Goal: Check status: Check status

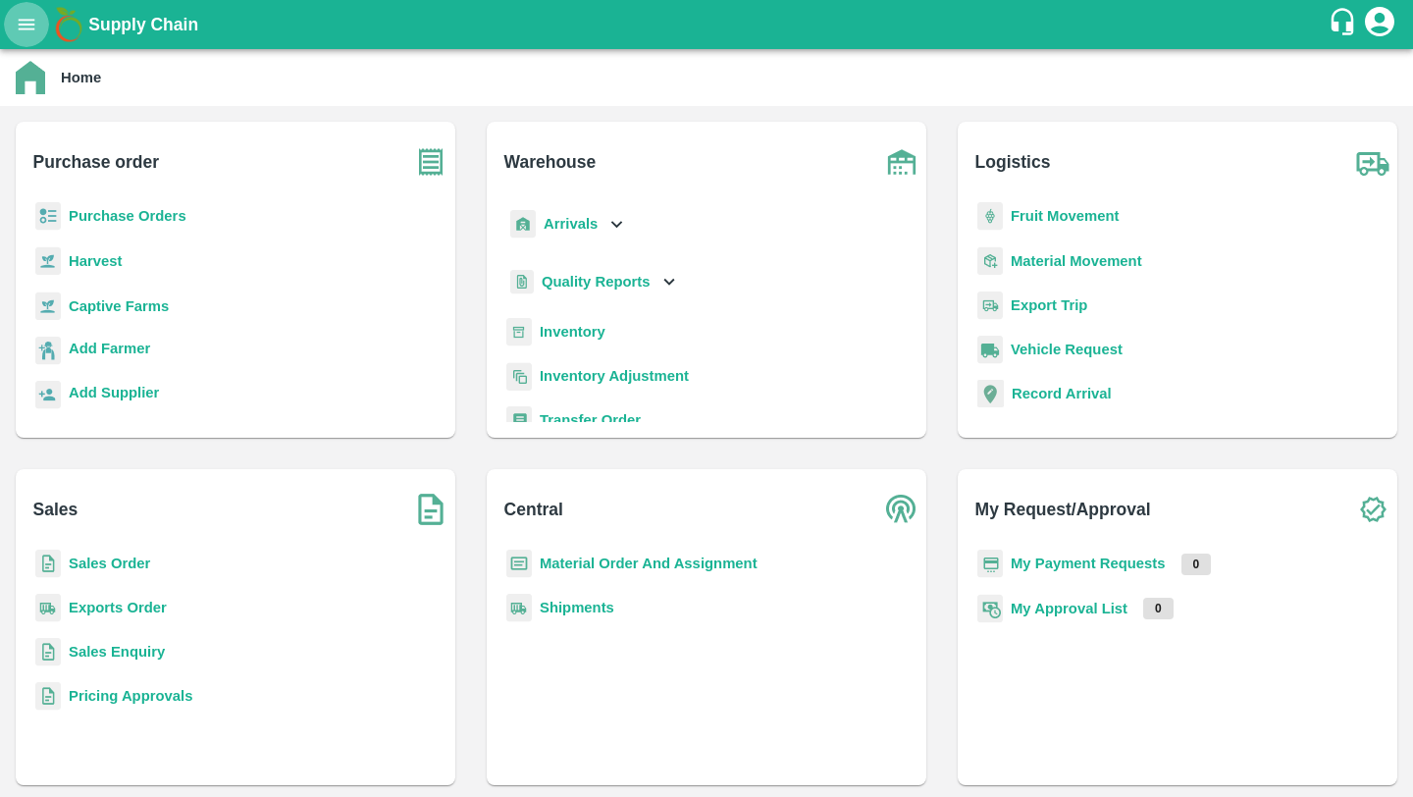
click at [23, 37] on button "open drawer" at bounding box center [26, 24] width 45 height 45
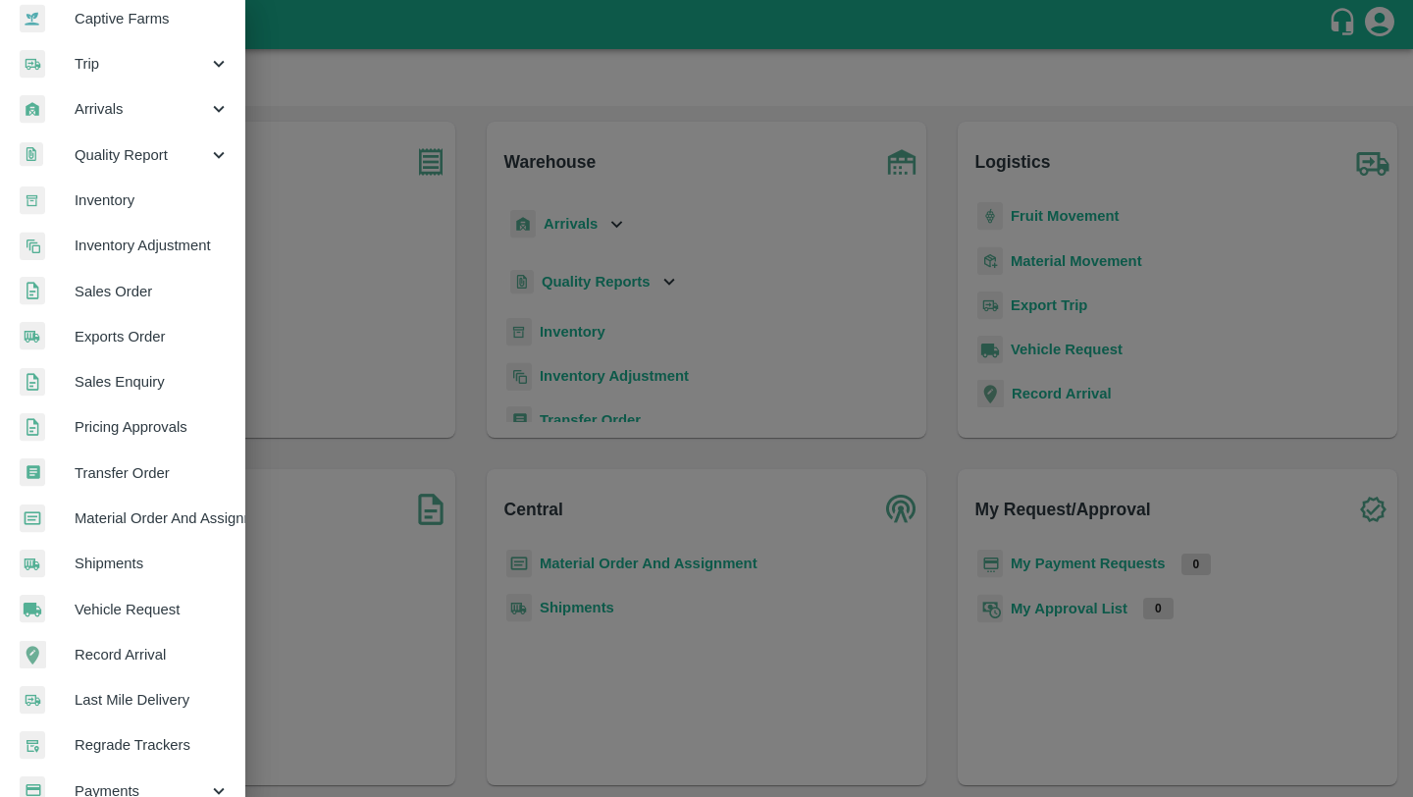
scroll to position [202, 0]
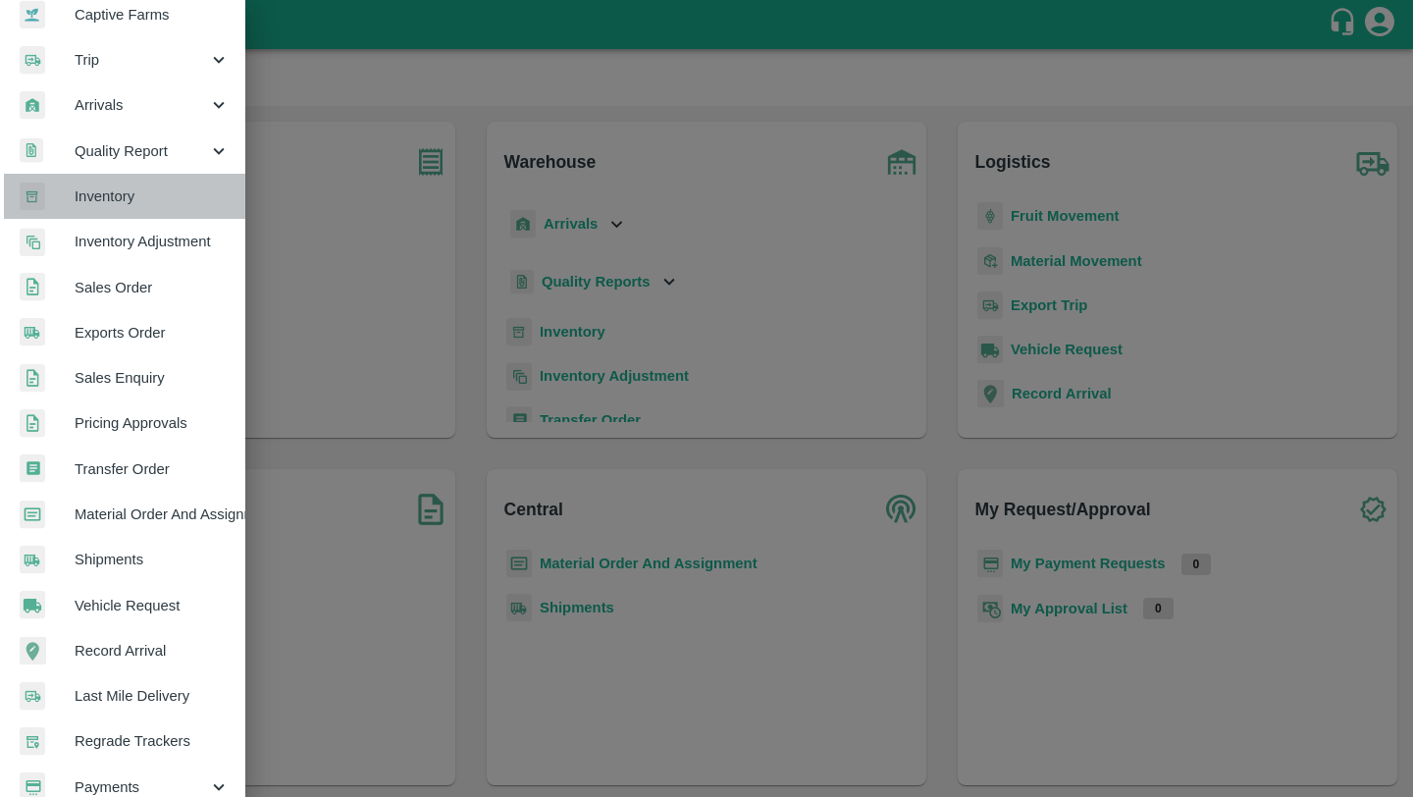
click at [141, 203] on span "Inventory" at bounding box center [152, 196] width 155 height 22
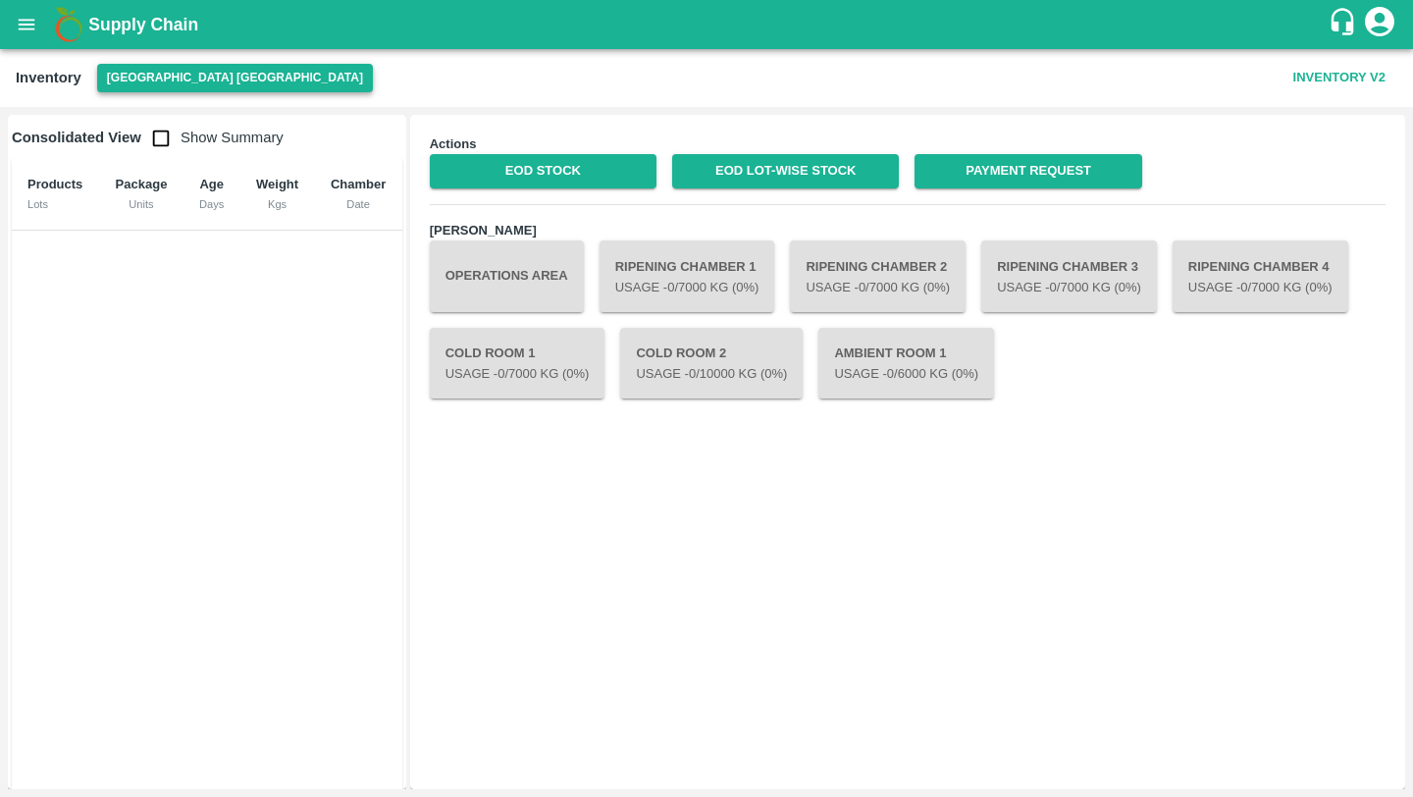
click at [191, 72] on button "[GEOGRAPHIC_DATA] [GEOGRAPHIC_DATA]" at bounding box center [235, 78] width 276 height 28
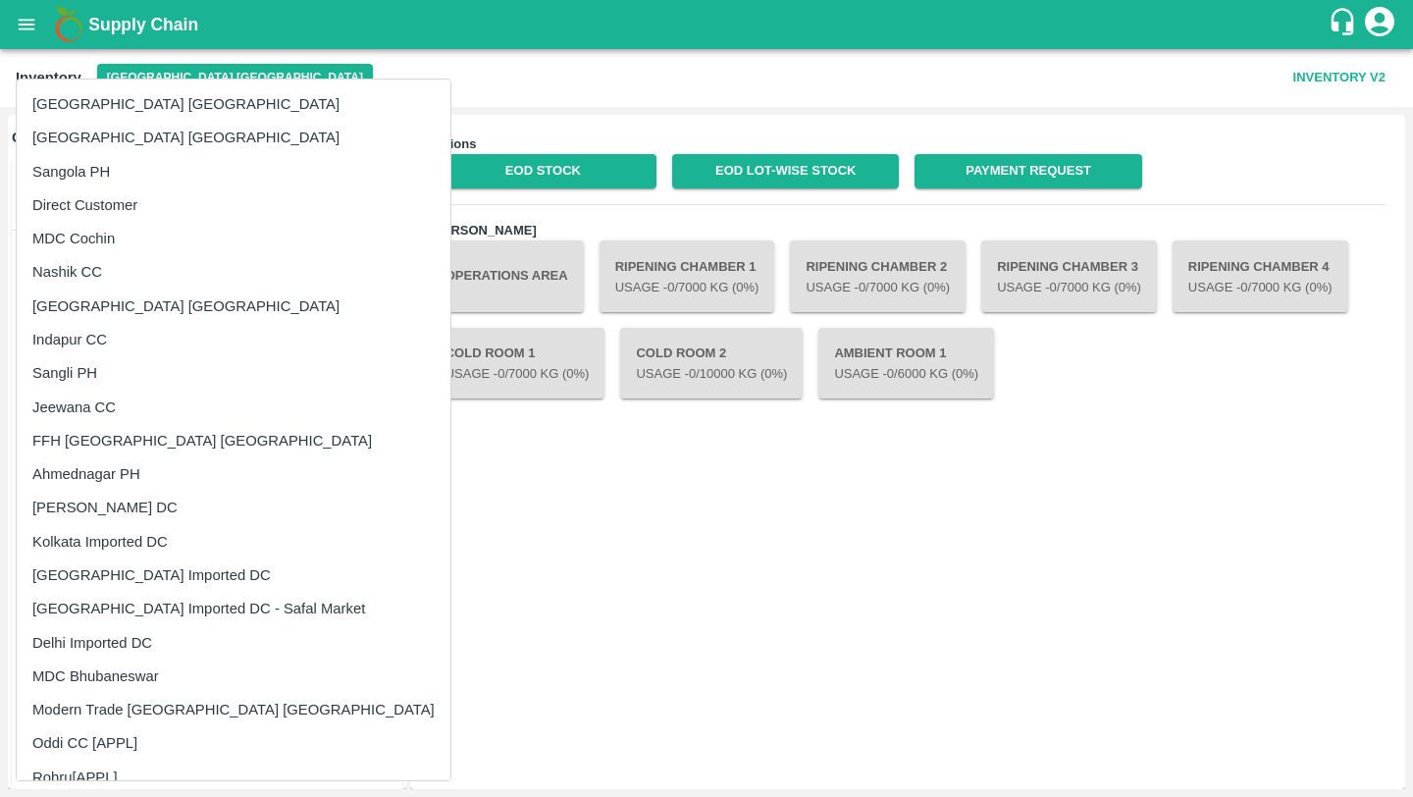
click at [133, 202] on li "Direct Customer" at bounding box center [234, 204] width 434 height 33
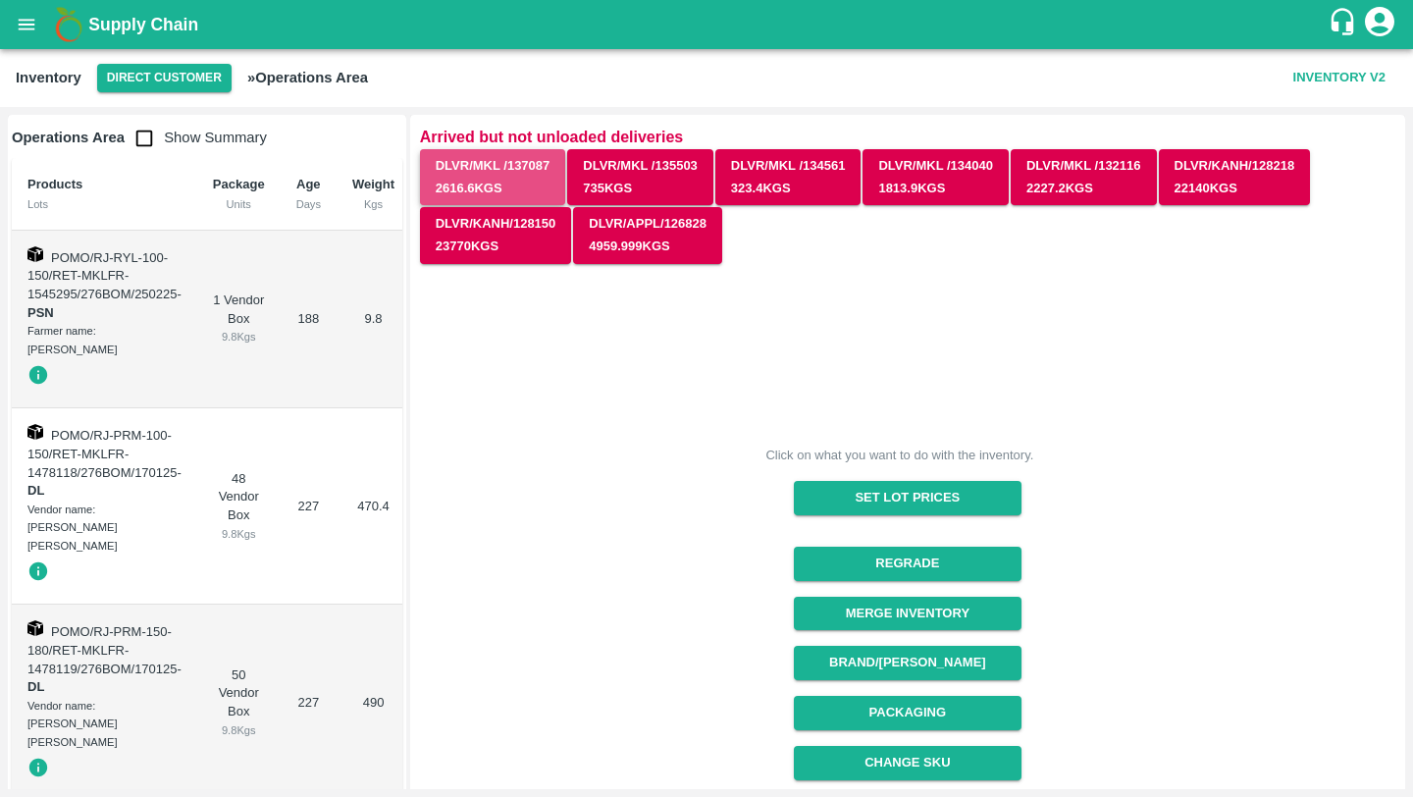
click at [501, 192] on button "DLVR/MKL /137087 2616.6 Kgs" at bounding box center [493, 177] width 146 height 57
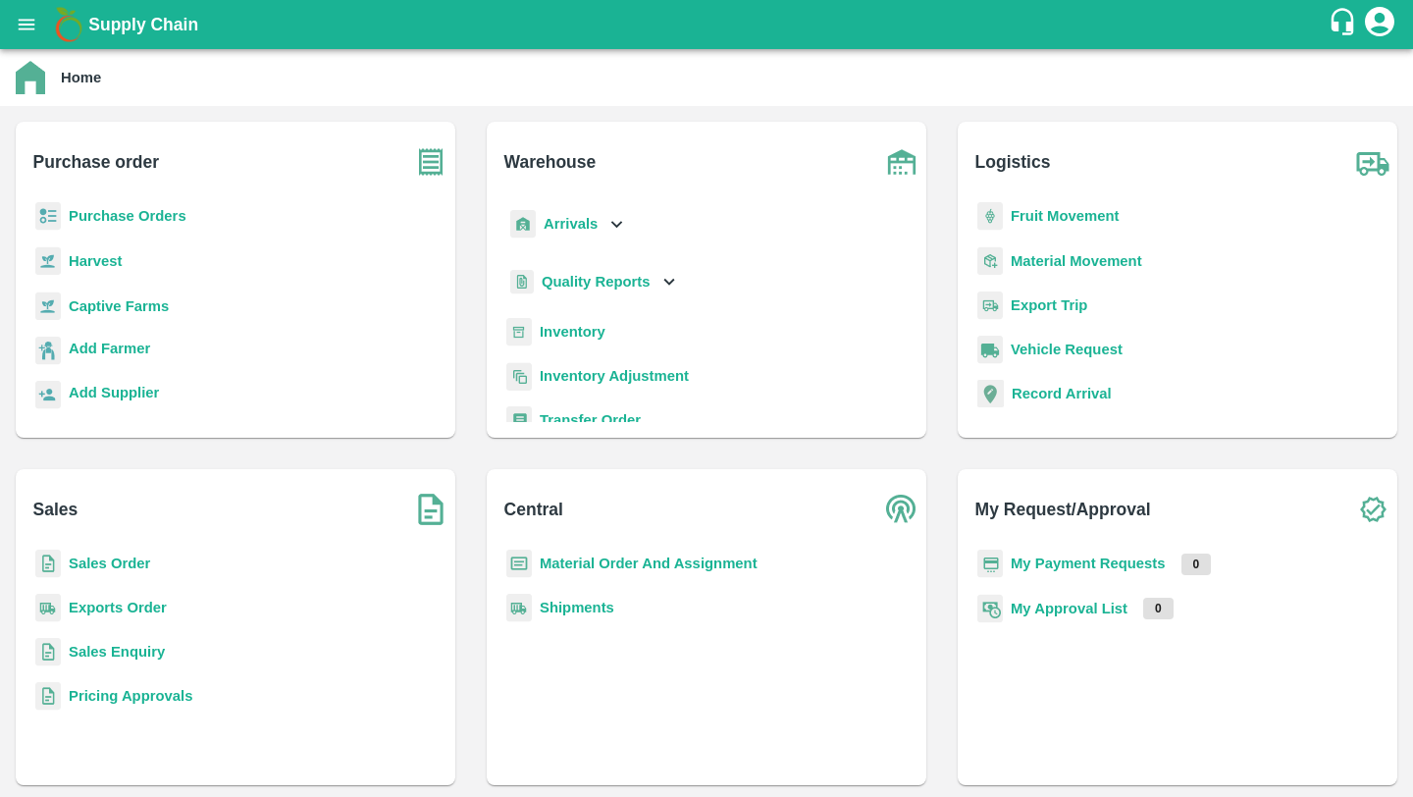
click at [23, 20] on icon "open drawer" at bounding box center [27, 24] width 17 height 11
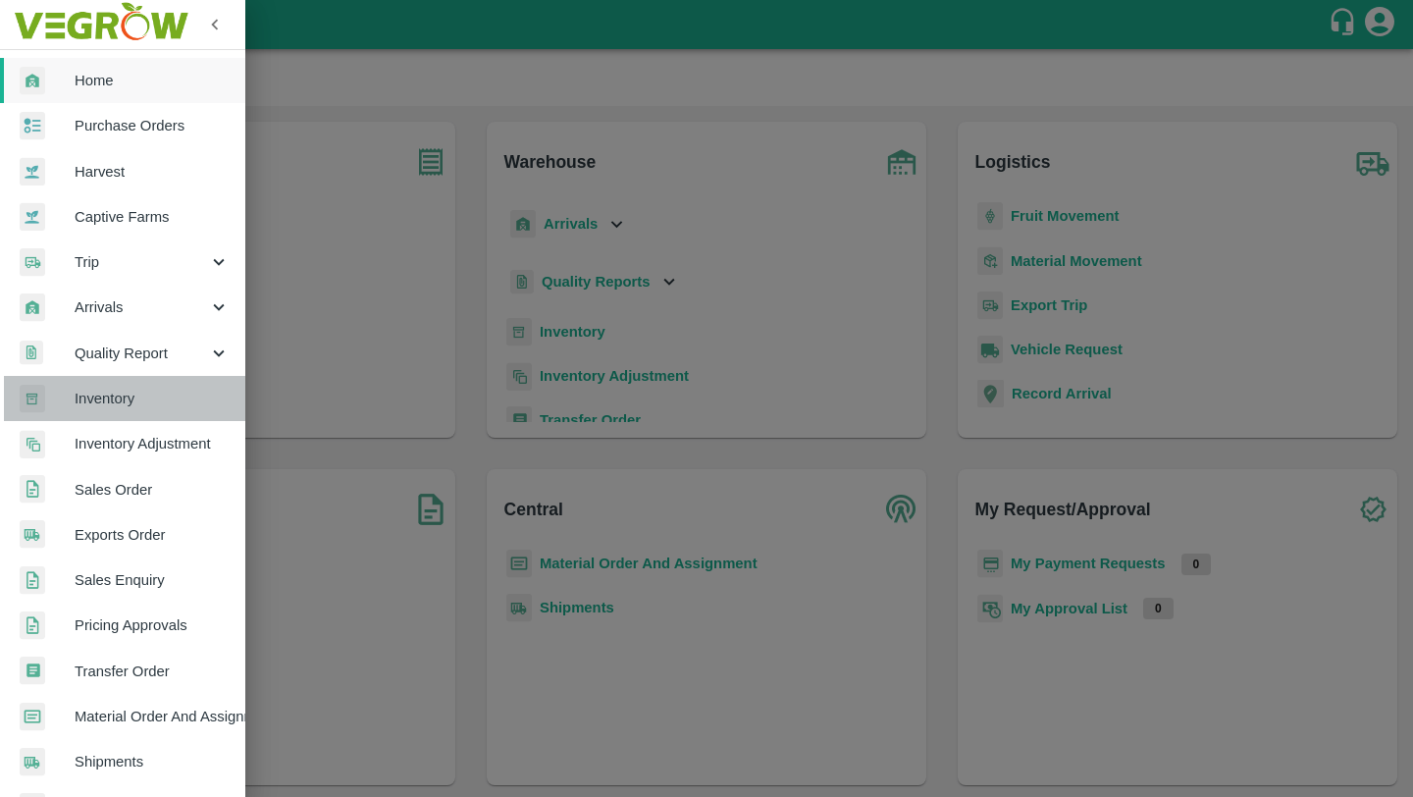
click at [135, 405] on span "Inventory" at bounding box center [152, 399] width 155 height 22
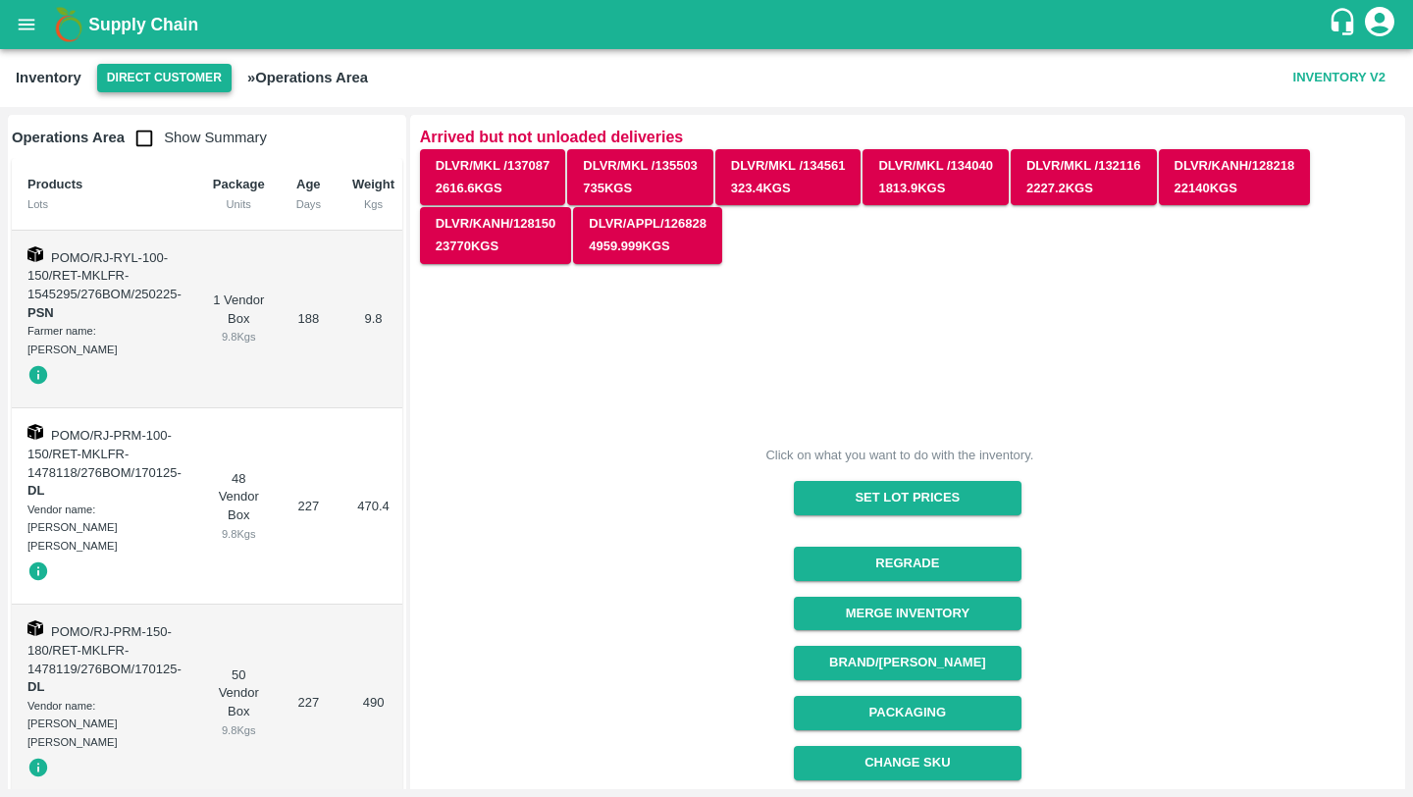
click at [185, 80] on button "Direct Customer" at bounding box center [164, 78] width 134 height 28
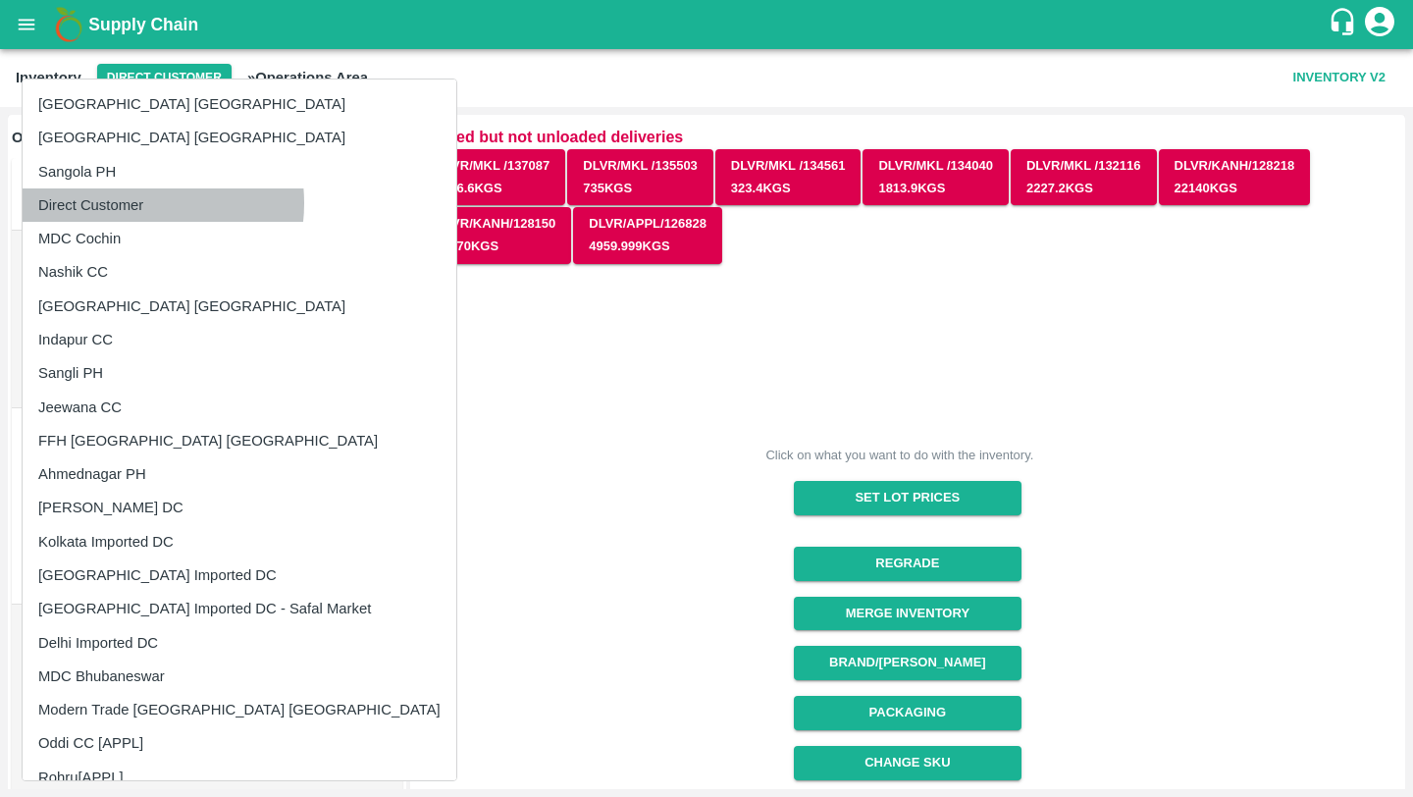
click at [132, 203] on li "Direct Customer" at bounding box center [240, 204] width 434 height 33
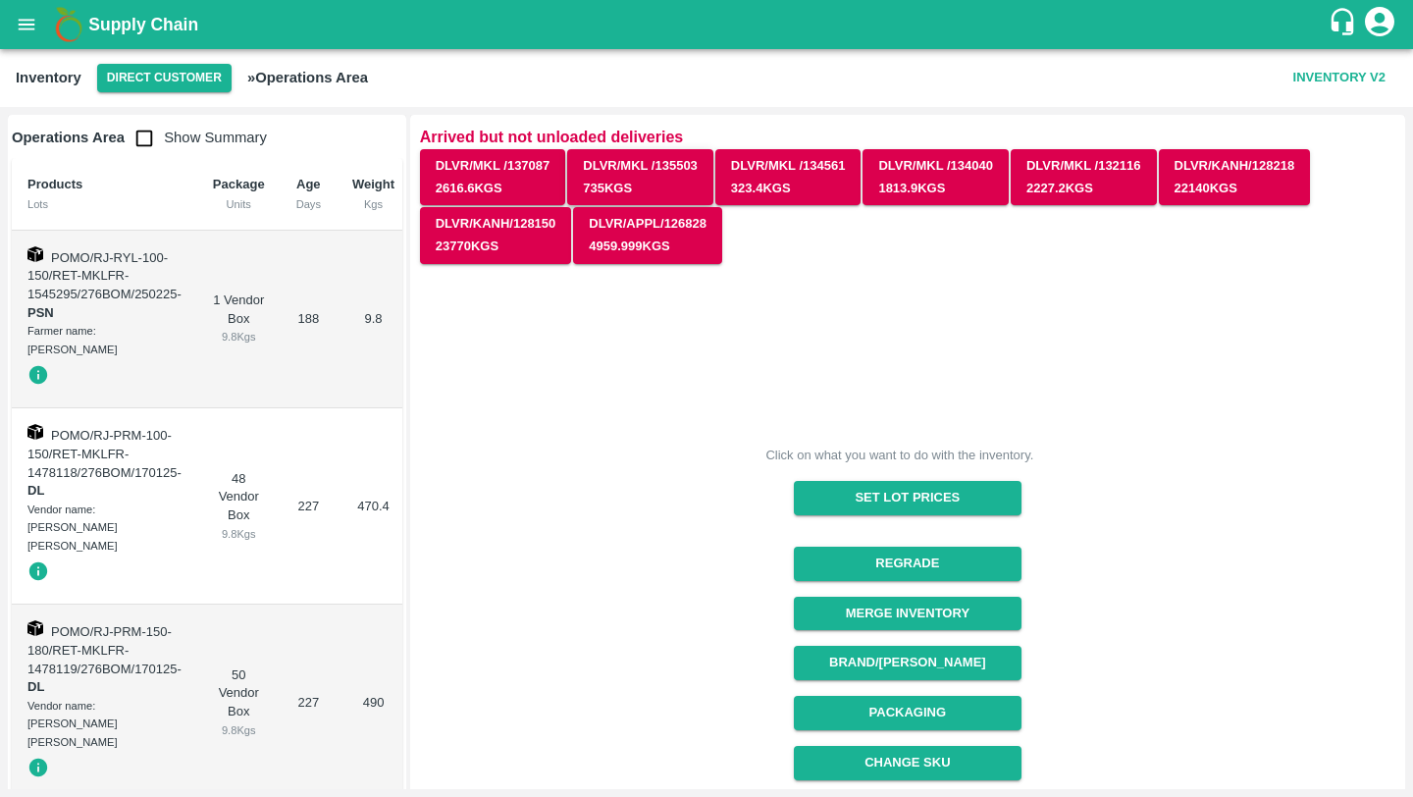
click at [657, 164] on button "DLVR/MKL /135503 735 Kgs" at bounding box center [640, 177] width 146 height 57
click at [665, 464] on div "Click on what you want to do with the inventory. Set Lot Prices Regrade Merge I…" at bounding box center [899, 639] width 991 height 779
click at [34, 31] on icon "open drawer" at bounding box center [27, 25] width 22 height 22
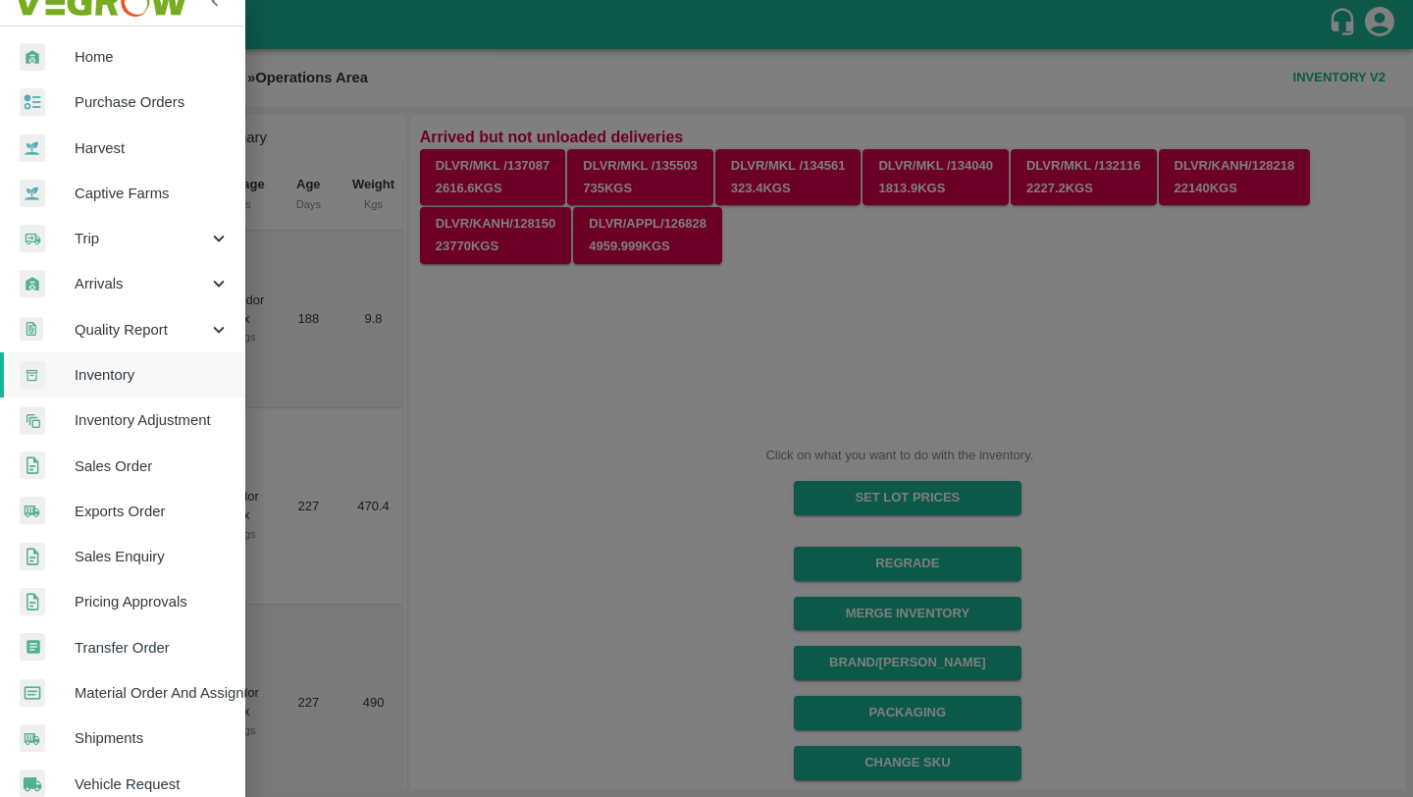
scroll to position [5, 0]
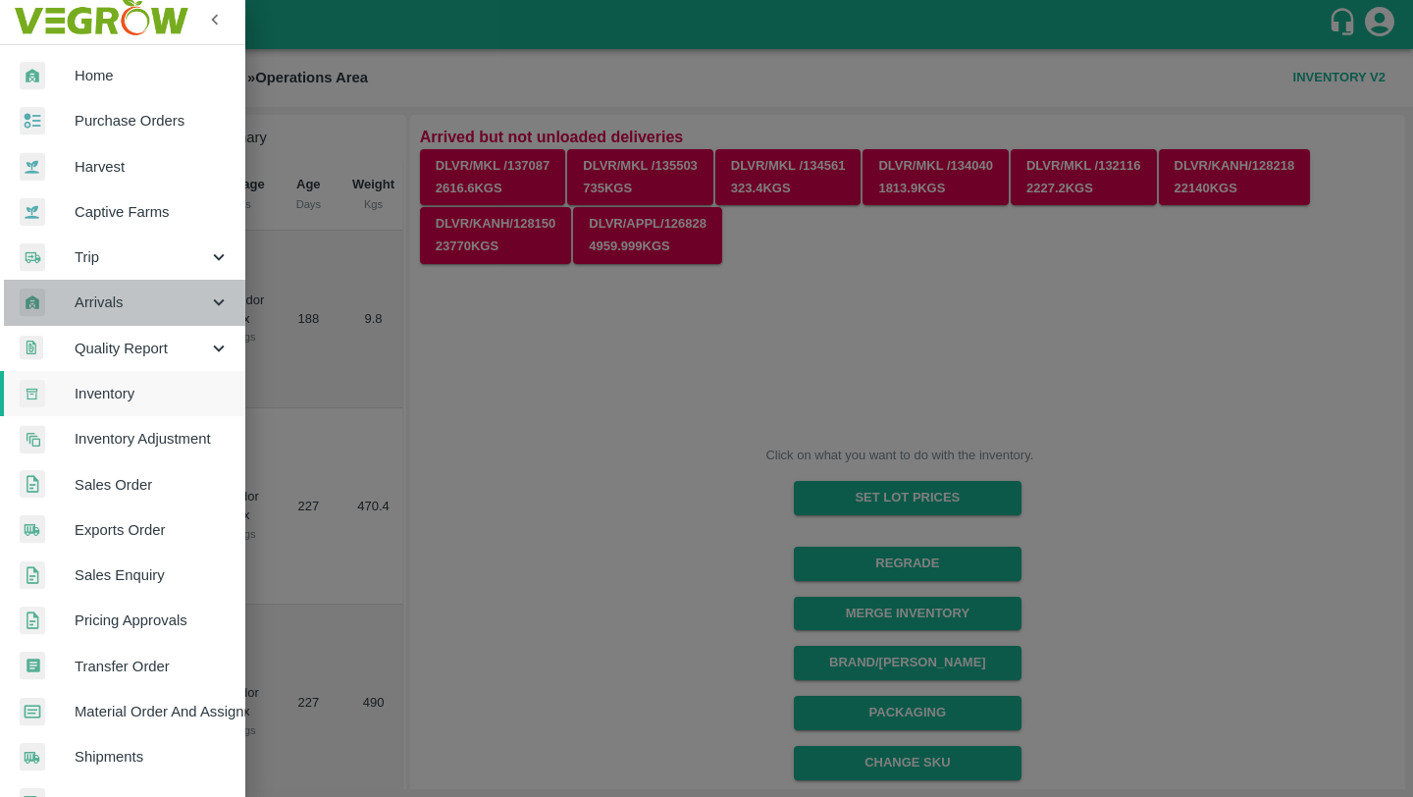
click at [203, 281] on div "Arrivals" at bounding box center [122, 302] width 245 height 45
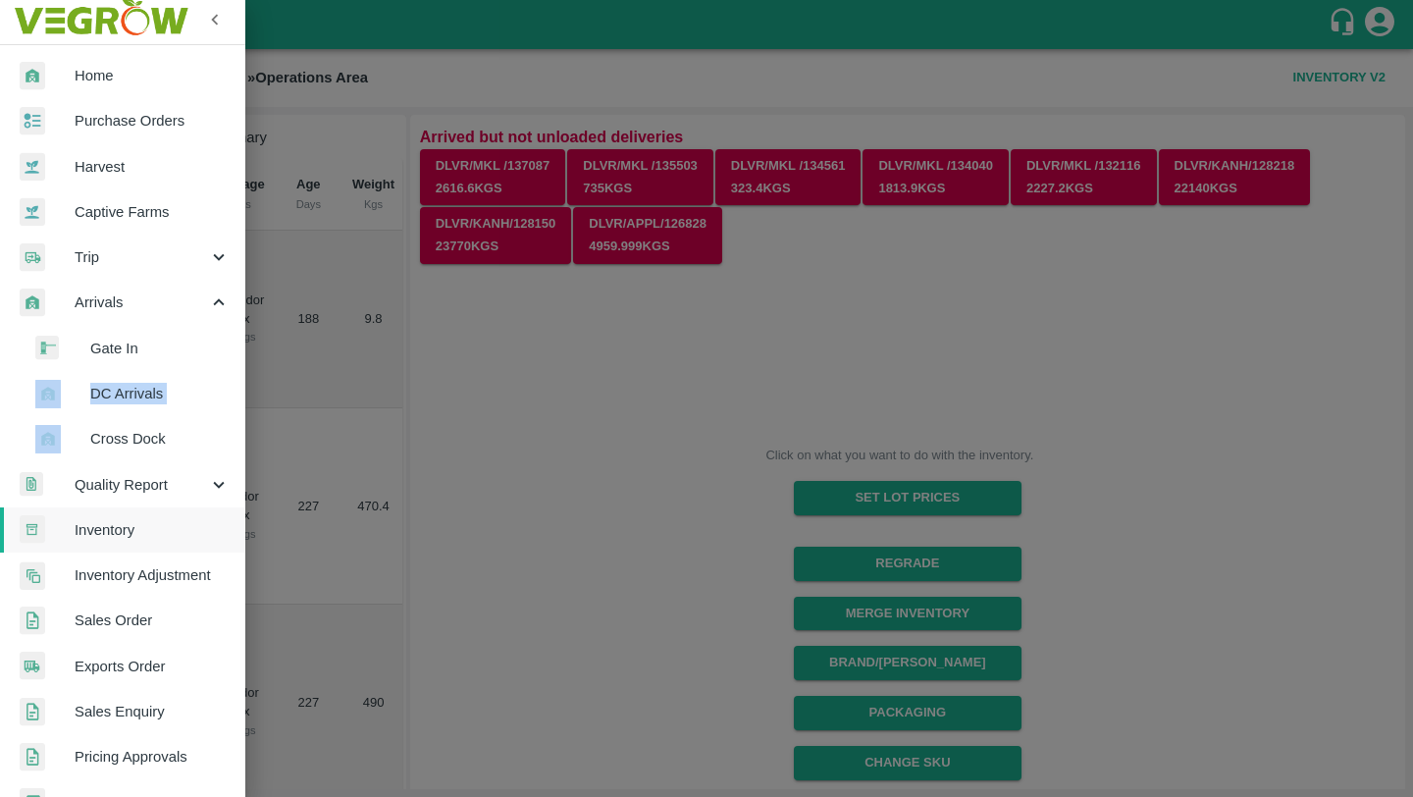
click at [518, 562] on div at bounding box center [706, 398] width 1413 height 797
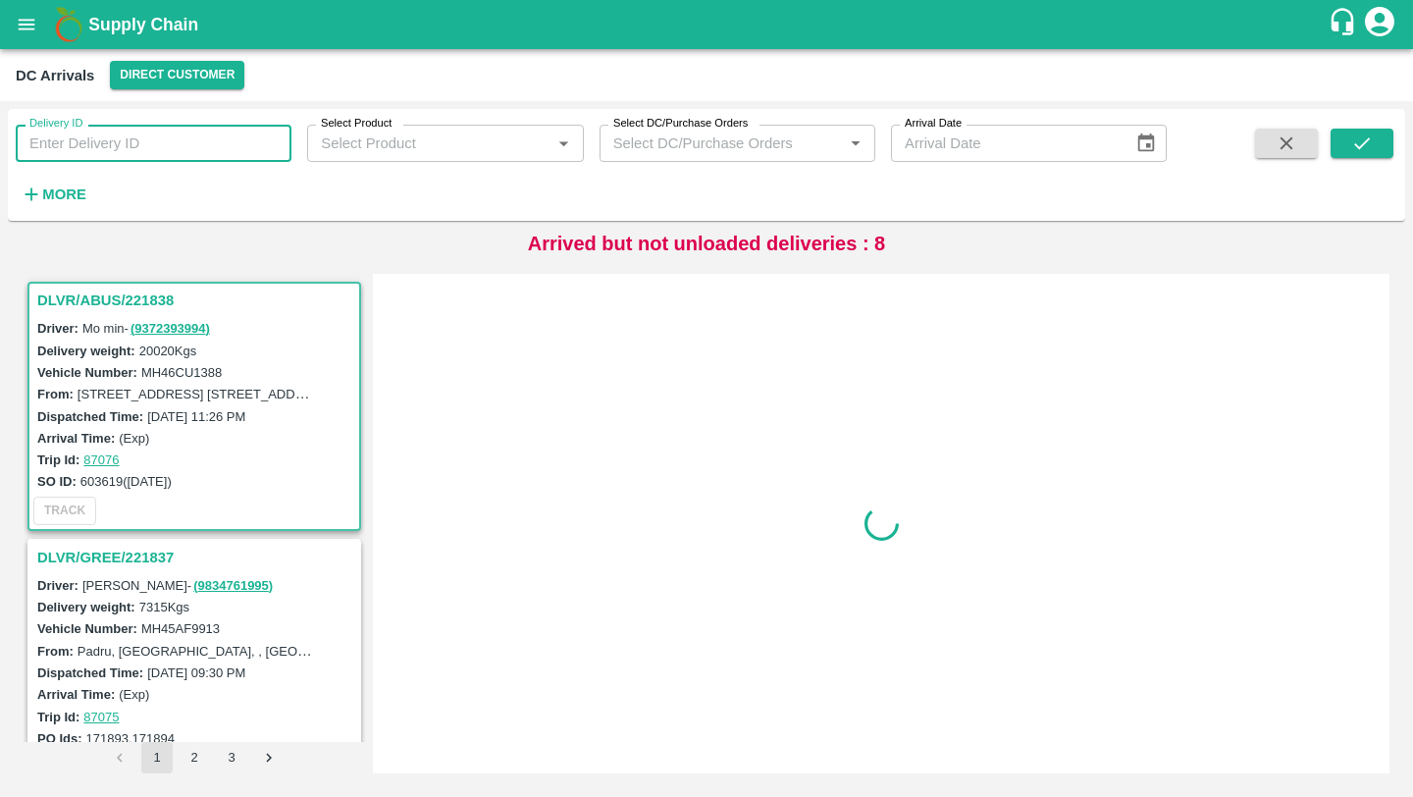
click at [130, 127] on input "Delivery ID" at bounding box center [154, 143] width 276 height 37
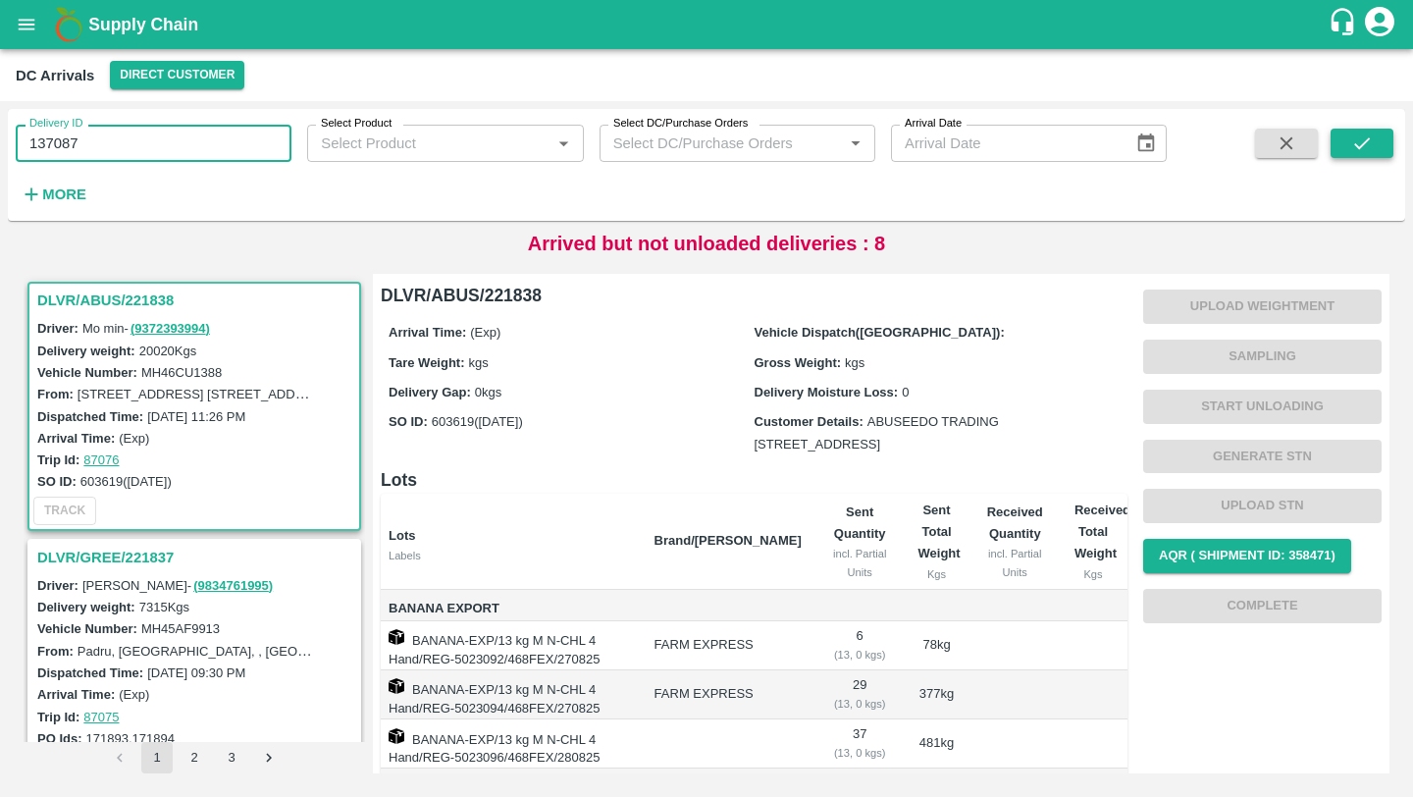
click at [1361, 130] on button "submit" at bounding box center [1362, 143] width 63 height 29
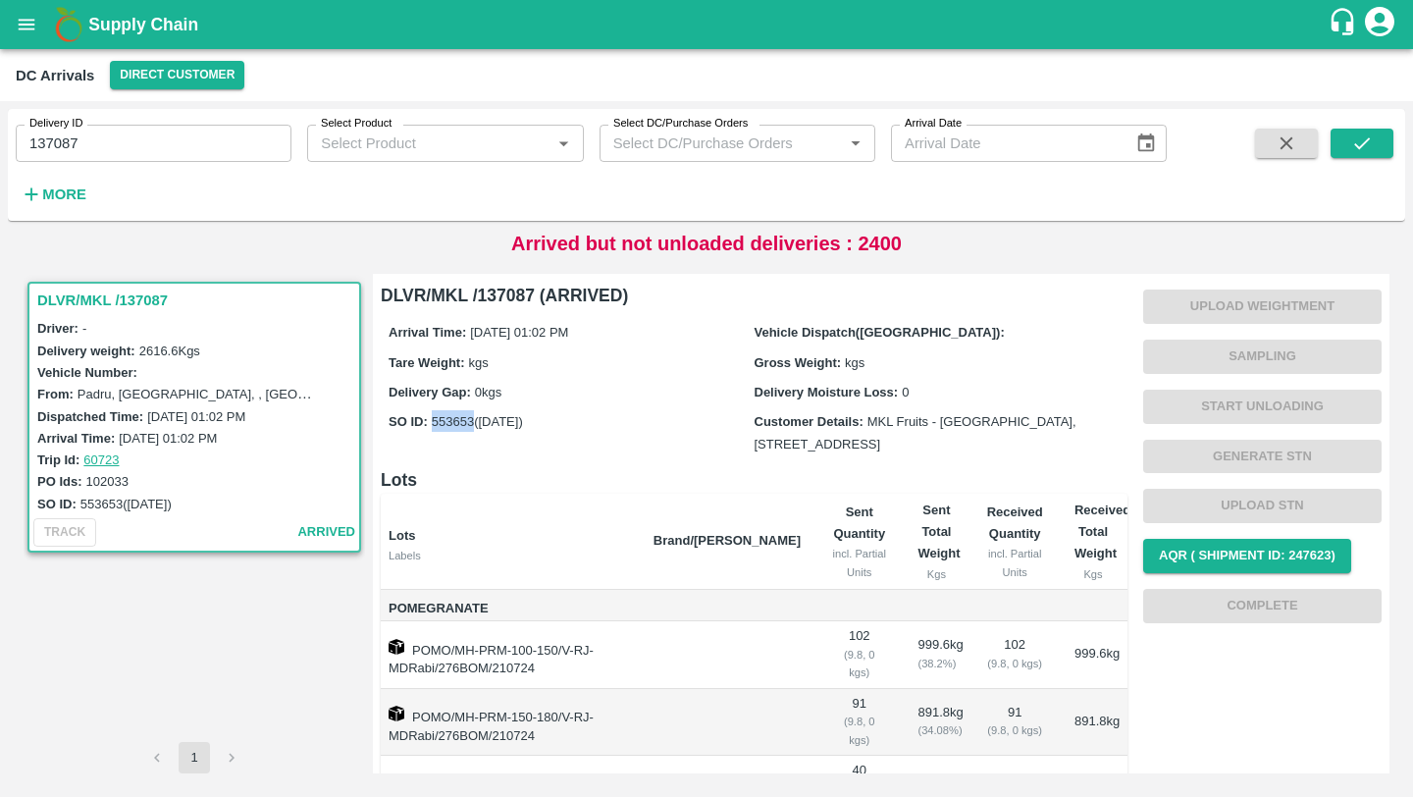
drag, startPoint x: 431, startPoint y: 419, endPoint x: 474, endPoint y: 420, distance: 43.2
click at [474, 420] on label "553653 (22 Jul)" at bounding box center [477, 421] width 91 height 15
copy label "553653"
click at [598, 411] on div "SO ID: 553653 (22 Jul)" at bounding box center [572, 432] width 366 height 44
drag, startPoint x: 478, startPoint y: 298, endPoint x: 533, endPoint y: 297, distance: 55.0
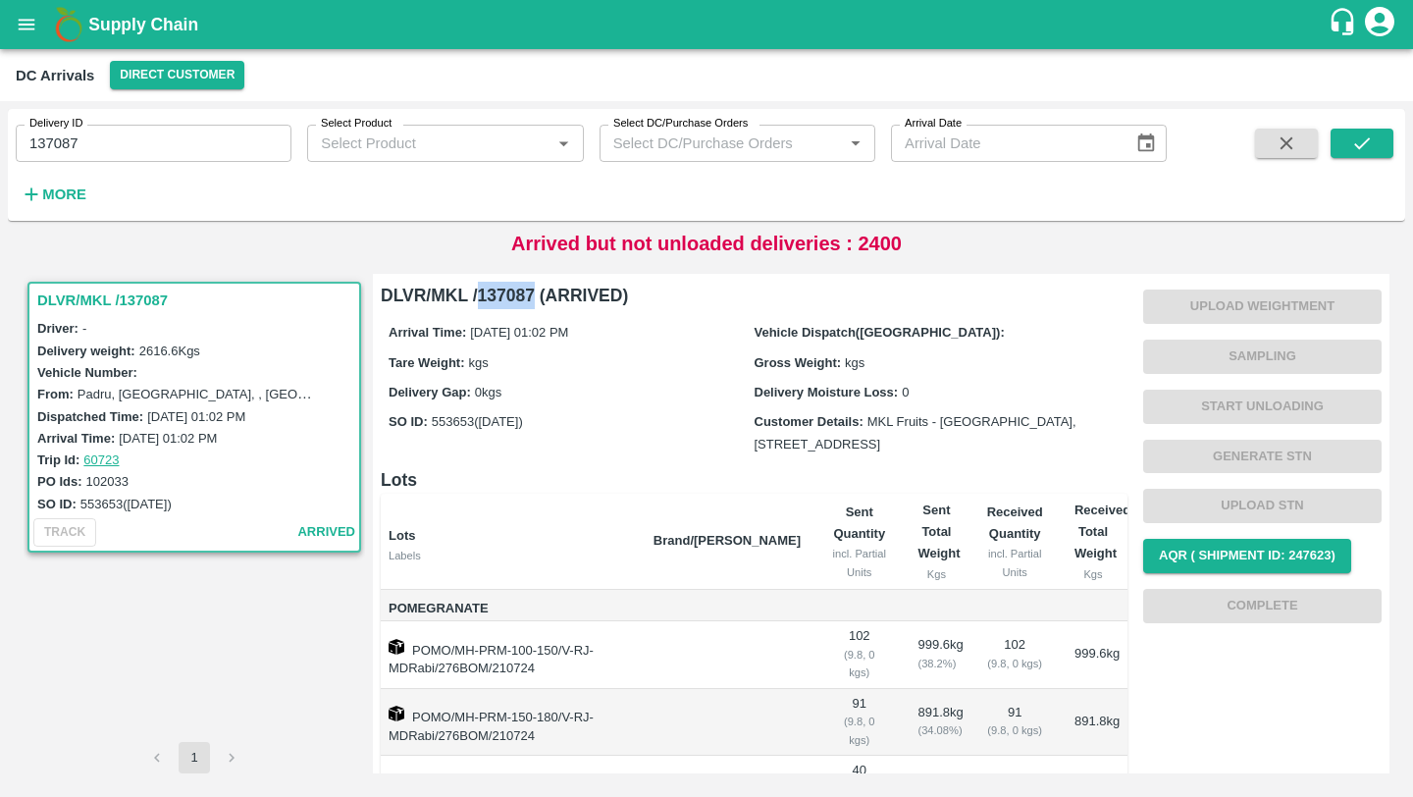
click at [533, 297] on h6 "DLVR/MKL /137087 (ARRIVED)" at bounding box center [754, 295] width 747 height 27
copy h6 "137087"
click at [634, 454] on div "SO ID: 553653 (22 Jul)" at bounding box center [572, 432] width 366 height 44
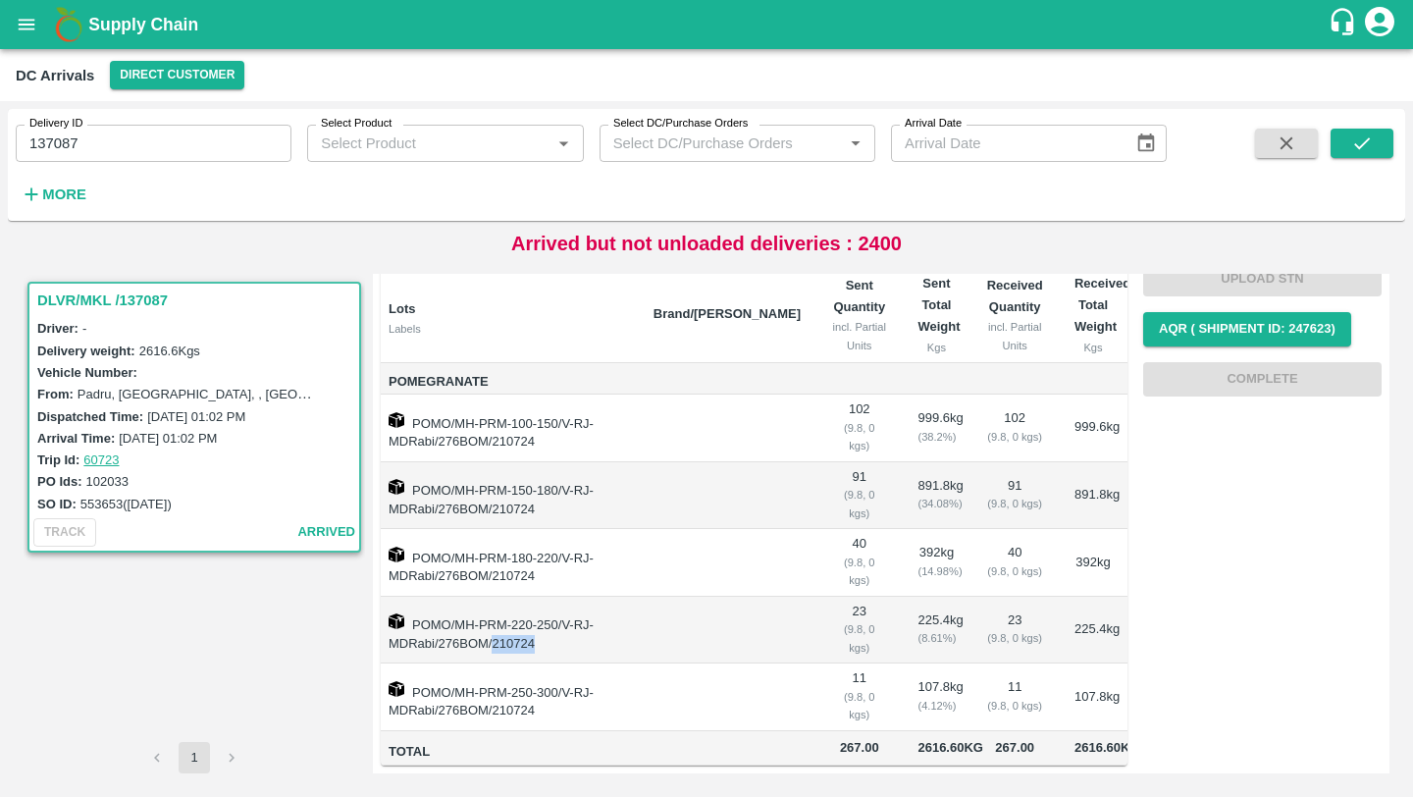
drag, startPoint x: 492, startPoint y: 615, endPoint x: 580, endPoint y: 615, distance: 88.3
click at [580, 615] on td "POMO/MH-PRM-220-250/V-RJ-MDRabi/276BOM/210724" at bounding box center [509, 631] width 257 height 68
copy td "210724"
click at [638, 597] on td "POMO/MH-PRM-220-250/V-RJ-MDRabi/276BOM/210724" at bounding box center [509, 631] width 257 height 68
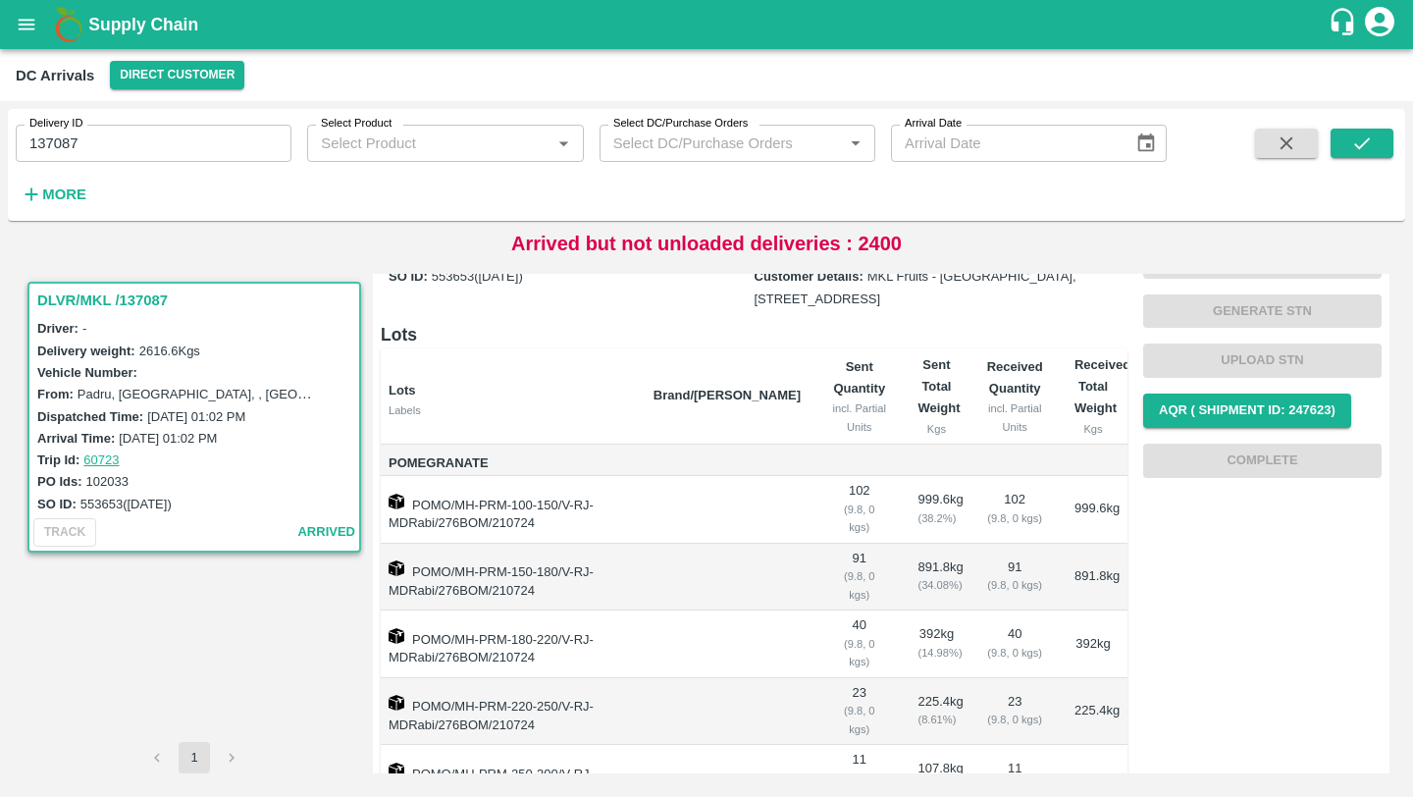
scroll to position [0, 0]
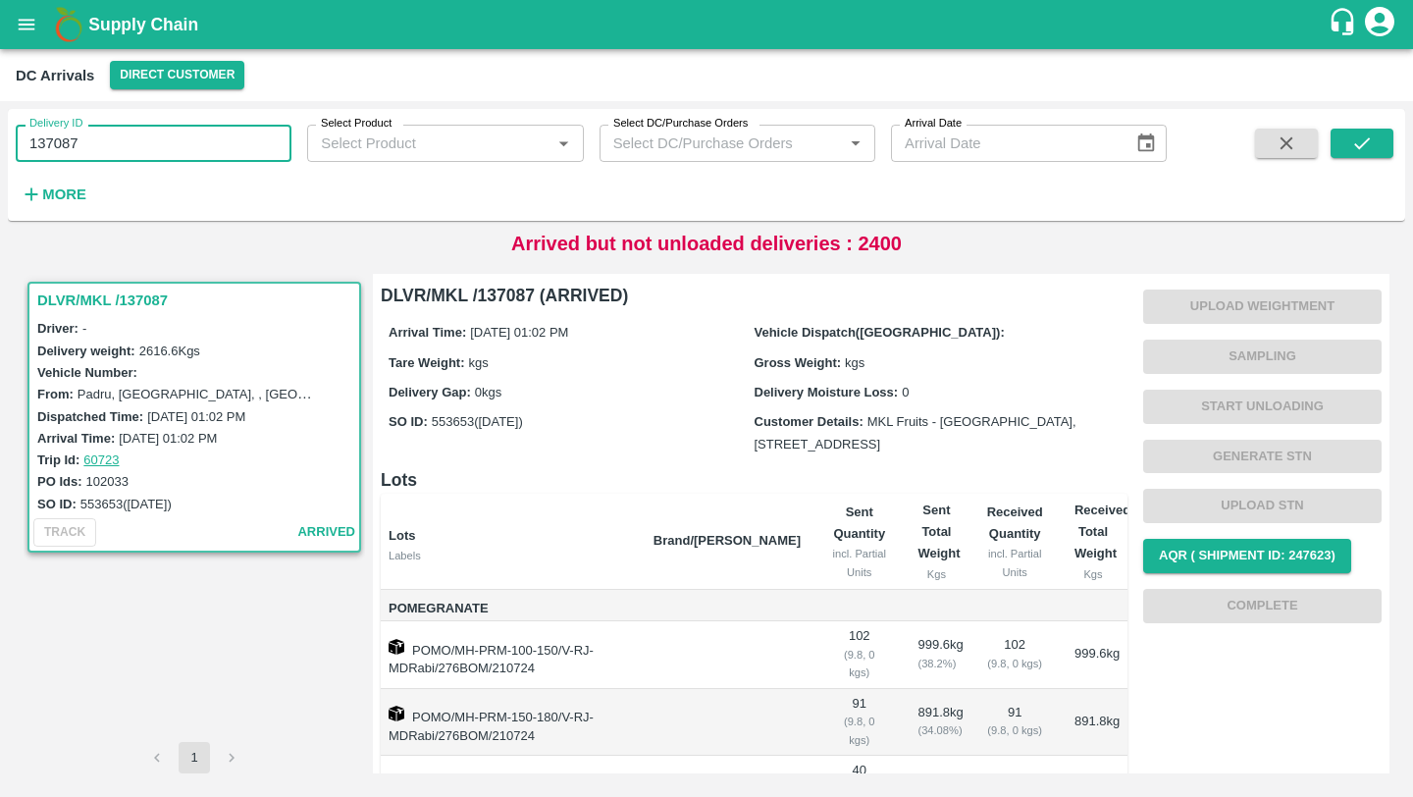
drag, startPoint x: 100, startPoint y: 140, endPoint x: 0, endPoint y: 140, distance: 100.1
click at [0, 140] on div "Delivery ID 137087 Delivery ID Select Product Select Product   * Select DC/Purc…" at bounding box center [706, 449] width 1413 height 696
drag, startPoint x: 431, startPoint y: 416, endPoint x: 478, endPoint y: 417, distance: 47.1
click at [478, 417] on label "553653 (22 Jul)" at bounding box center [477, 421] width 91 height 15
copy label "553653"
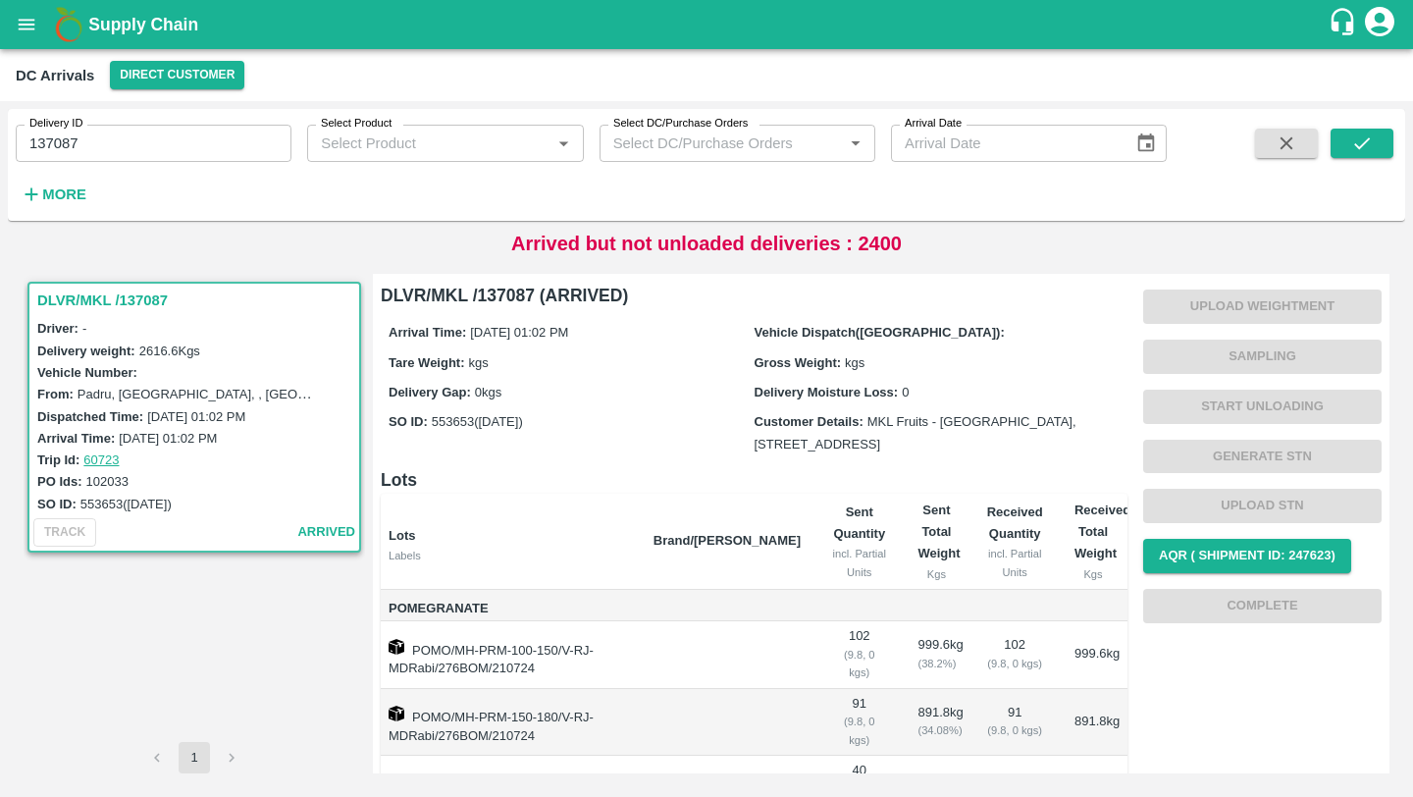
click at [590, 492] on h6 "Lots" at bounding box center [754, 479] width 747 height 27
click at [737, 122] on label "Select DC/Purchase Orders" at bounding box center [680, 124] width 134 height 16
click at [737, 131] on input "Select DC/Purchase Orders" at bounding box center [709, 144] width 206 height 26
click at [794, 86] on div "DC Arrivals Direct Customer" at bounding box center [705, 75] width 1378 height 28
drag, startPoint x: 482, startPoint y: 295, endPoint x: 522, endPoint y: 295, distance: 40.2
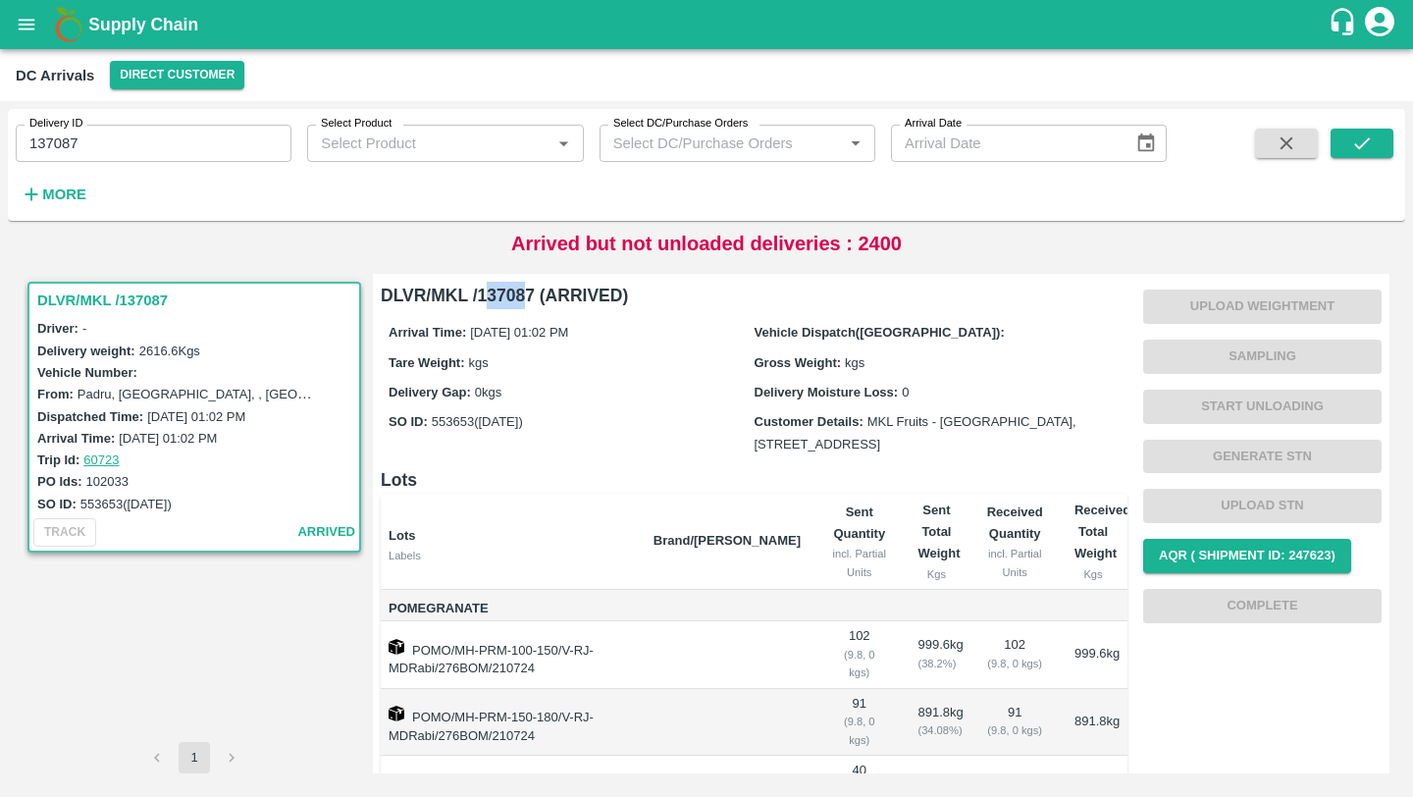
click at [522, 295] on h6 "DLVR/MKL /137087 (ARRIVED)" at bounding box center [754, 295] width 747 height 27
click at [526, 295] on h6 "DLVR/MKL /137087 (ARRIVED)" at bounding box center [754, 295] width 747 height 27
drag, startPoint x: 481, startPoint y: 295, endPoint x: 546, endPoint y: 295, distance: 64.8
click at [546, 295] on h6 "DLVR/MKL /137087 (ARRIVED)" at bounding box center [754, 295] width 747 height 27
click at [575, 320] on div "Arrival Time: 22 Jul 2024, 01:02 PM Vehicle Dispatch(DC): Tare Weight: kgs Gros…" at bounding box center [754, 387] width 747 height 156
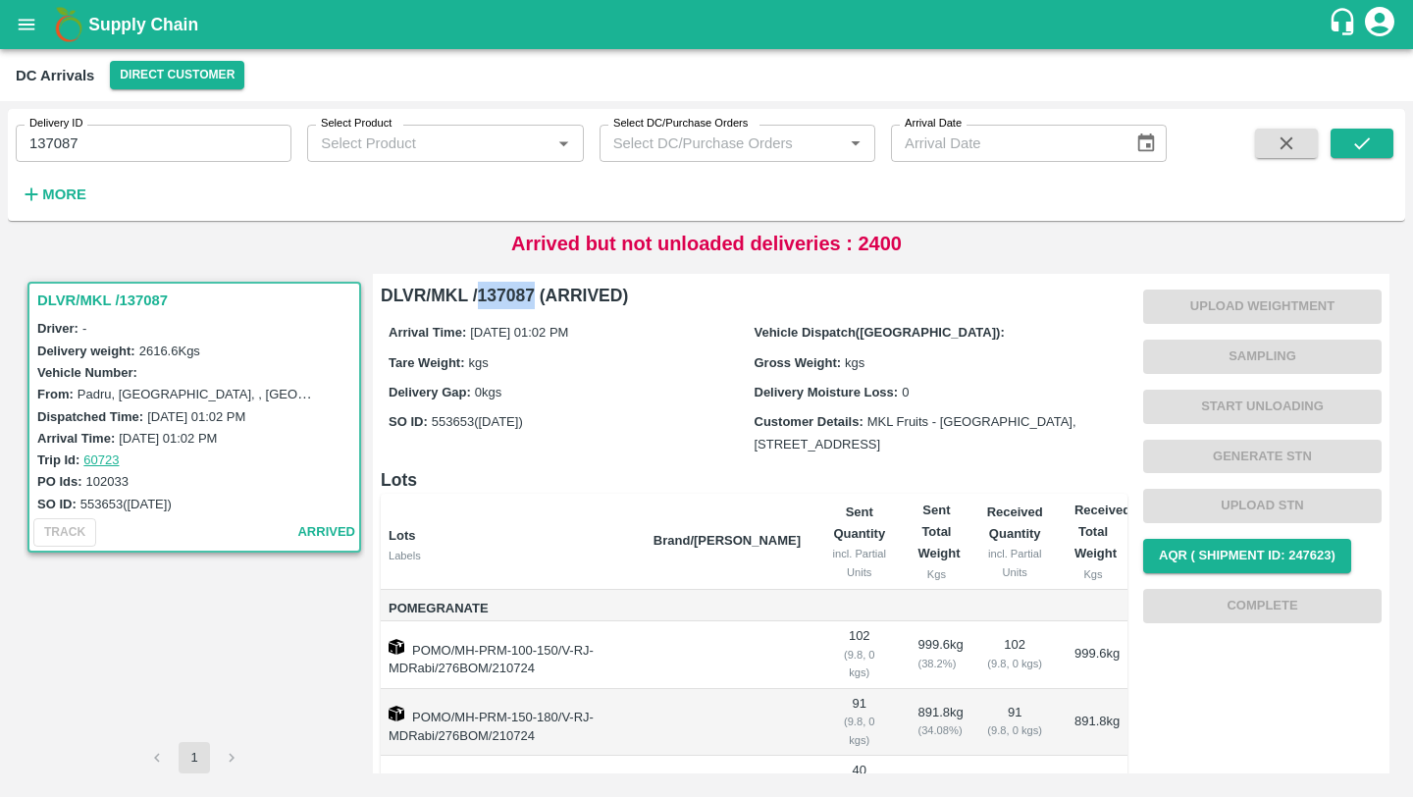
drag, startPoint x: 479, startPoint y: 300, endPoint x: 534, endPoint y: 302, distance: 55.0
click at [534, 302] on h6 "DLVR/MKL /137087 (ARRIVED)" at bounding box center [754, 295] width 747 height 27
copy h6 "137087"
click at [696, 422] on div "SO ID: 553653 (22 Jul)" at bounding box center [572, 432] width 366 height 44
drag, startPoint x: 478, startPoint y: 294, endPoint x: 535, endPoint y: 295, distance: 56.9
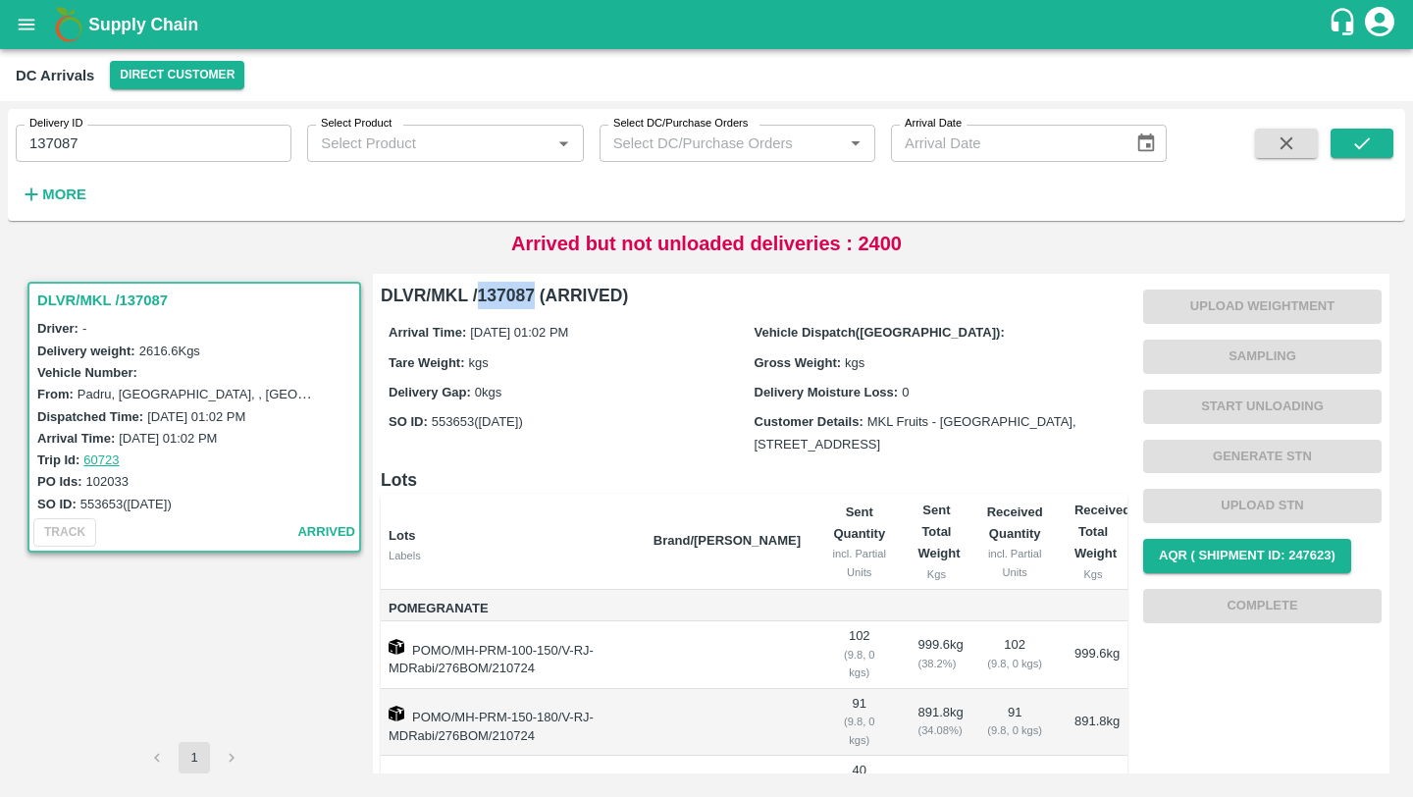
click at [535, 295] on h6 "DLVR/MKL /137087 (ARRIVED)" at bounding box center [754, 295] width 747 height 27
copy h6 "137087"
click at [659, 336] on div "Arrival Time: 22 Jul 2024, 01:02 PM" at bounding box center [572, 332] width 366 height 22
click at [211, 142] on input "137087" at bounding box center [154, 143] width 276 height 37
click at [1379, 144] on button "submit" at bounding box center [1362, 143] width 63 height 29
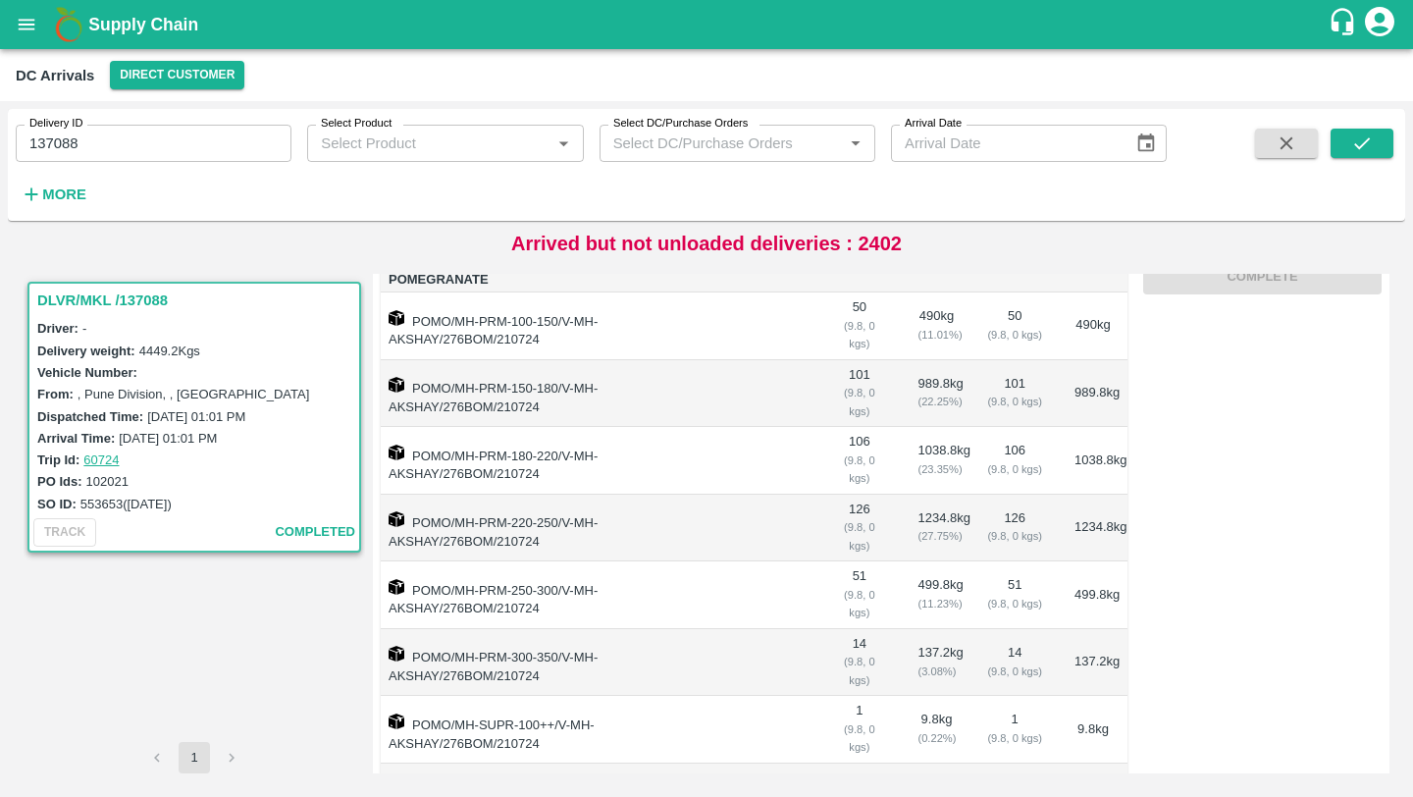
scroll to position [151, 0]
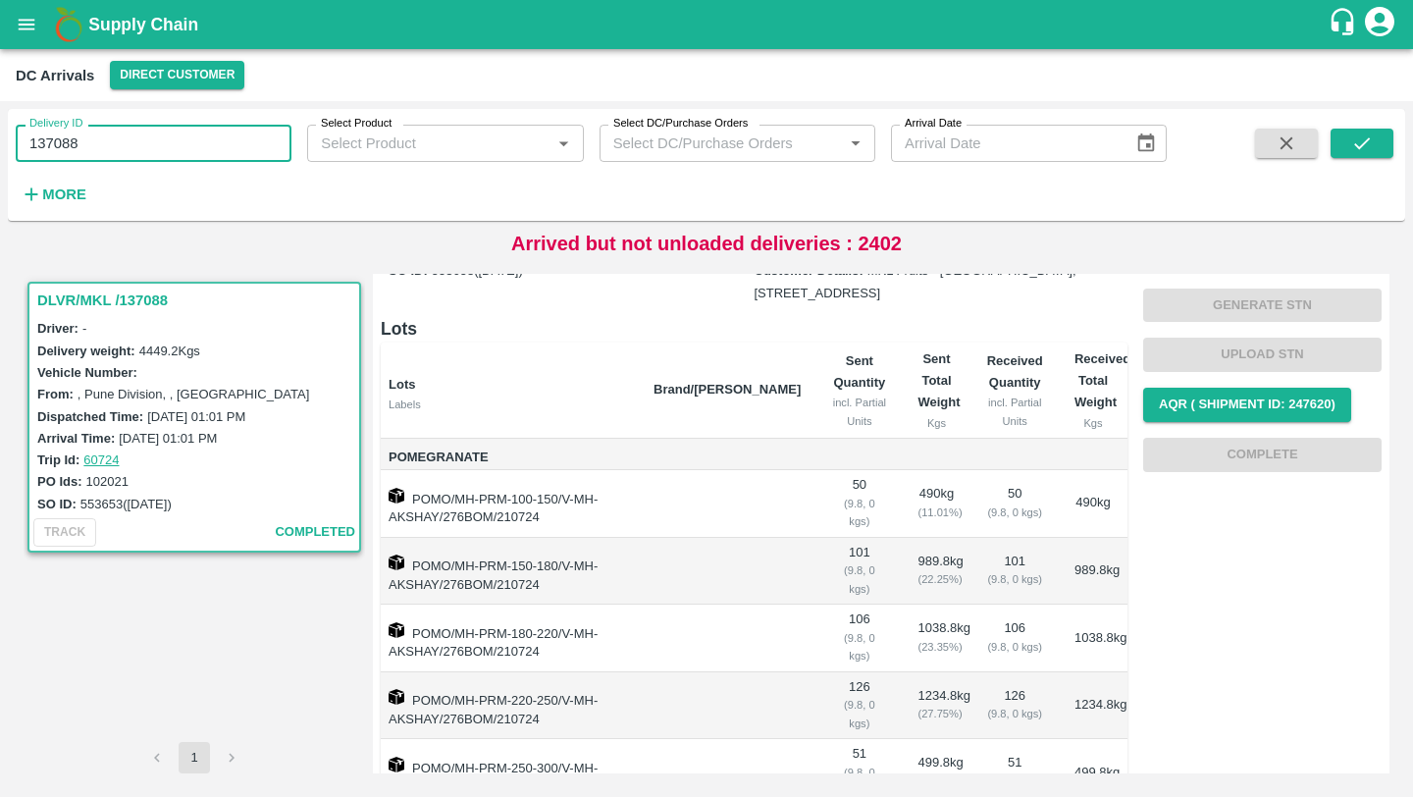
click at [209, 133] on input "137088" at bounding box center [154, 143] width 276 height 37
click at [216, 147] on input "137088" at bounding box center [154, 143] width 276 height 37
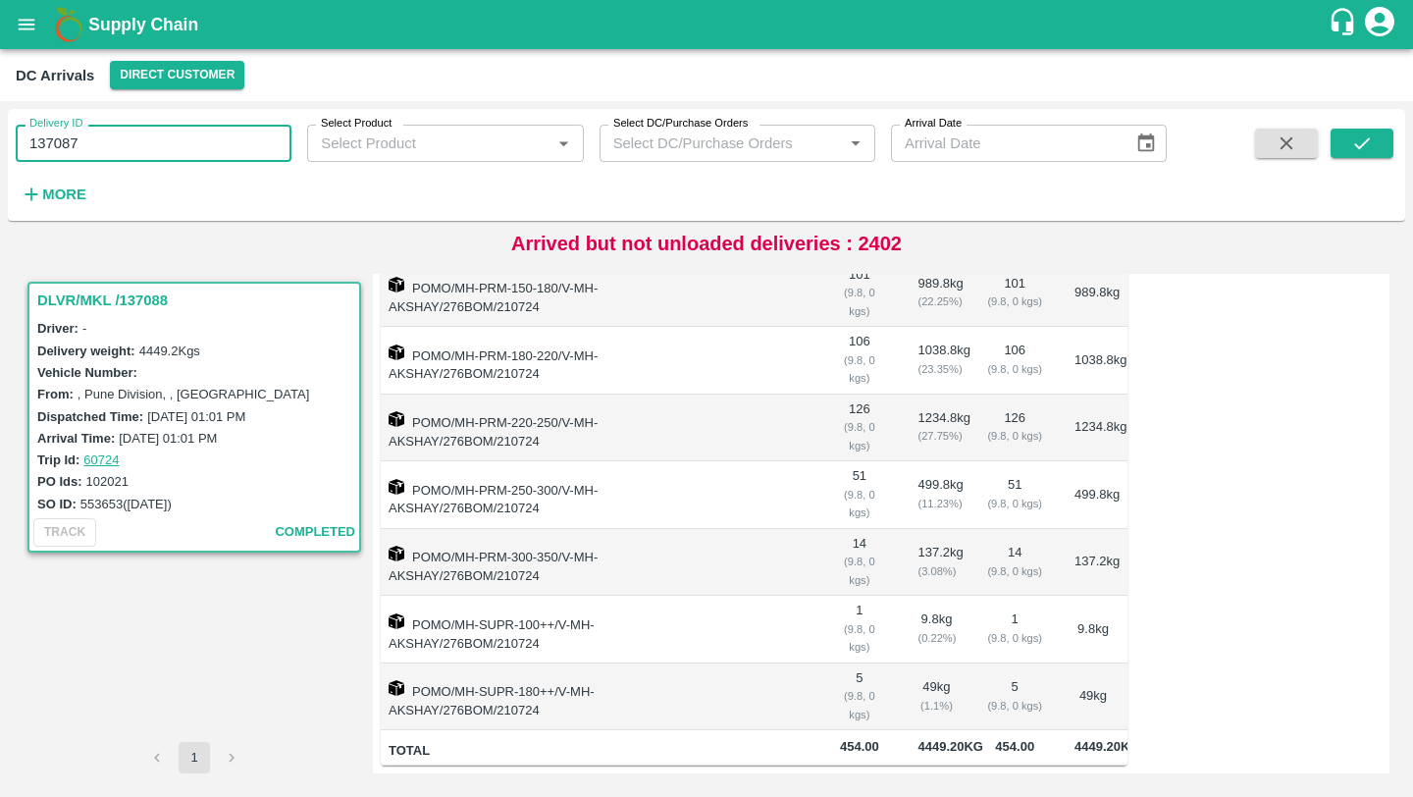
click at [1381, 124] on div "Delivery ID 137087 Delivery ID Select Product Select Product   * Select DC/Purc…" at bounding box center [707, 165] width 1398 height 96
click at [1378, 129] on button "submit" at bounding box center [1362, 143] width 63 height 29
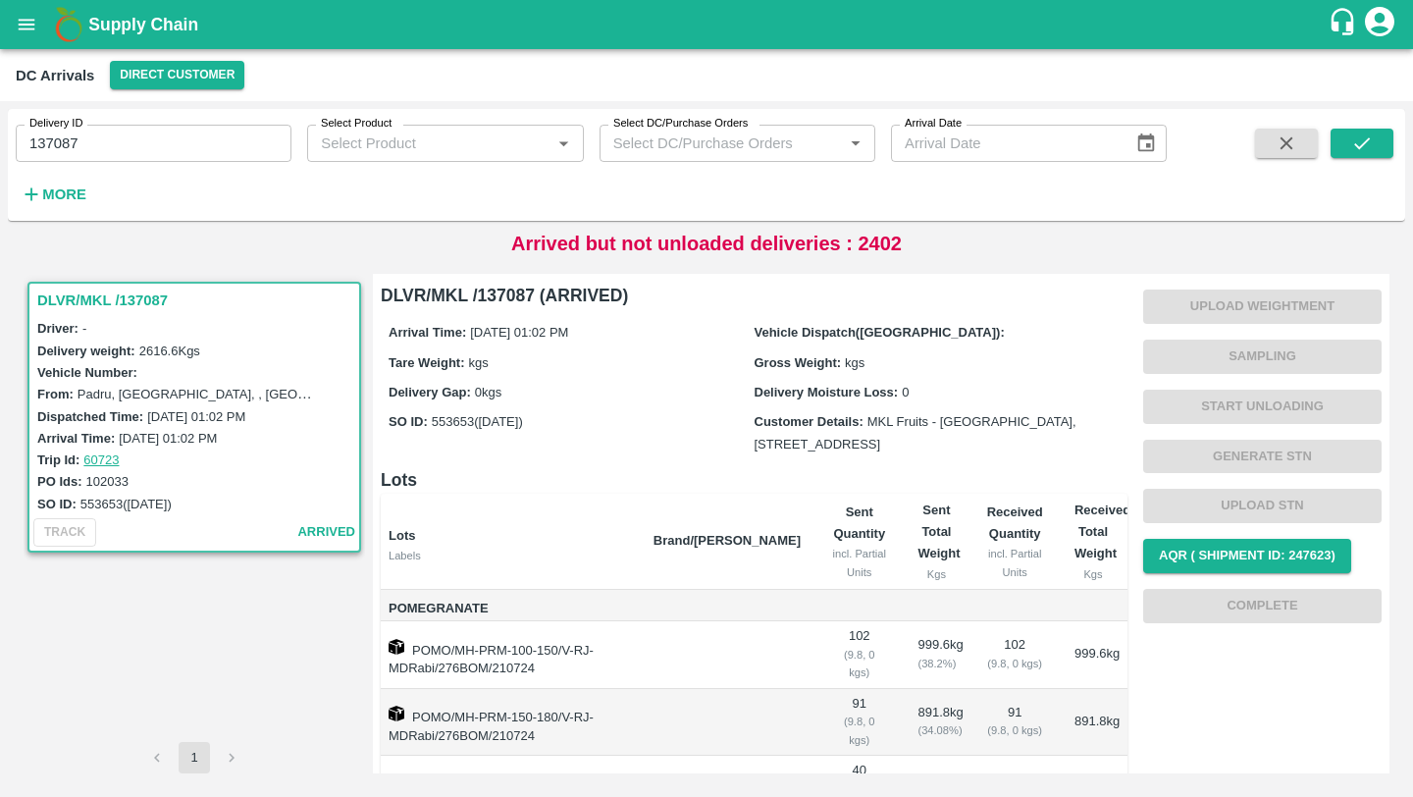
click at [238, 143] on input "137087" at bounding box center [154, 143] width 276 height 37
click at [1374, 145] on button "submit" at bounding box center [1362, 143] width 63 height 29
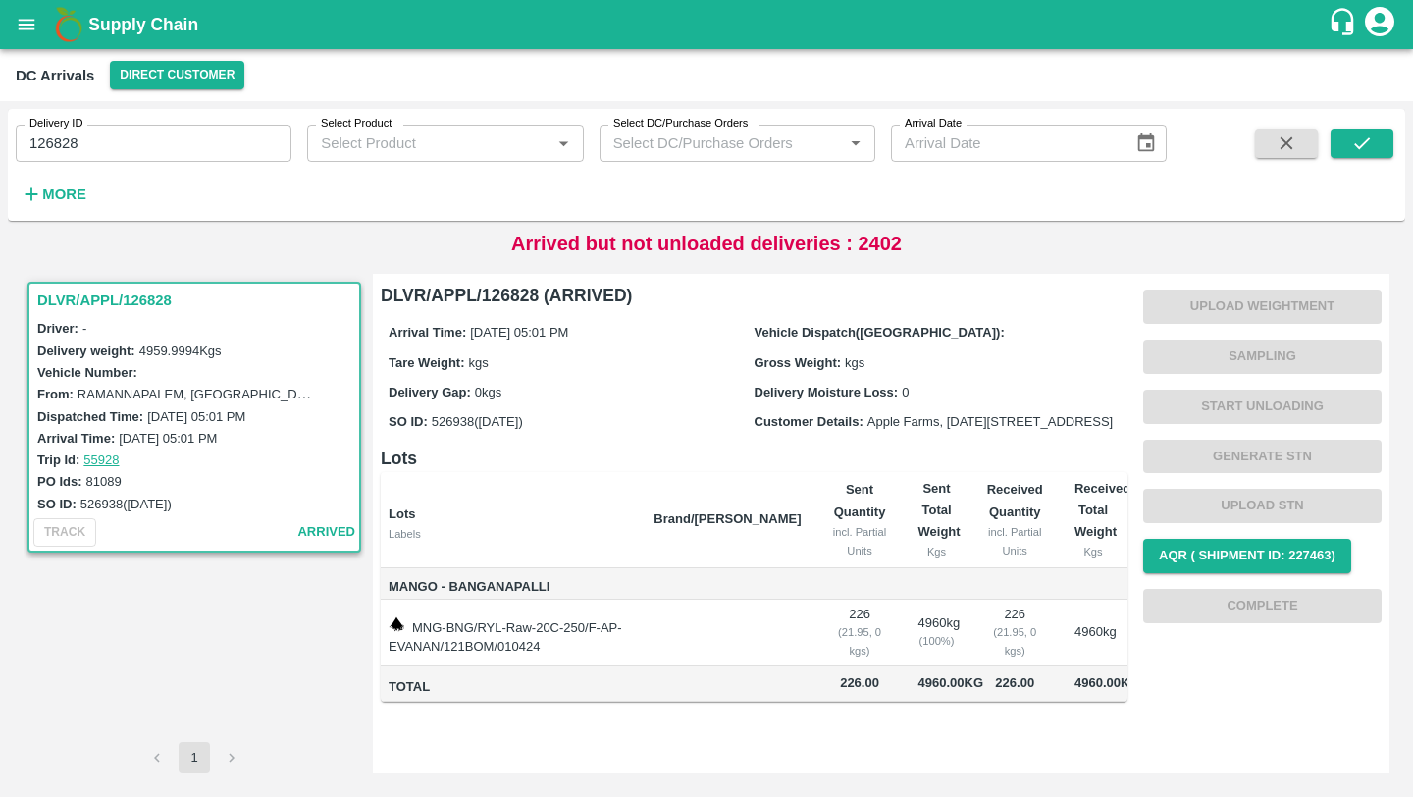
scroll to position [10, 0]
drag, startPoint x: 485, startPoint y: 285, endPoint x: 538, endPoint y: 287, distance: 53.0
click at [538, 287] on h6 "DLVR/APPL/126828 (ARRIVED)" at bounding box center [754, 295] width 747 height 27
copy h6 "126828"
click at [599, 351] on div "Tare Weight: kgs" at bounding box center [572, 362] width 366 height 22
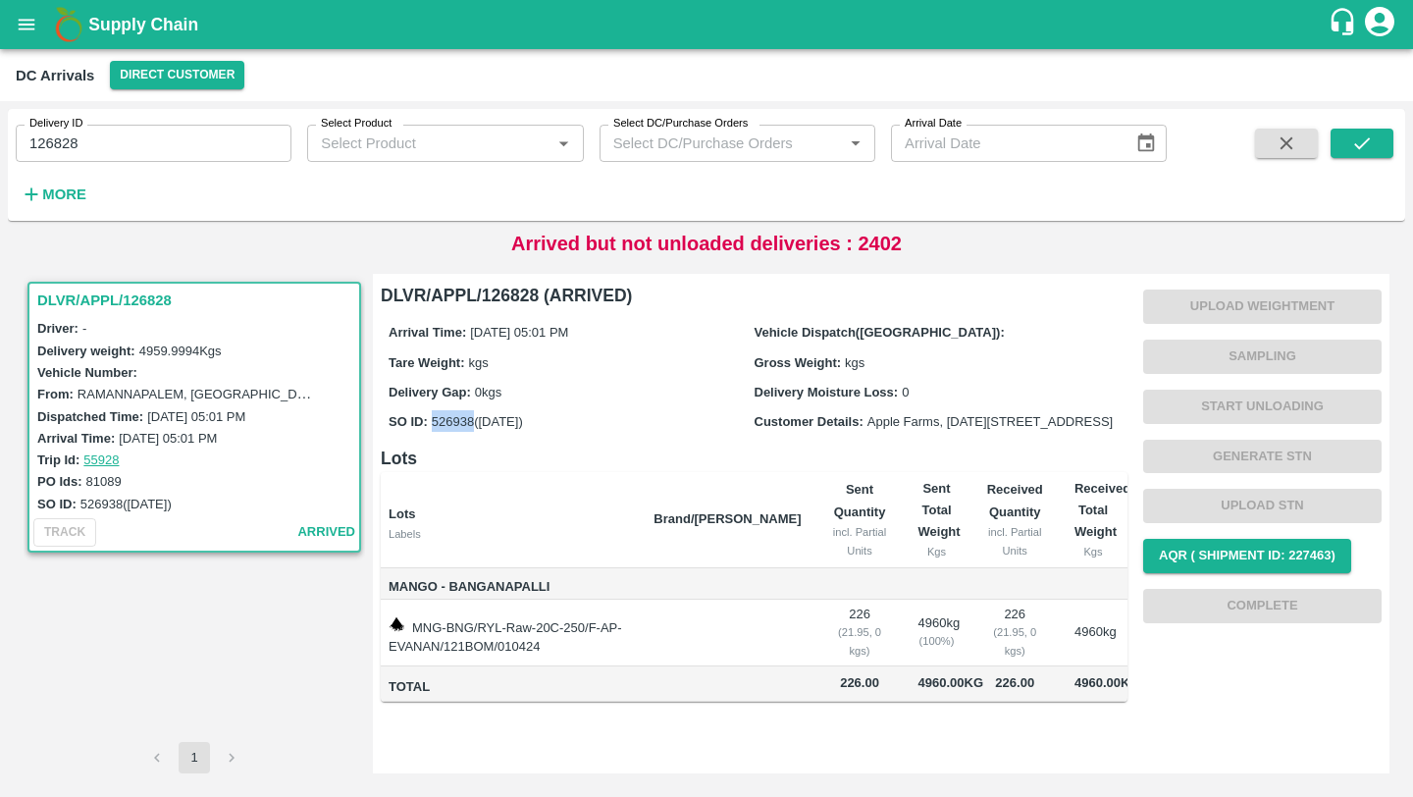
drag, startPoint x: 429, startPoint y: 406, endPoint x: 472, endPoint y: 406, distance: 43.2
click at [472, 410] on div "SO ID: 526938 (13 Apr)" at bounding box center [572, 421] width 366 height 22
copy label "526938"
click at [83, 193] on strong "More" at bounding box center [64, 194] width 44 height 16
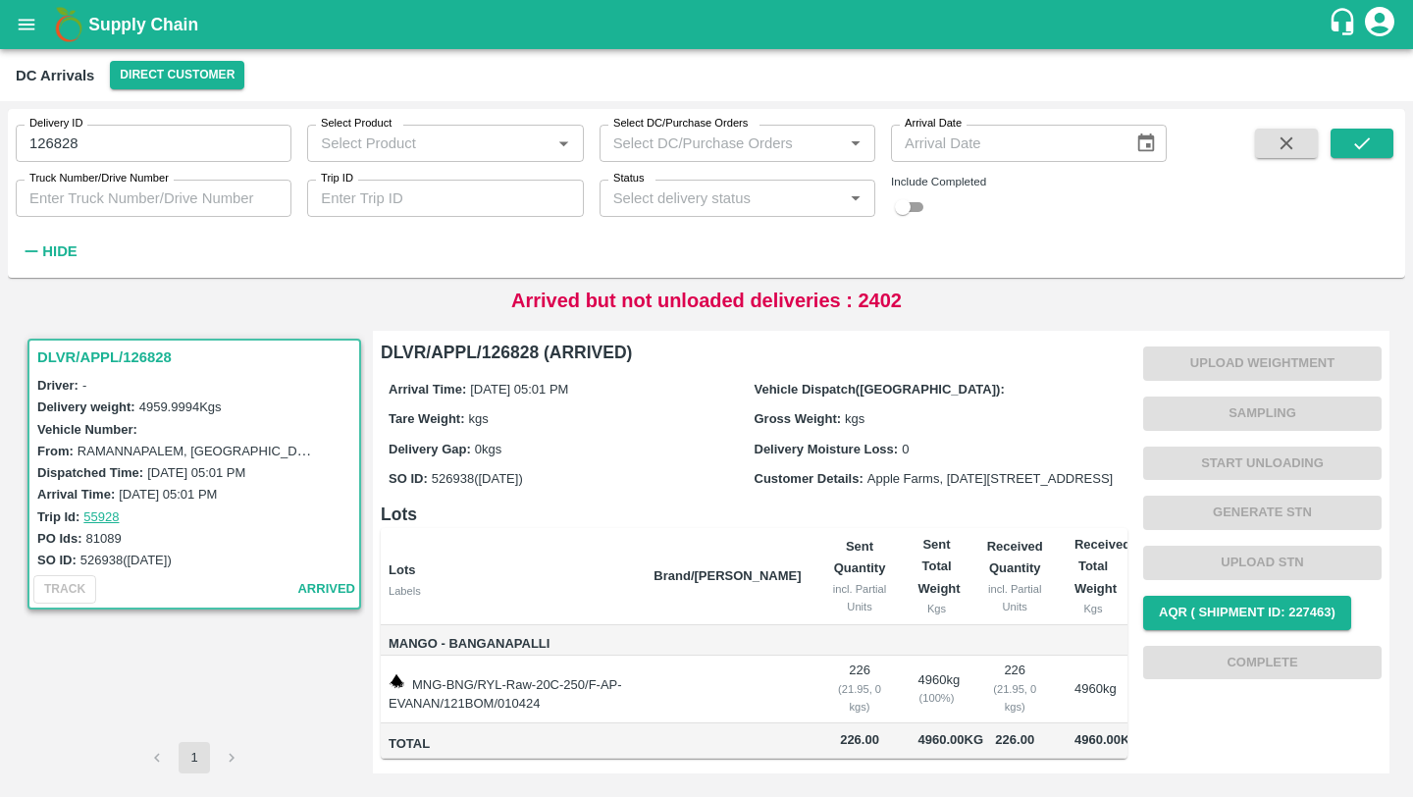
click at [688, 489] on div "SO ID: 526938 (13 Apr)" at bounding box center [572, 478] width 366 height 22
drag, startPoint x: 480, startPoint y: 350, endPoint x: 537, endPoint y: 351, distance: 56.9
click at [537, 351] on h6 "DLVR/APPL/126828 (ARRIVED)" at bounding box center [754, 352] width 747 height 27
copy h6 "126828"
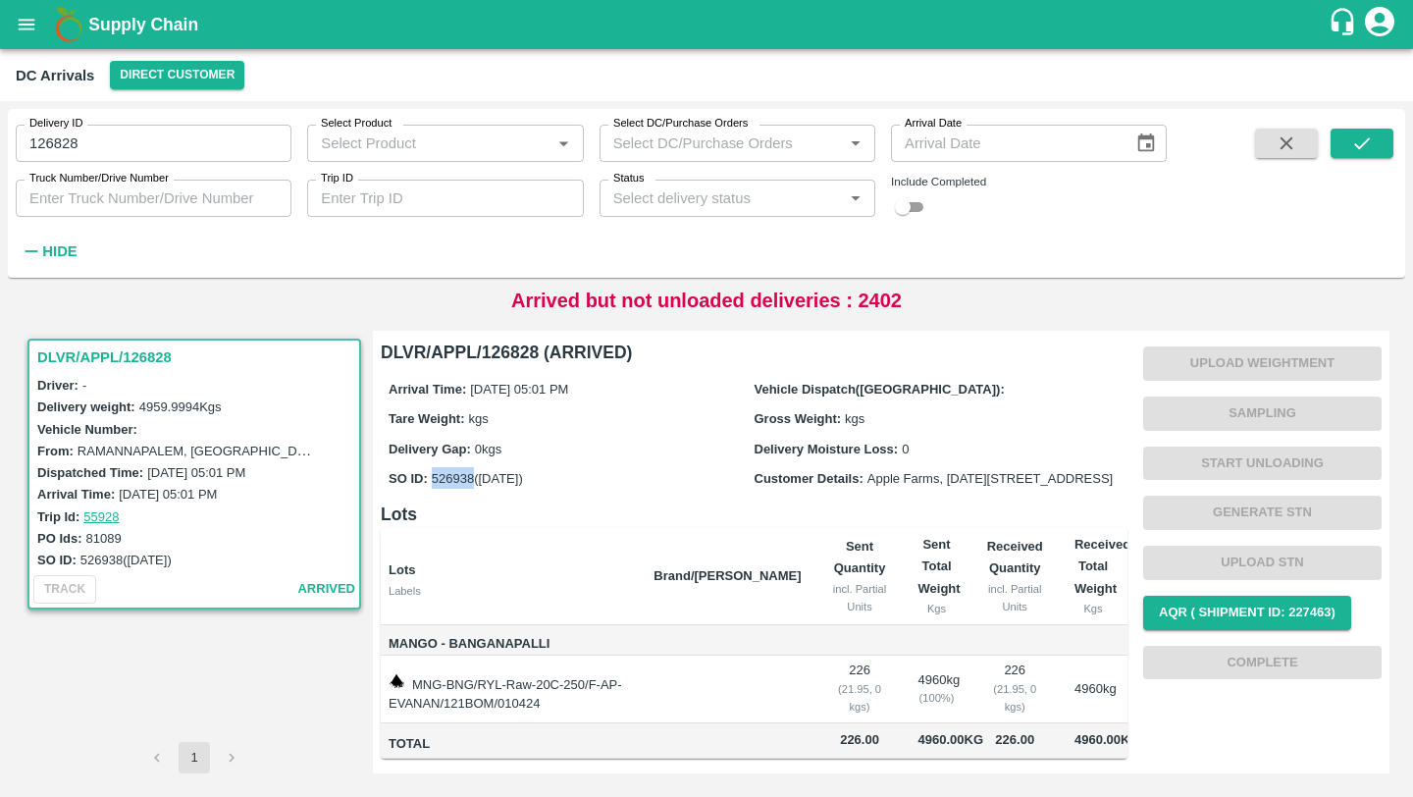
drag, startPoint x: 431, startPoint y: 471, endPoint x: 475, endPoint y: 473, distance: 44.2
click at [475, 473] on label "526938 (13 Apr)" at bounding box center [477, 478] width 91 height 15
copy label "526938"
drag, startPoint x: 485, startPoint y: 355, endPoint x: 538, endPoint y: 355, distance: 53.0
click at [538, 355] on h6 "DLVR/APPL/126828 (ARRIVED)" at bounding box center [754, 352] width 747 height 27
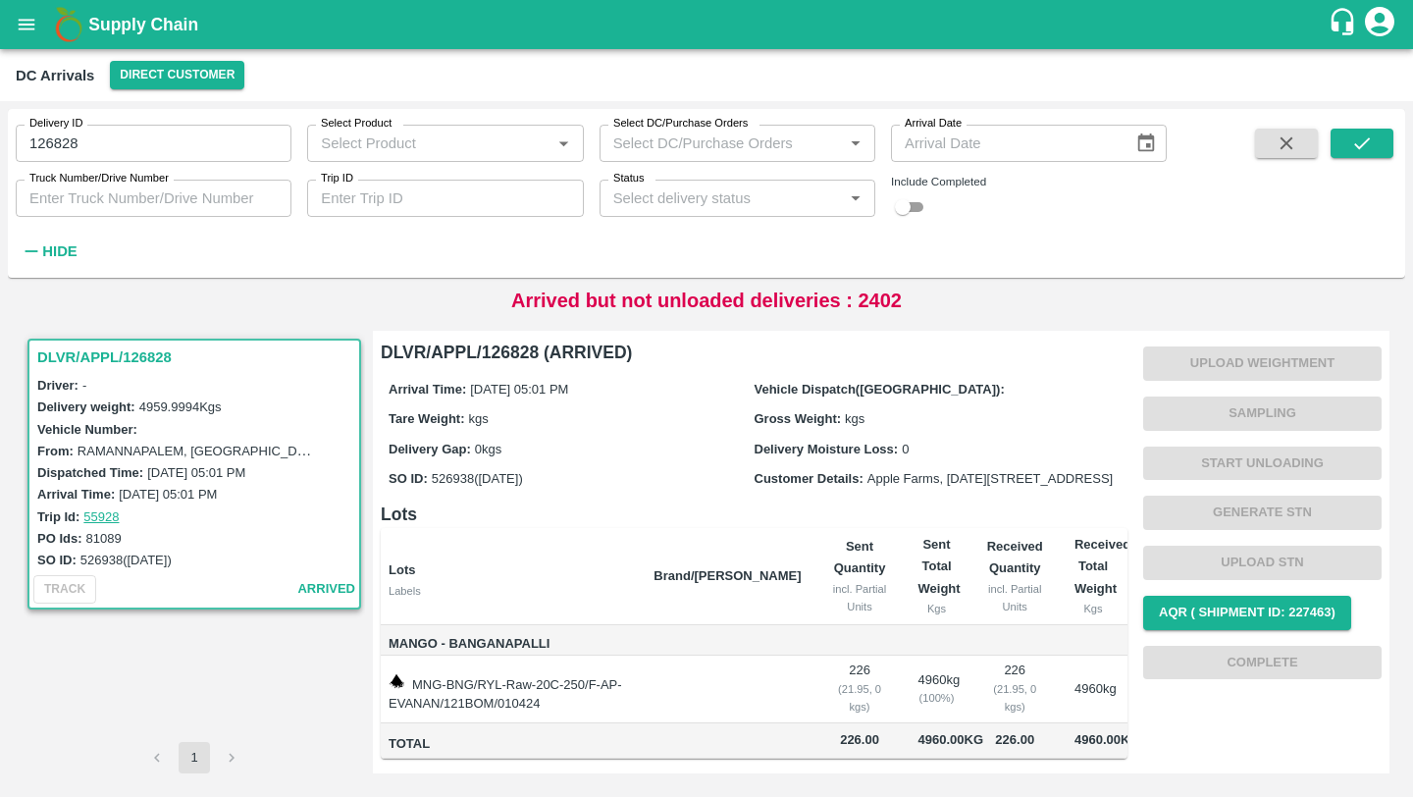
click at [546, 368] on div "Arrival Time: 01 Apr 2024, 05:01 PM Vehicle Dispatch(DC): Tare Weight: kgs Gros…" at bounding box center [754, 433] width 747 height 134
drag, startPoint x: 484, startPoint y: 355, endPoint x: 542, endPoint y: 355, distance: 57.9
click at [542, 355] on h6 "DLVR/APPL/126828 (ARRIVED)" at bounding box center [754, 352] width 747 height 27
click at [549, 356] on h6 "DLVR/APPL/126828 (ARRIVED)" at bounding box center [754, 352] width 747 height 27
drag, startPoint x: 483, startPoint y: 351, endPoint x: 551, endPoint y: 351, distance: 67.7
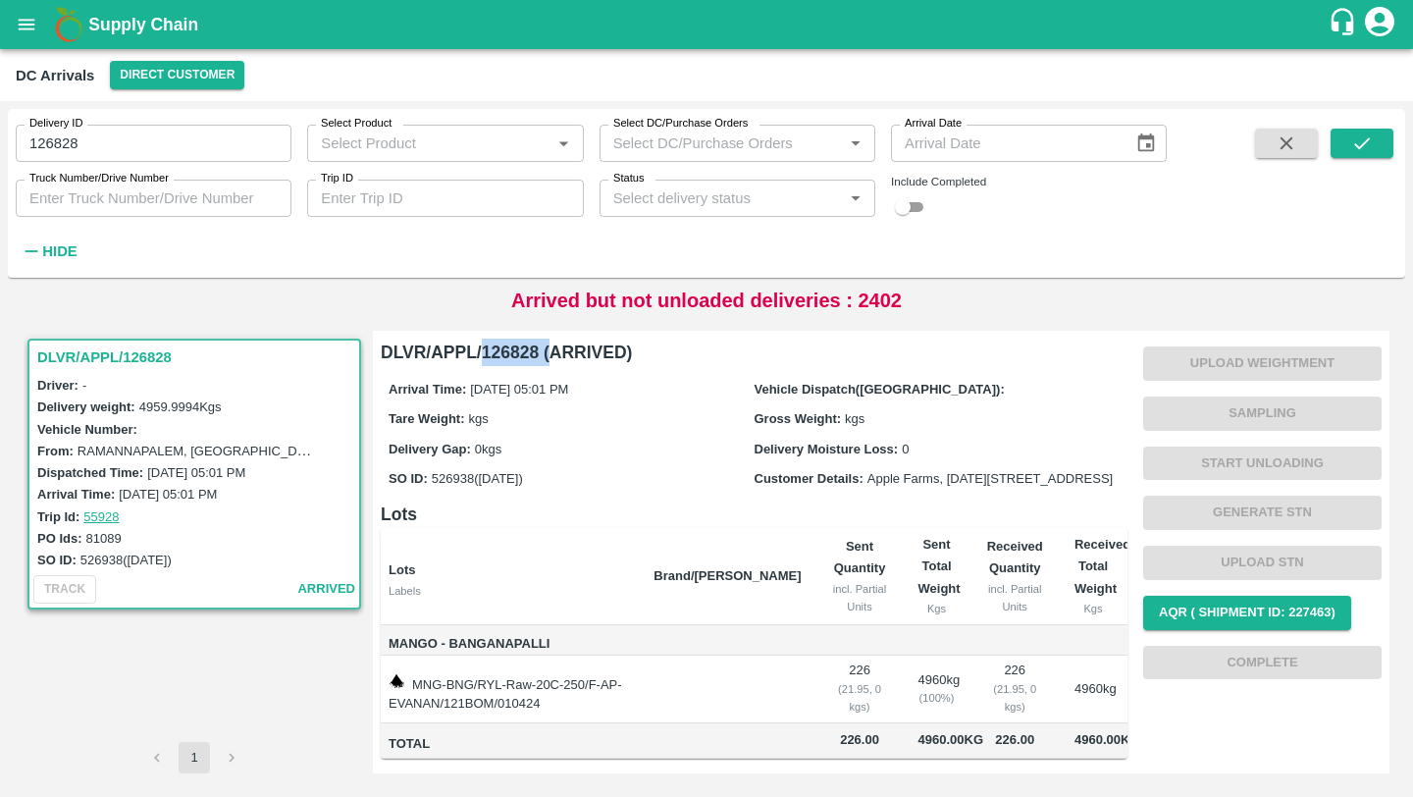
click at [551, 351] on h6 "DLVR/APPL/126828 (ARRIVED)" at bounding box center [754, 352] width 747 height 27
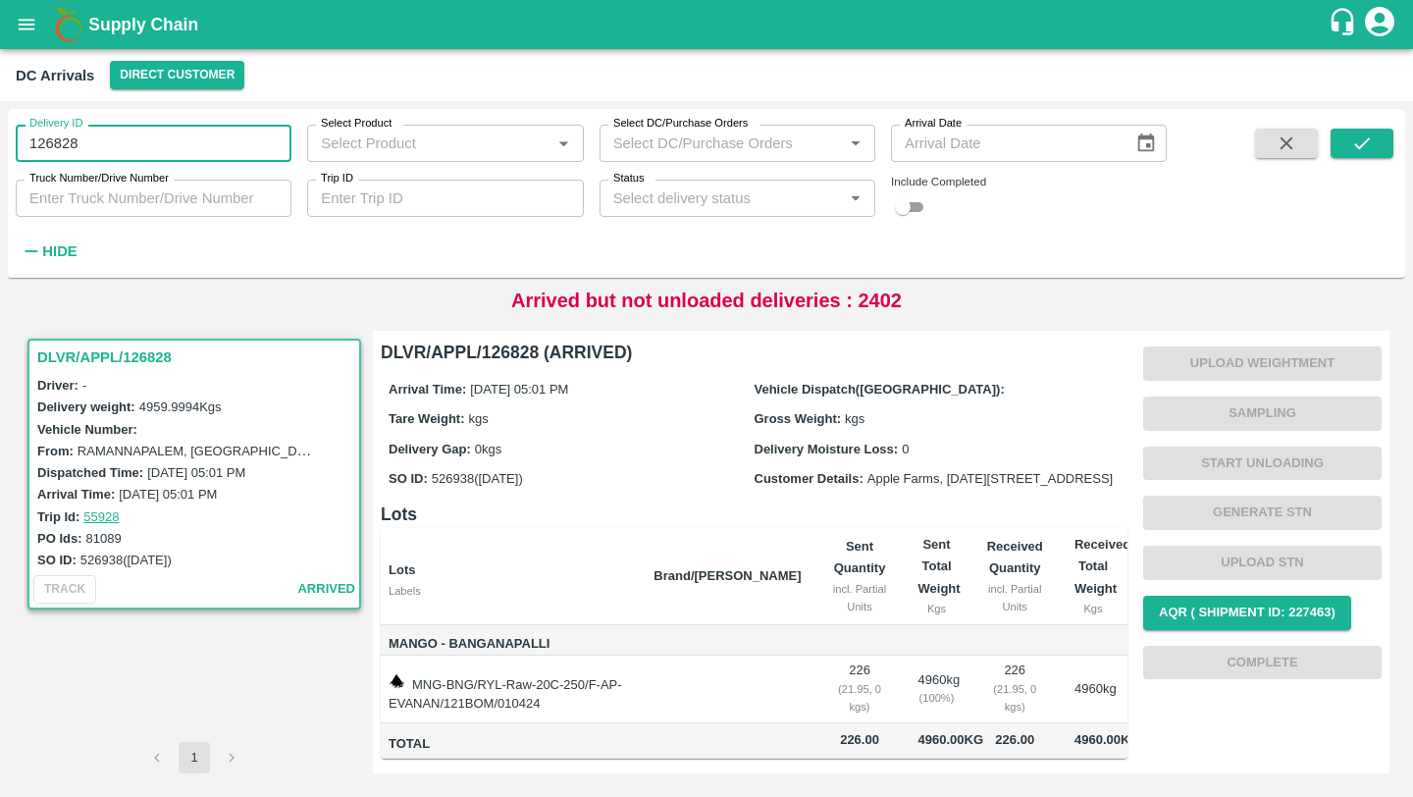
click at [197, 149] on input "126828" at bounding box center [154, 143] width 276 height 37
click at [1362, 145] on icon "submit" at bounding box center [1362, 143] width 16 height 12
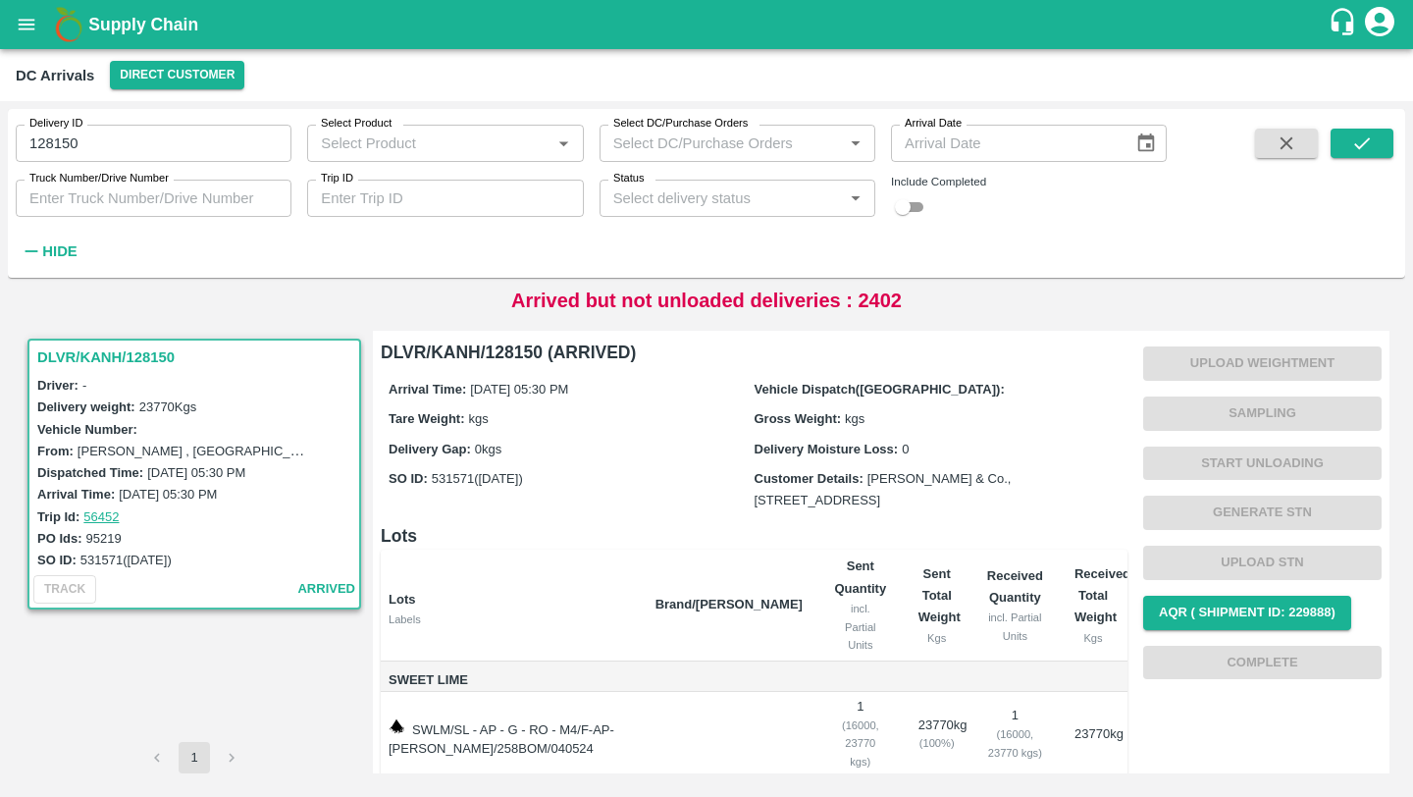
scroll to position [67, 0]
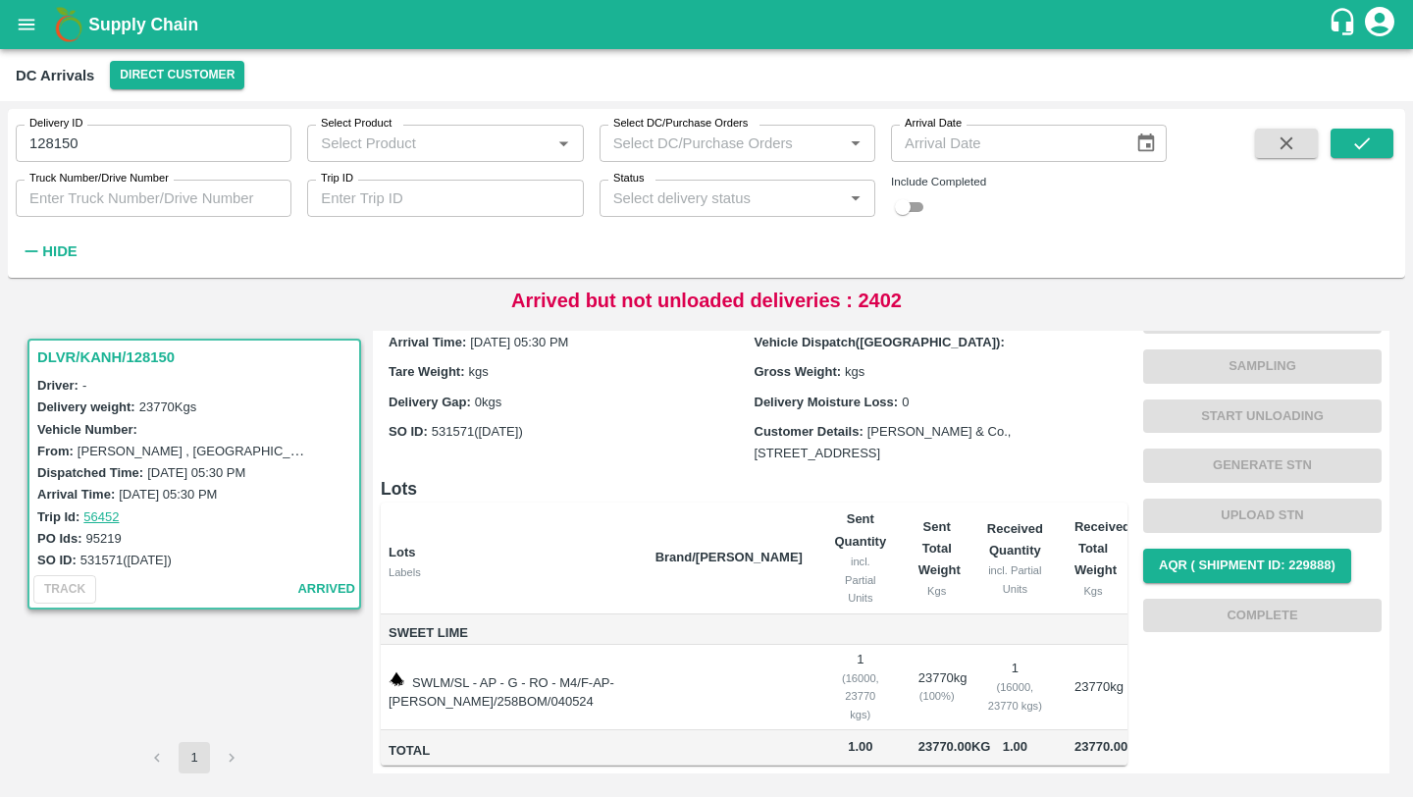
click at [187, 135] on input "128150" at bounding box center [154, 143] width 276 height 37
click at [1375, 149] on button "submit" at bounding box center [1362, 143] width 63 height 29
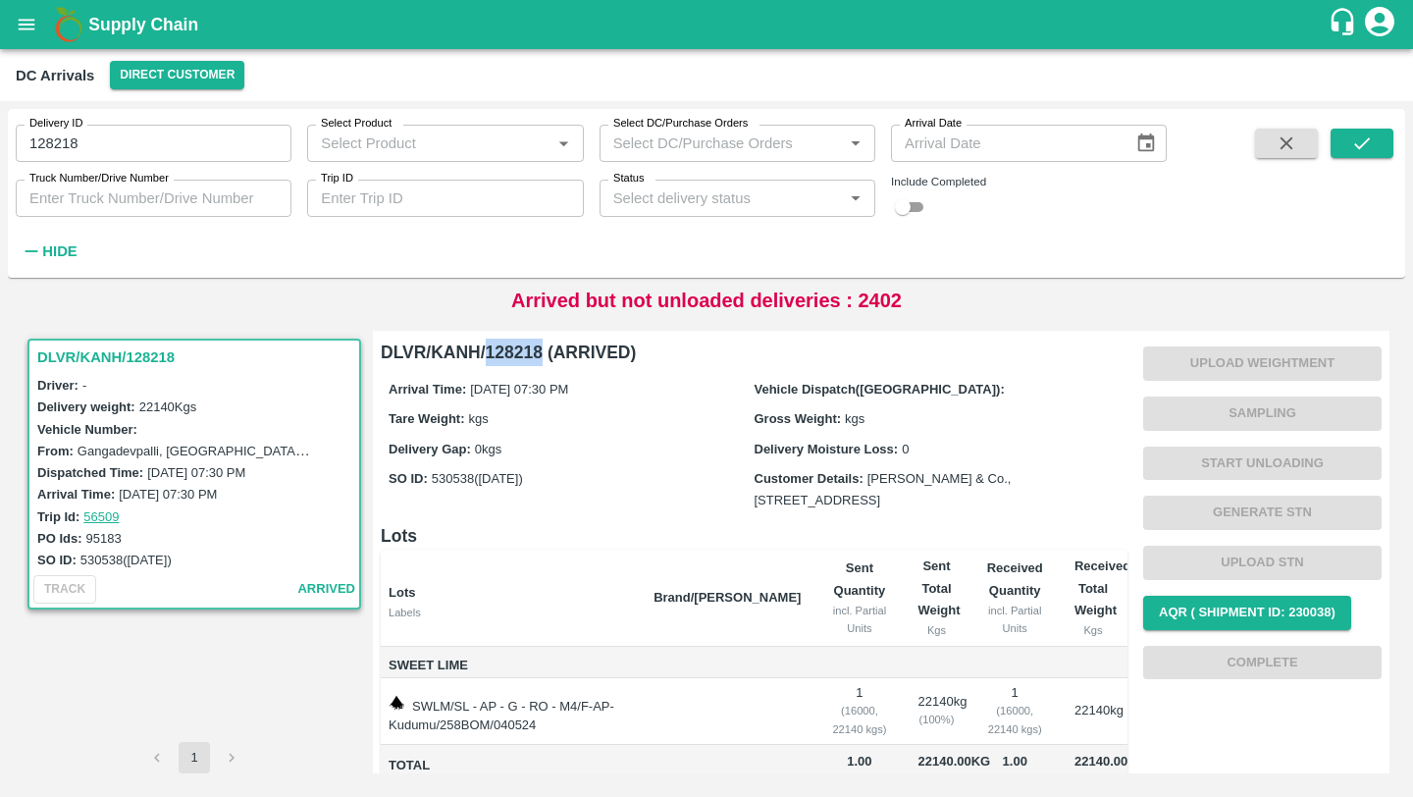
drag, startPoint x: 490, startPoint y: 348, endPoint x: 539, endPoint y: 348, distance: 49.1
click at [539, 348] on h6 "DLVR/KANH/128218 (ARRIVED)" at bounding box center [754, 352] width 747 height 27
click at [485, 357] on h6 "DLVR/KANH/128218 (ARRIVED)" at bounding box center [754, 352] width 747 height 27
drag, startPoint x: 486, startPoint y: 353, endPoint x: 539, endPoint y: 353, distance: 53.0
click at [539, 353] on h6 "DLVR/KANH/128218 (ARRIVED)" at bounding box center [754, 352] width 747 height 27
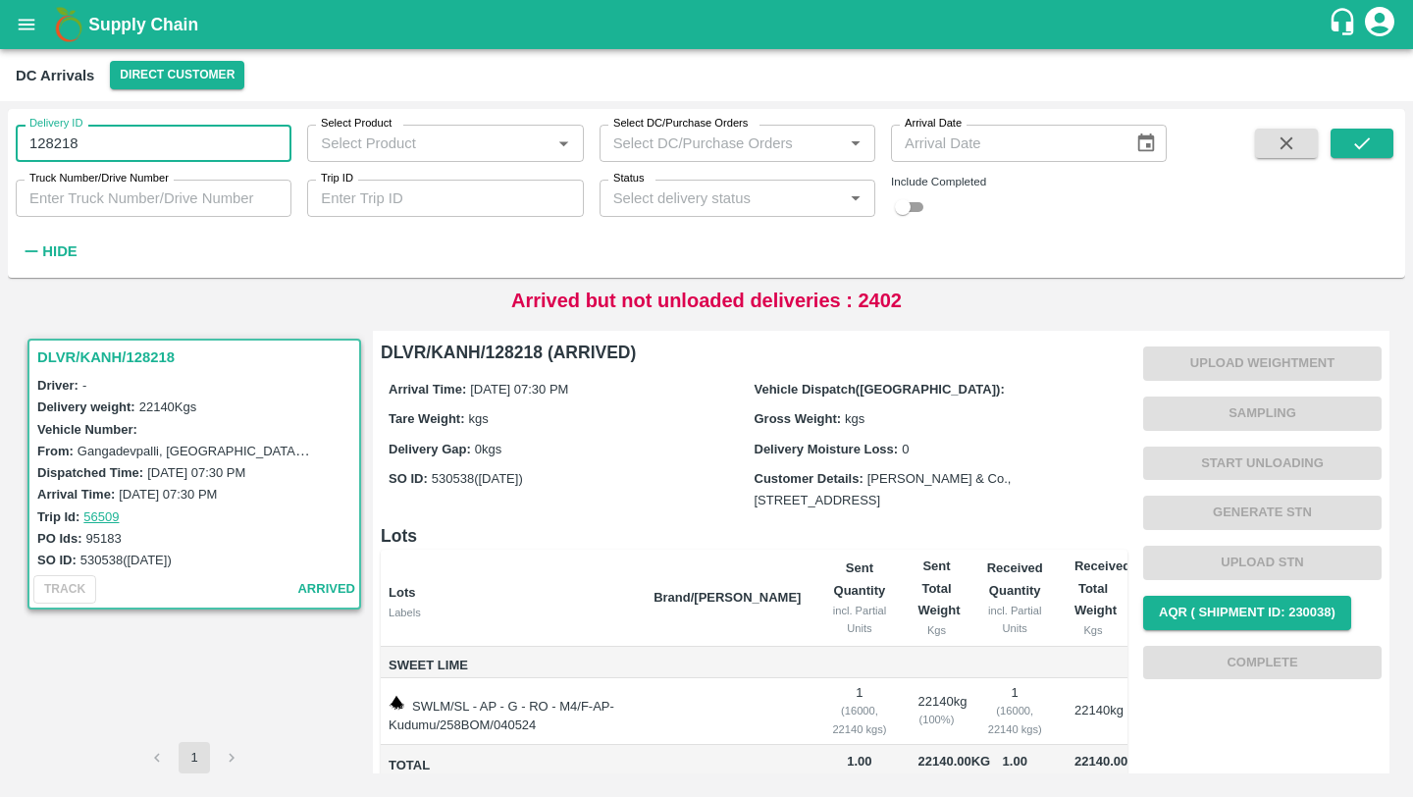
drag, startPoint x: 117, startPoint y: 146, endPoint x: 0, endPoint y: 149, distance: 116.8
click at [0, 149] on div "Delivery ID 128218 Delivery ID Select Product Select Product   * Select DC/Purc…" at bounding box center [706, 449] width 1413 height 696
type input "128218"
paste input "text"
drag, startPoint x: 123, startPoint y: 140, endPoint x: 0, endPoint y: 140, distance: 122.7
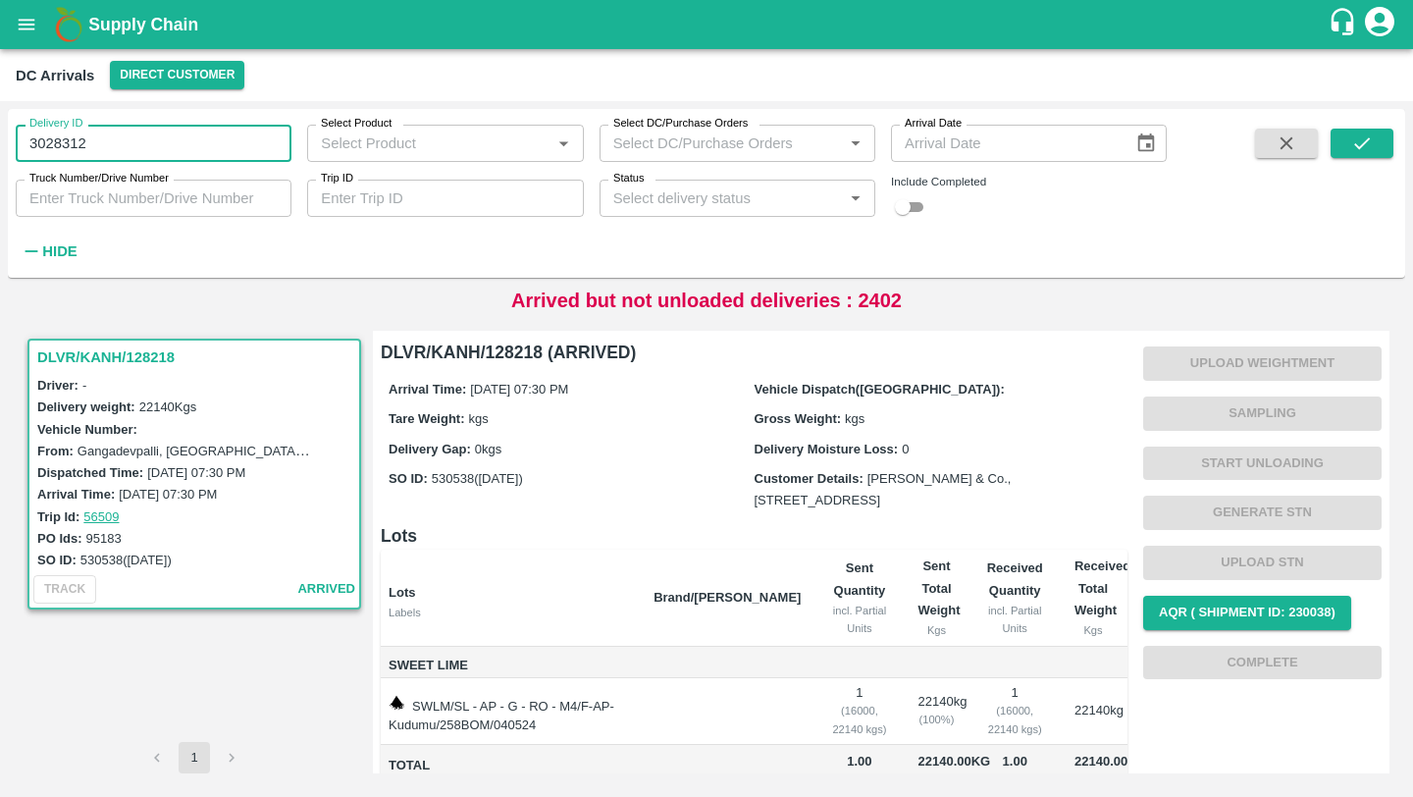
click at [0, 140] on div "Delivery ID 3028312 Delivery ID Select Product Select Product   * Select DC/Pur…" at bounding box center [706, 449] width 1413 height 696
type input "3028312"
paste input "text"
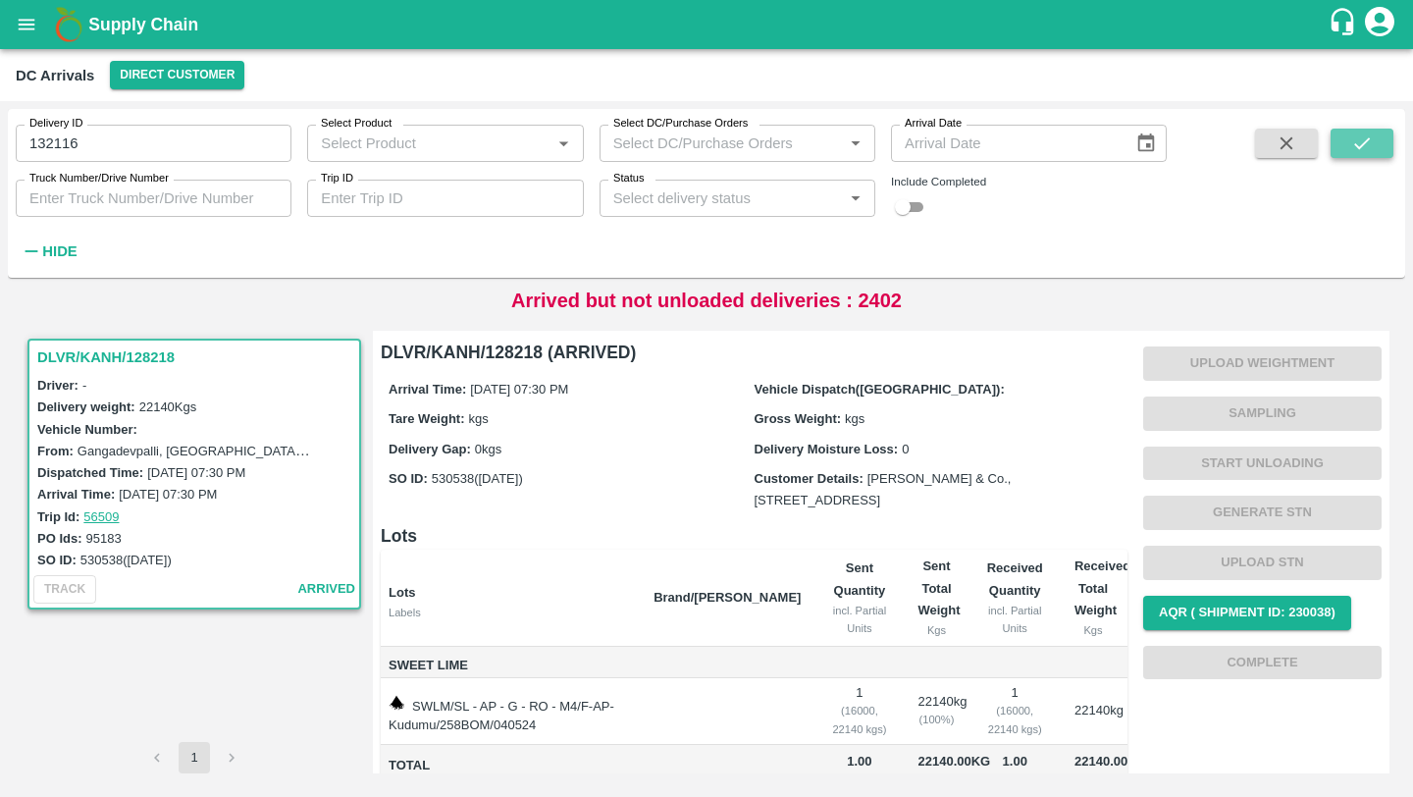
click at [1370, 132] on button "submit" at bounding box center [1362, 143] width 63 height 29
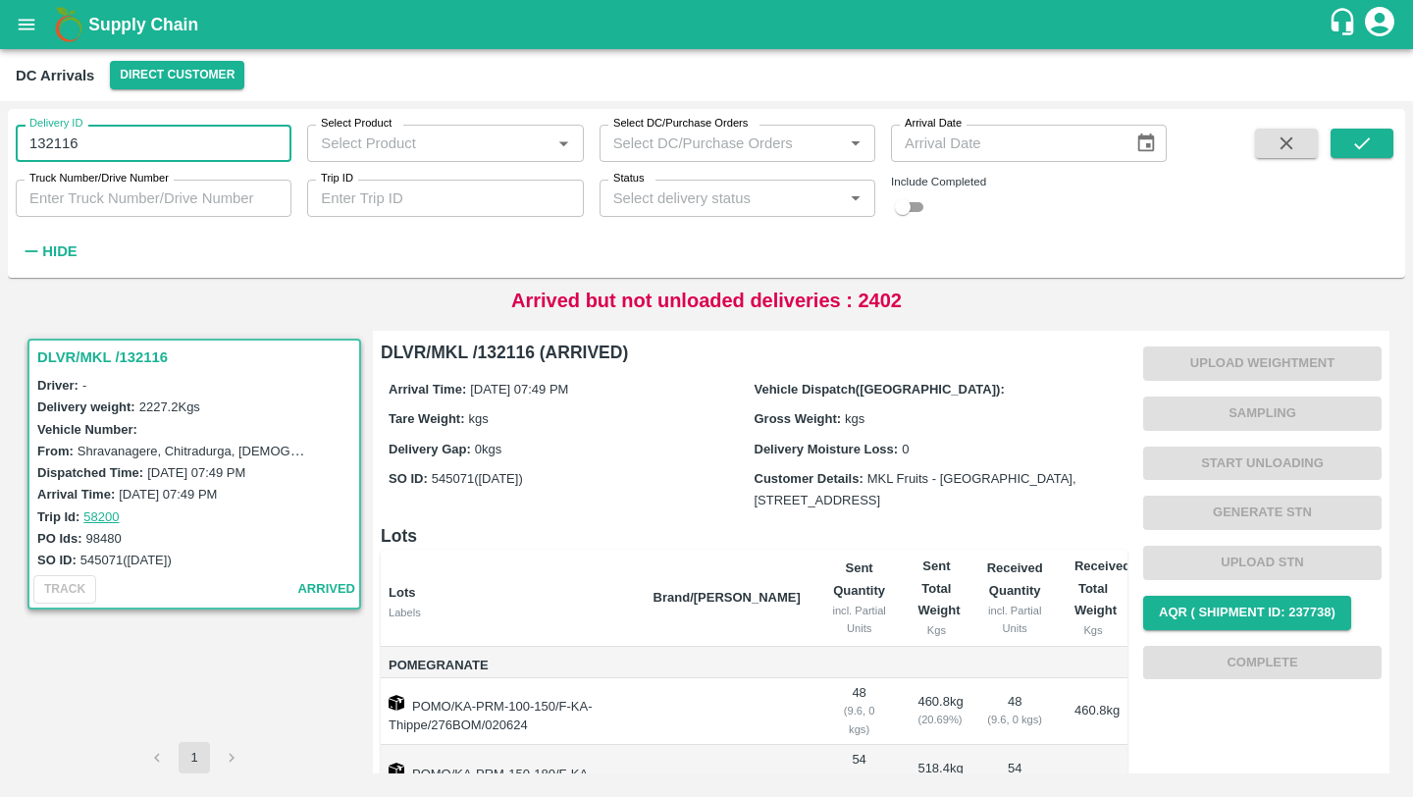
drag, startPoint x: 192, startPoint y: 145, endPoint x: 0, endPoint y: 145, distance: 192.4
click at [0, 145] on div "Delivery ID 132116 Delivery ID Select Product Select Product   * Select DC/Purc…" at bounding box center [706, 449] width 1413 height 696
type input "132116"
paste input "text"
click at [1367, 140] on icon "submit" at bounding box center [1362, 143] width 16 height 12
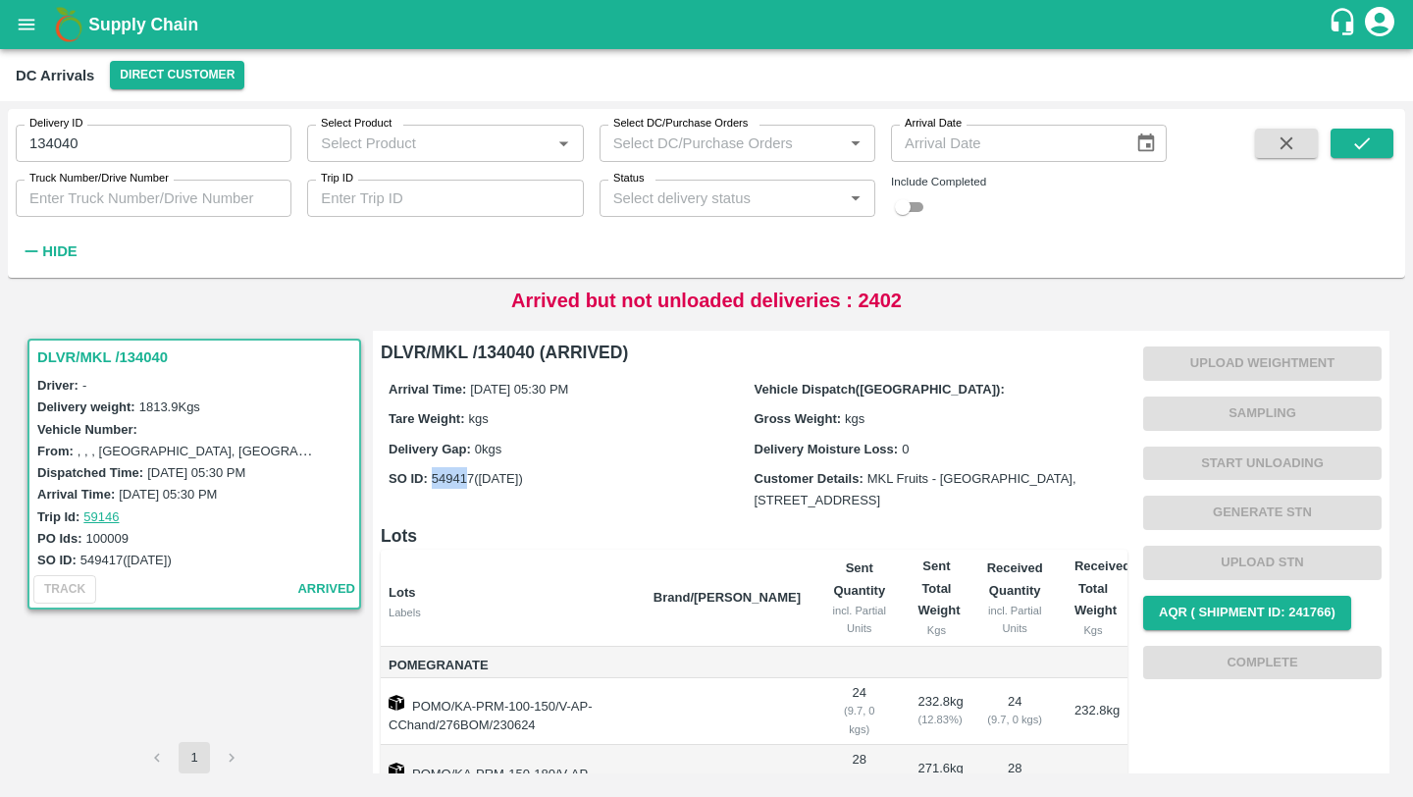
drag, startPoint x: 432, startPoint y: 476, endPoint x: 470, endPoint y: 476, distance: 38.3
click at [470, 476] on label "549417 (24 Jun)" at bounding box center [477, 478] width 91 height 15
click at [461, 478] on label "549417 (24 Jun)" at bounding box center [477, 478] width 91 height 15
drag, startPoint x: 431, startPoint y: 476, endPoint x: 475, endPoint y: 476, distance: 44.2
click at [475, 476] on label "549417 (24 Jun)" at bounding box center [477, 478] width 91 height 15
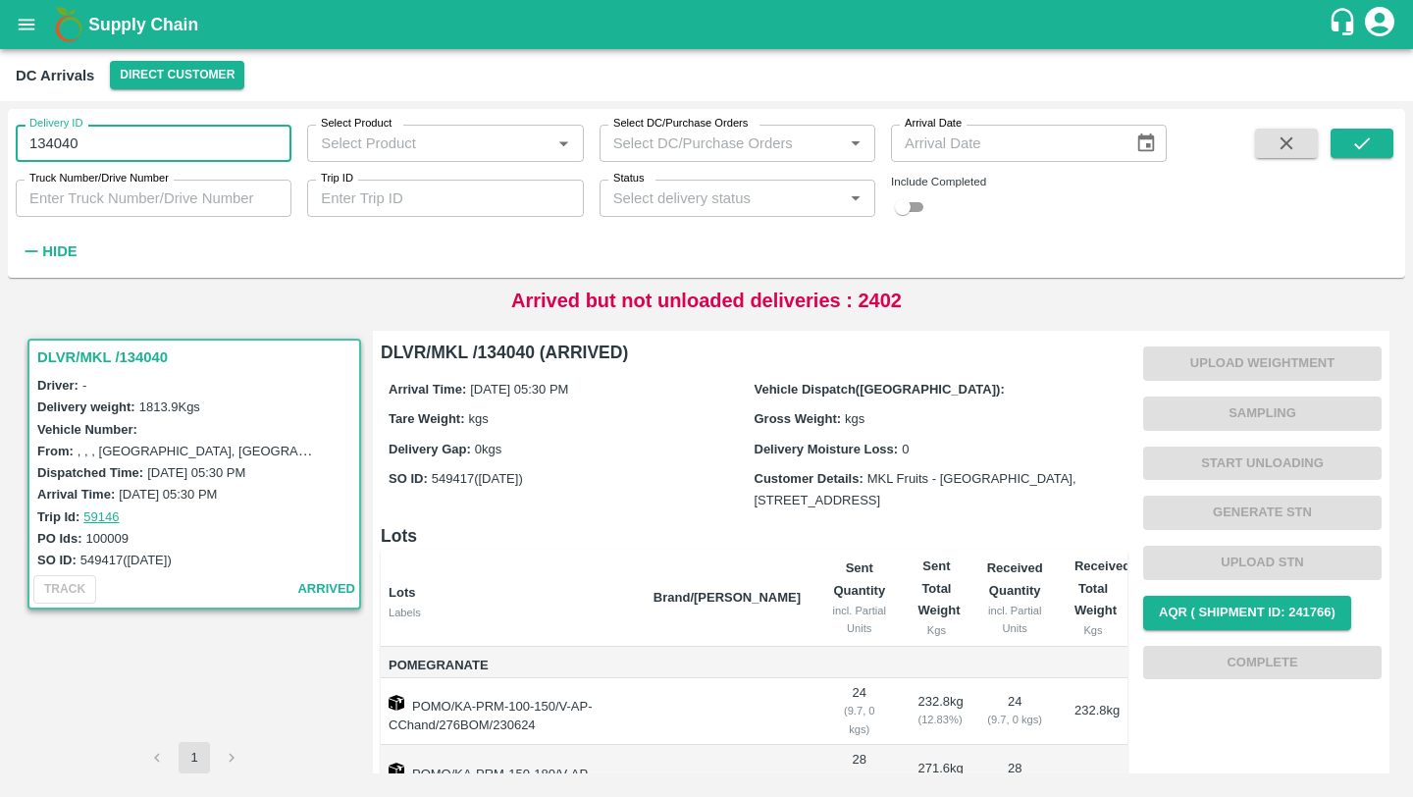
click at [205, 126] on input "134040" at bounding box center [154, 143] width 276 height 37
click at [189, 132] on input "134040" at bounding box center [154, 143] width 276 height 37
click at [185, 136] on input "134040" at bounding box center [154, 143] width 276 height 37
click at [1359, 139] on icon "submit" at bounding box center [1362, 143] width 22 height 22
drag, startPoint x: 122, startPoint y: 145, endPoint x: 0, endPoint y: 145, distance: 121.7
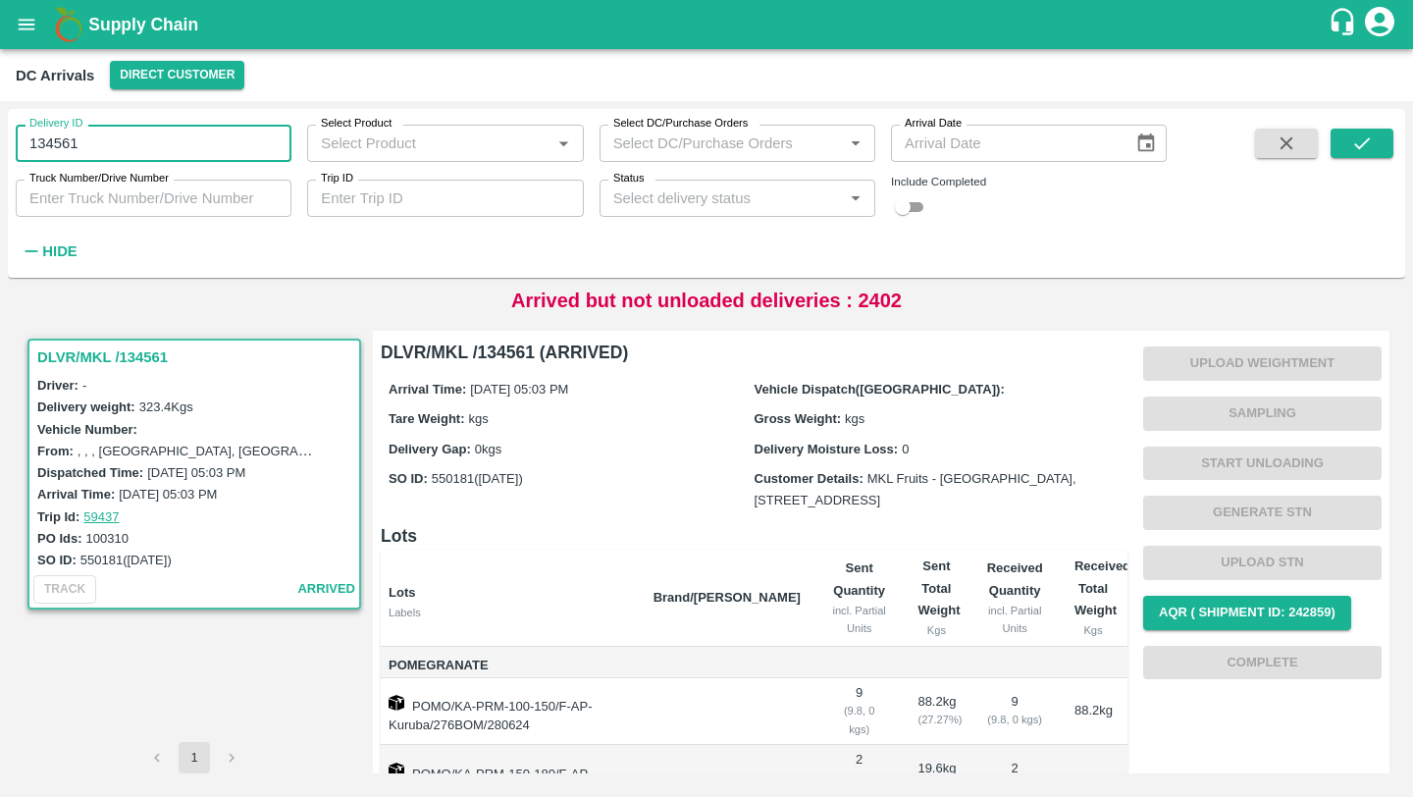
click at [0, 145] on div "Delivery ID 134561 Delivery ID Select Product Select Product   * Select DC/Purc…" at bounding box center [706, 449] width 1413 height 696
type input "134561"
click at [1360, 130] on button "submit" at bounding box center [1362, 143] width 63 height 29
click at [187, 143] on input "135503" at bounding box center [154, 143] width 276 height 37
click at [1374, 139] on button "submit" at bounding box center [1362, 143] width 63 height 29
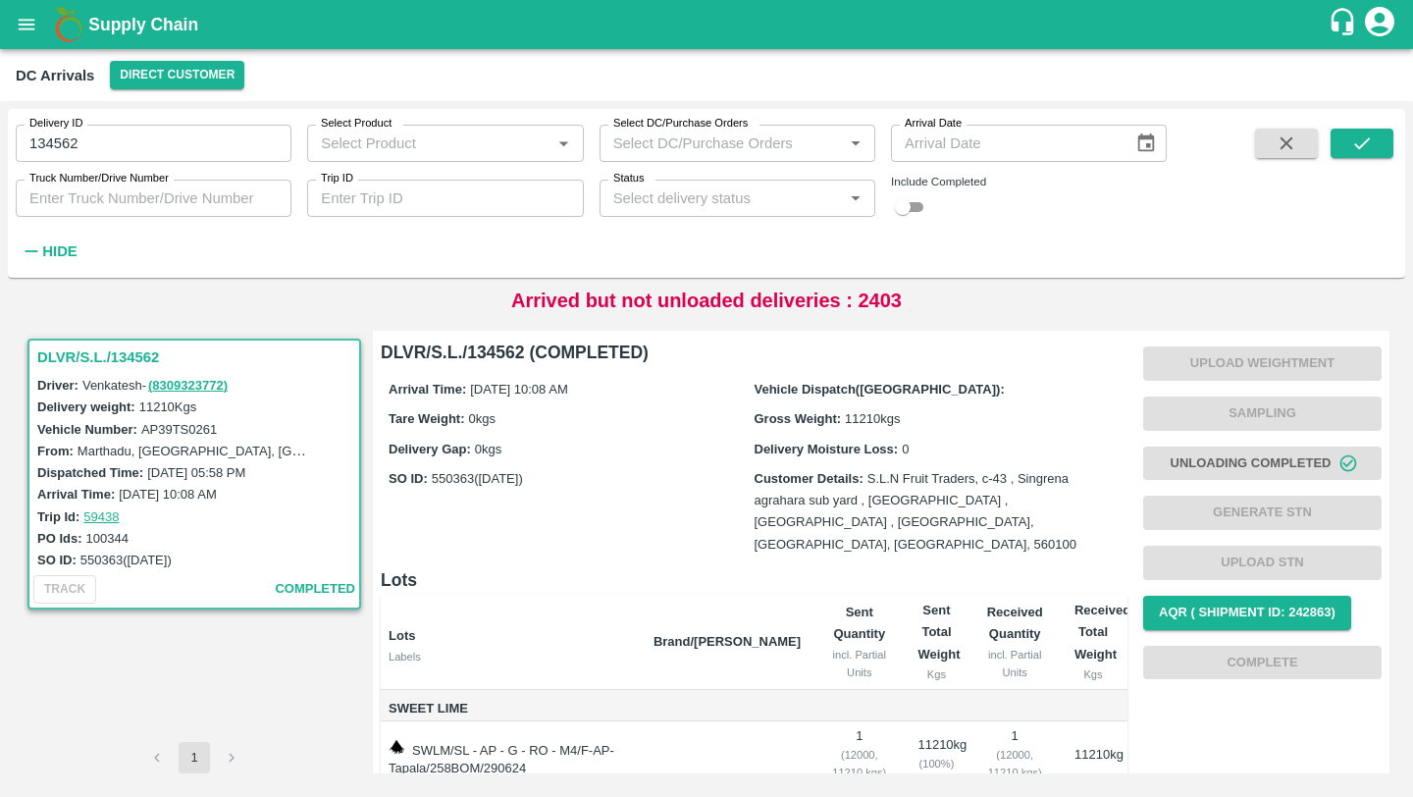
scroll to position [67, 0]
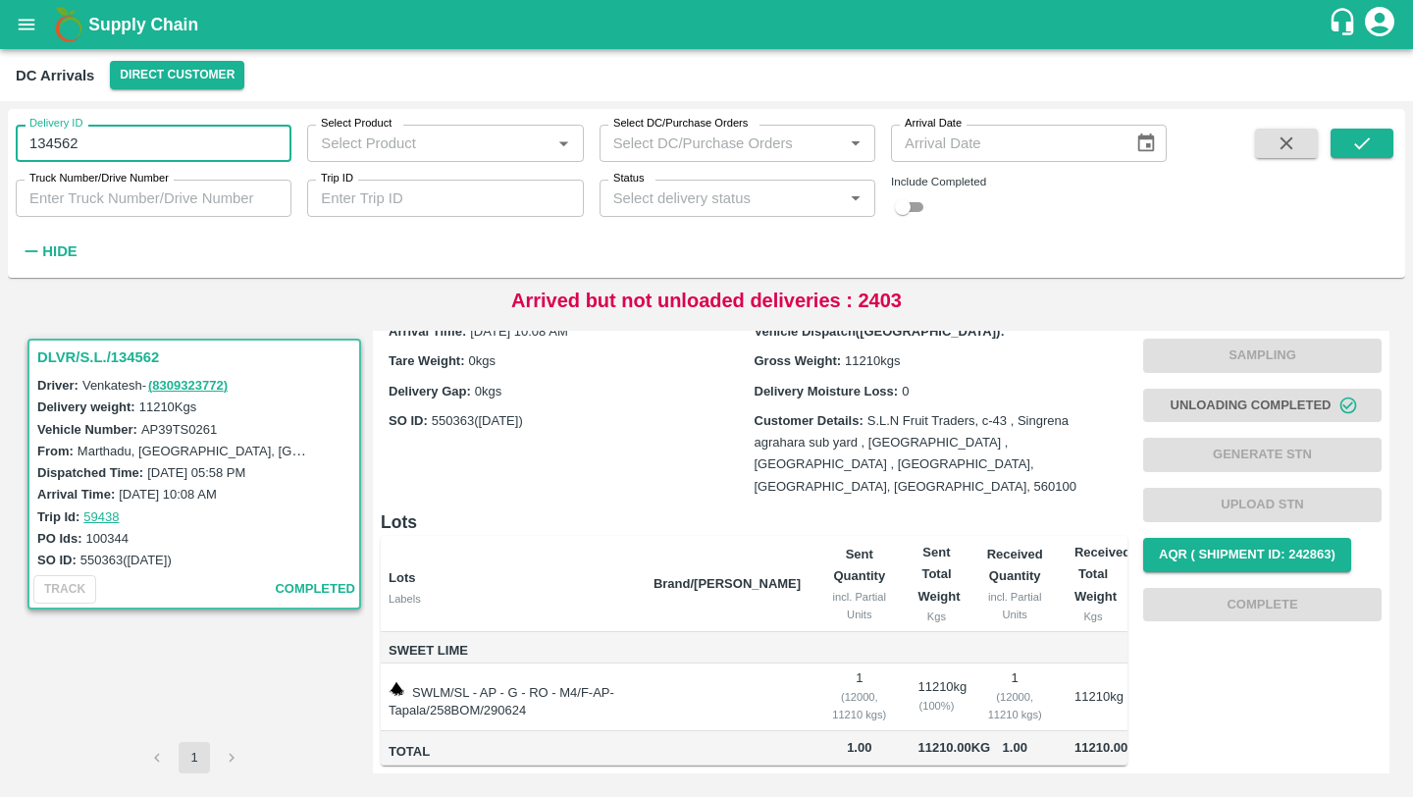
drag, startPoint x: 112, startPoint y: 130, endPoint x: 0, endPoint y: 132, distance: 111.9
click at [0, 132] on div "Delivery ID 134562 Delivery ID Select Product Select Product   * Select DC/Purc…" at bounding box center [706, 449] width 1413 height 696
click at [86, 132] on input "134562" at bounding box center [154, 143] width 276 height 37
drag, startPoint x: 86, startPoint y: 132, endPoint x: 58, endPoint y: 132, distance: 28.5
click at [58, 132] on input "134562" at bounding box center [154, 143] width 276 height 37
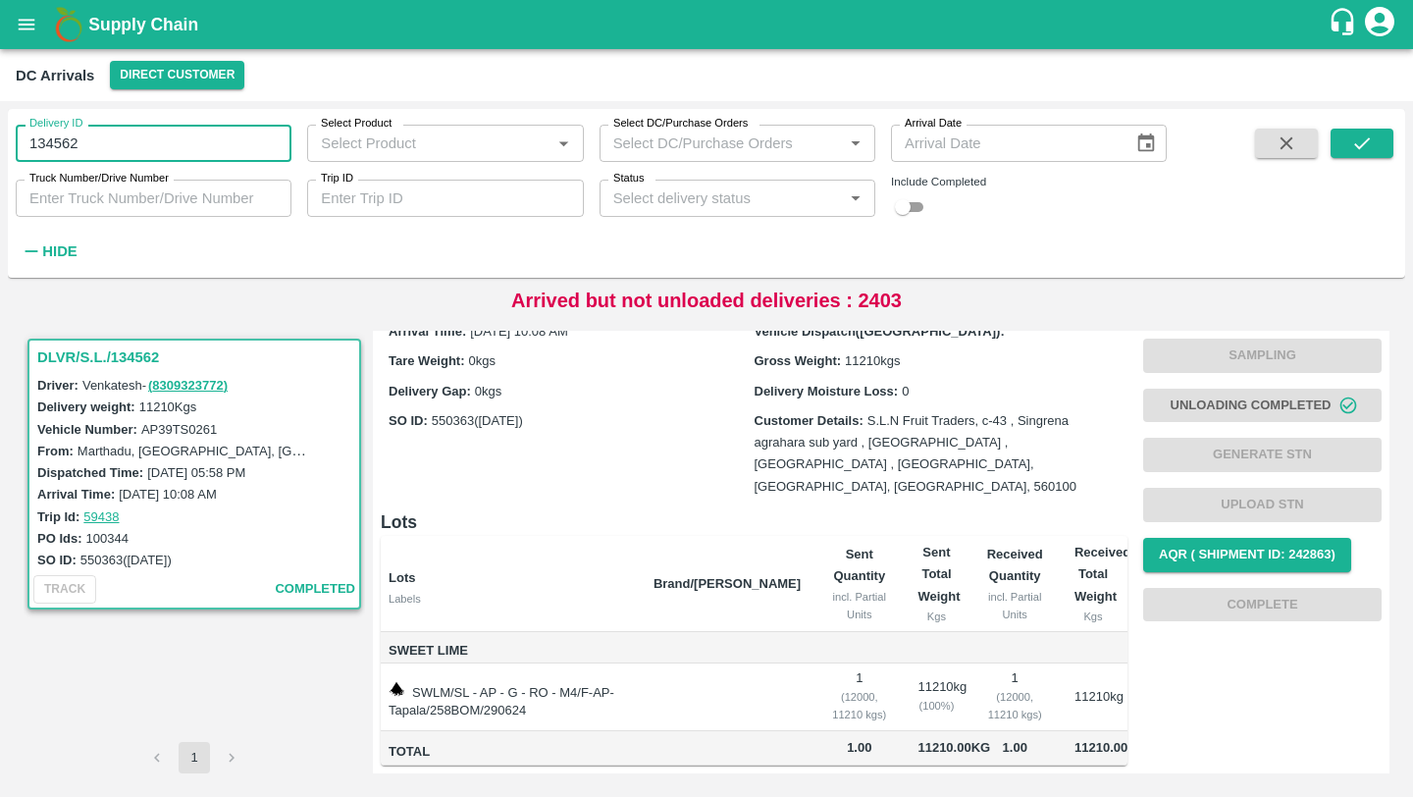
type input "134562"
paste input "text"
click at [1379, 144] on button "submit" at bounding box center [1362, 143] width 63 height 29
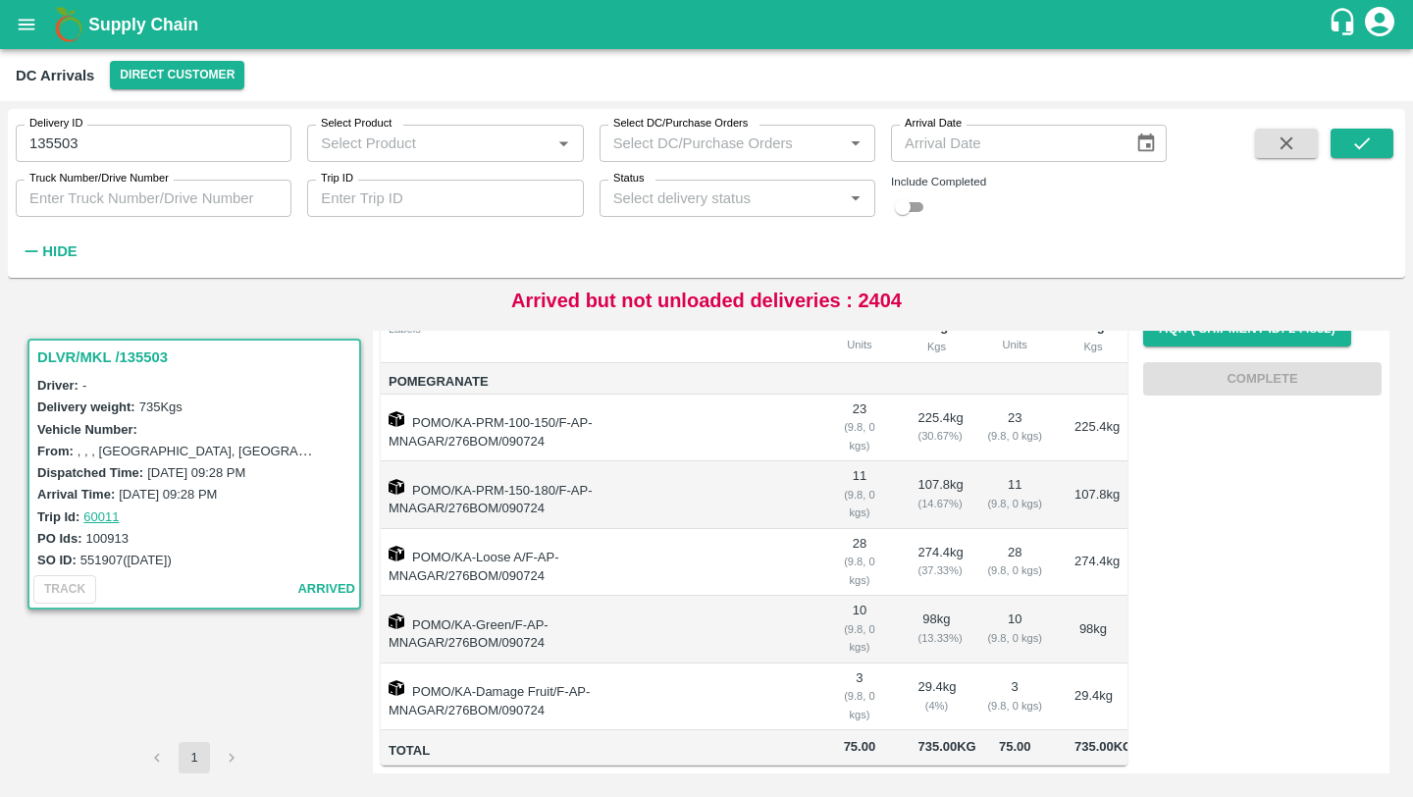
scroll to position [318, 0]
click at [159, 147] on input "135503" at bounding box center [154, 143] width 276 height 37
click at [1370, 140] on icon "submit" at bounding box center [1362, 143] width 22 height 22
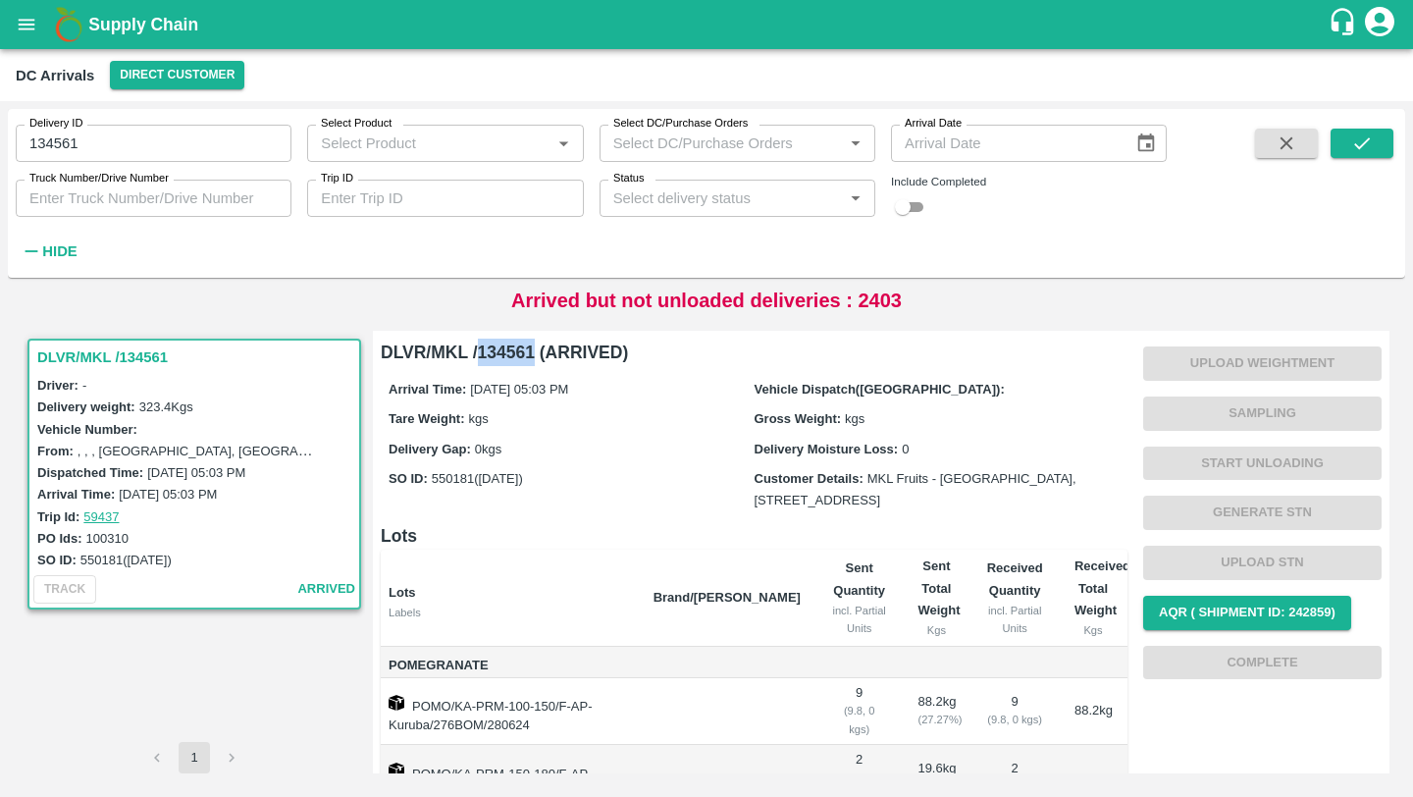
drag, startPoint x: 478, startPoint y: 352, endPoint x: 534, endPoint y: 352, distance: 55.9
click at [534, 352] on h6 "DLVR/MKL /134561 (ARRIVED)" at bounding box center [754, 352] width 747 height 27
click at [221, 148] on input "134561" at bounding box center [154, 143] width 276 height 37
type input "1"
type input "137087"
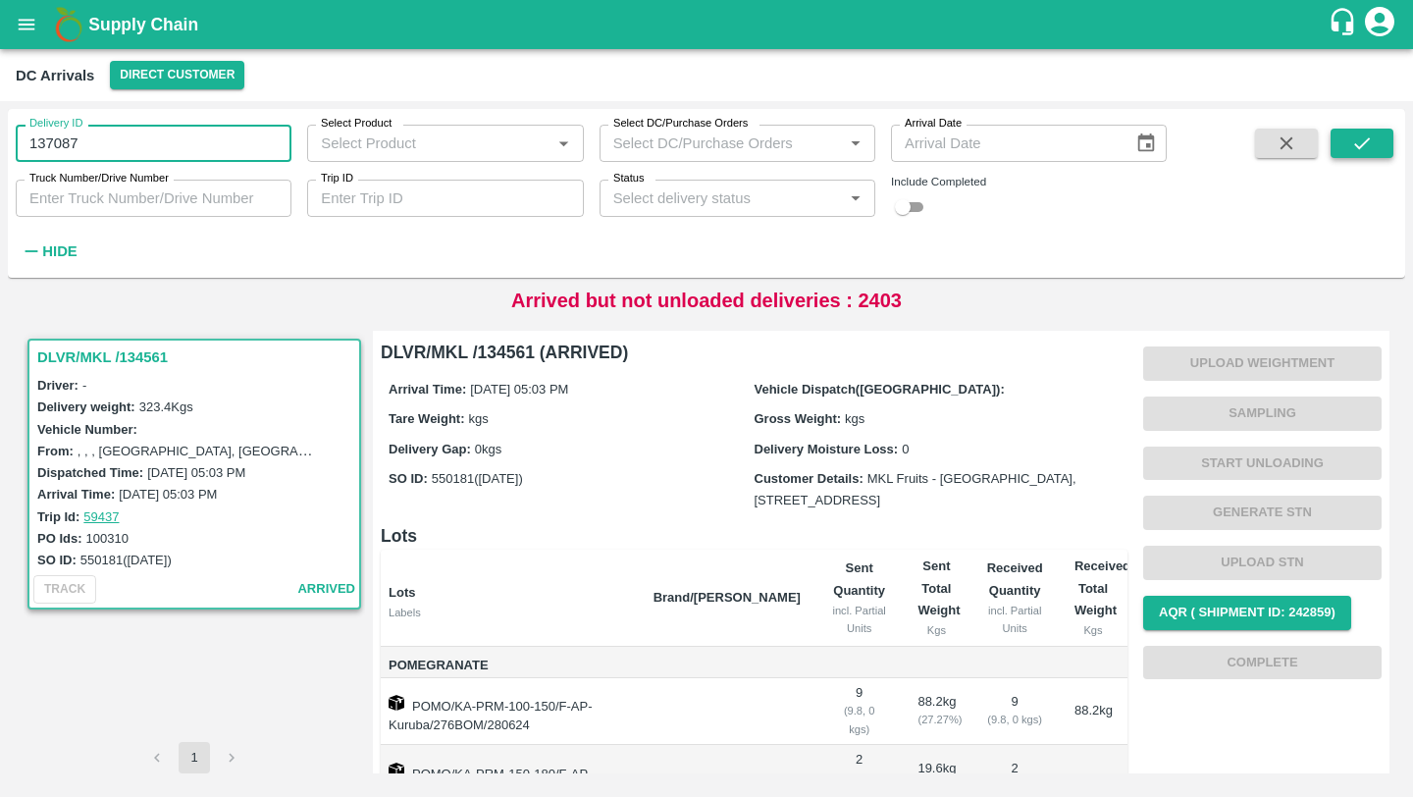
click at [1371, 141] on icon "submit" at bounding box center [1362, 143] width 22 height 22
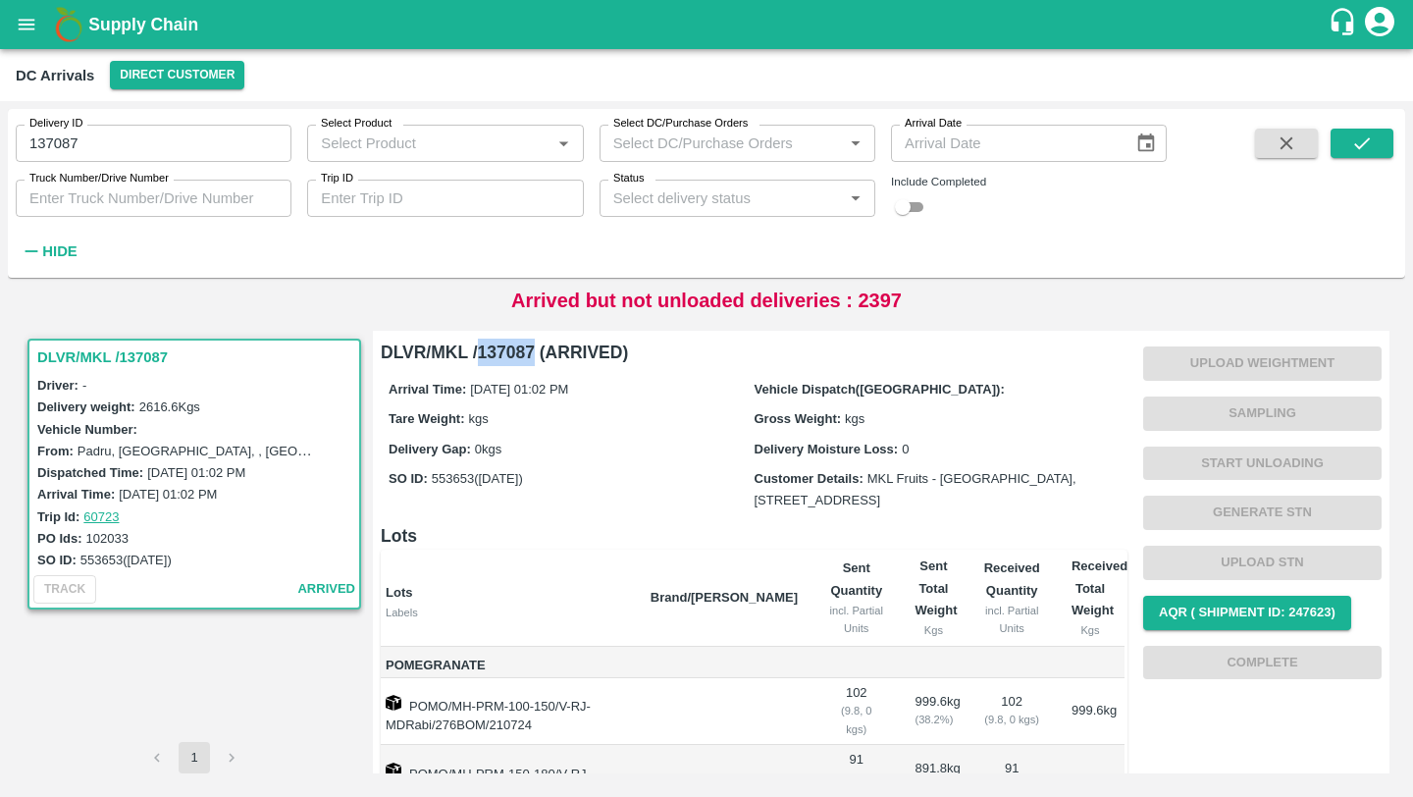
drag, startPoint x: 480, startPoint y: 354, endPoint x: 536, endPoint y: 353, distance: 56.0
click at [536, 353] on h6 "DLVR/MKL /137087 (ARRIVED)" at bounding box center [754, 352] width 747 height 27
click at [536, 459] on div "Arrival Time: 22 Jul 2024, 01:02 PM Vehicle Dispatch(DC): Tare Weight: kgs Gros…" at bounding box center [754, 444] width 747 height 156
click at [286, 317] on div "DLVR/MKL /137087 Driver: - Delivery weight: 2616.6 Kgs Vehicle Number: From: Pa…" at bounding box center [707, 552] width 1398 height 474
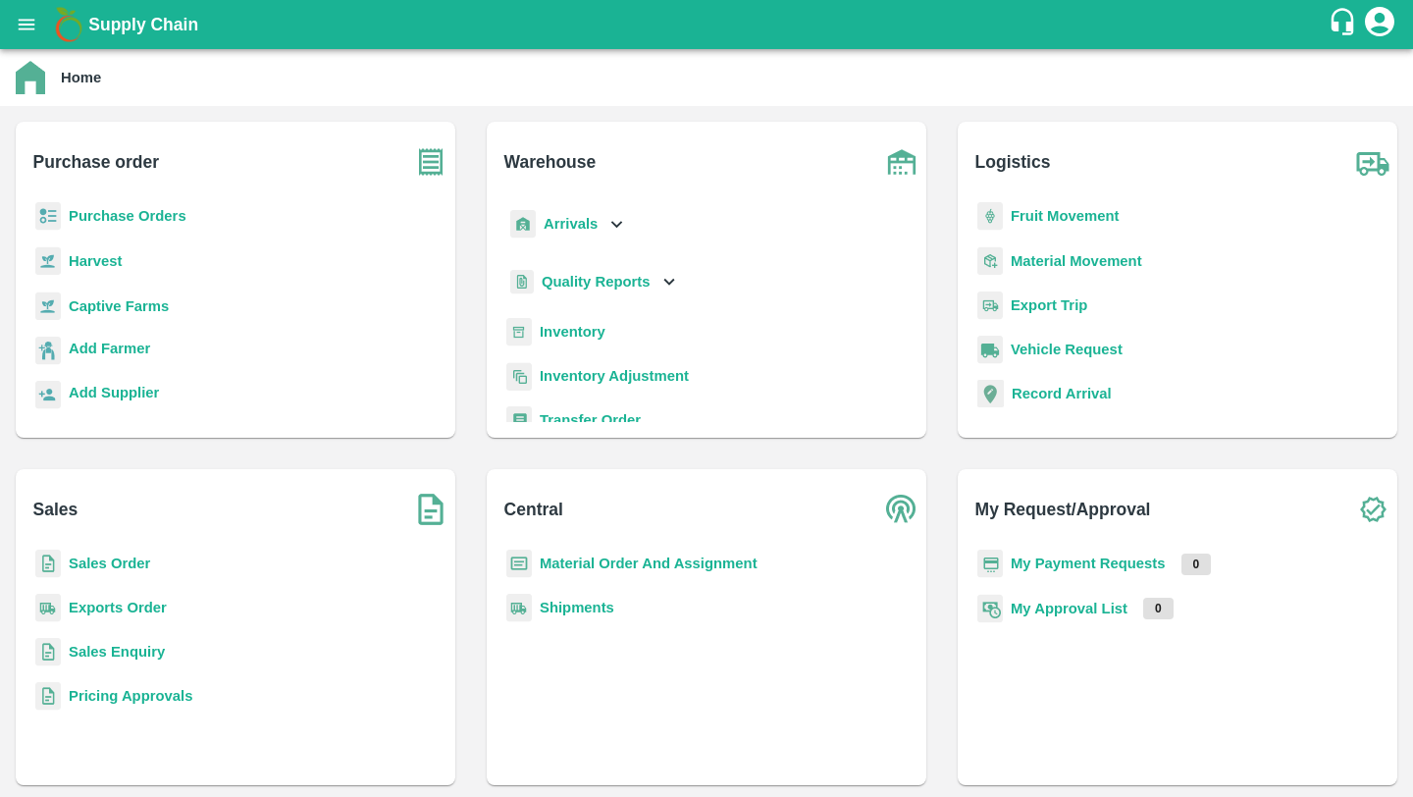
click at [90, 561] on b "Sales Order" at bounding box center [109, 563] width 81 height 16
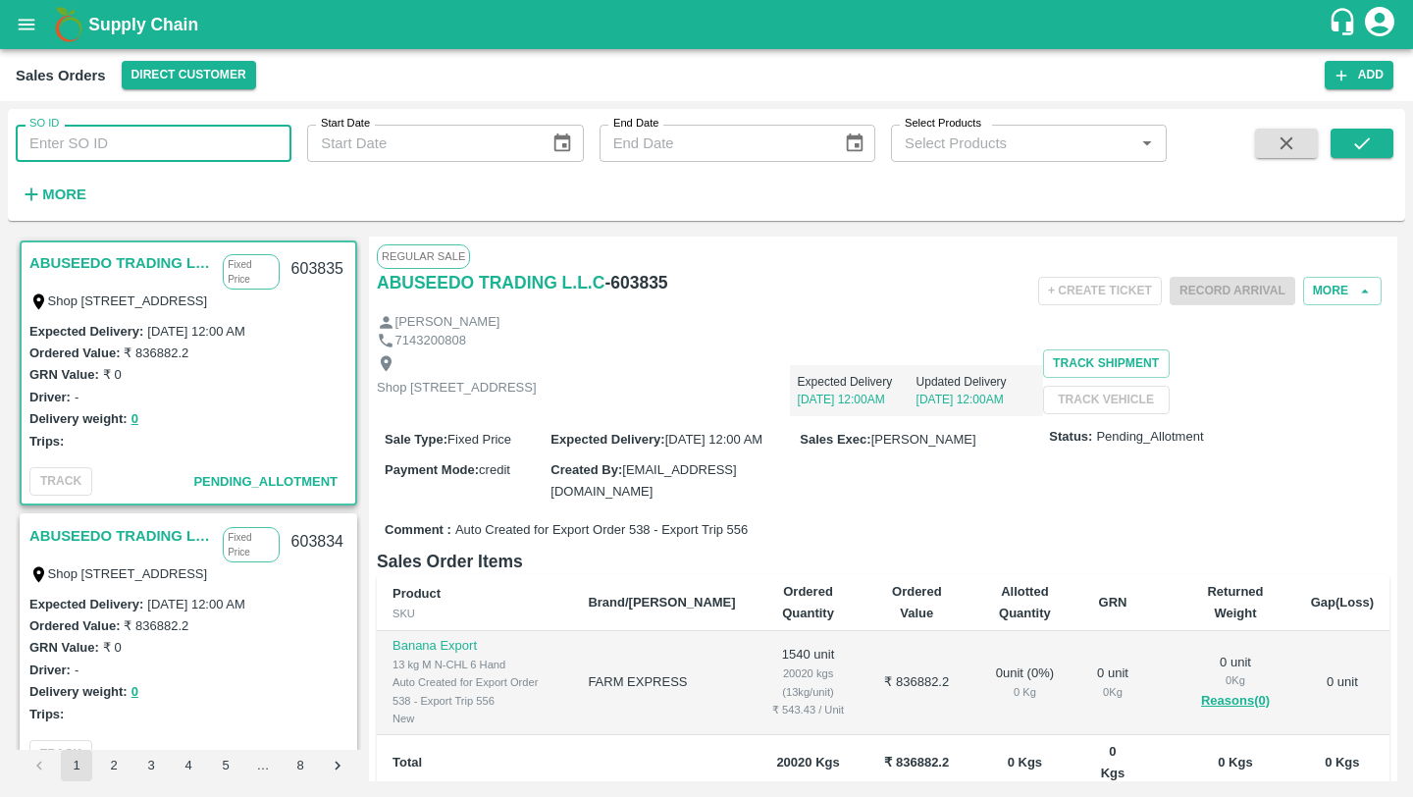
click at [203, 144] on input "SO ID" at bounding box center [154, 143] width 276 height 37
paste input "553653"
type input "553653"
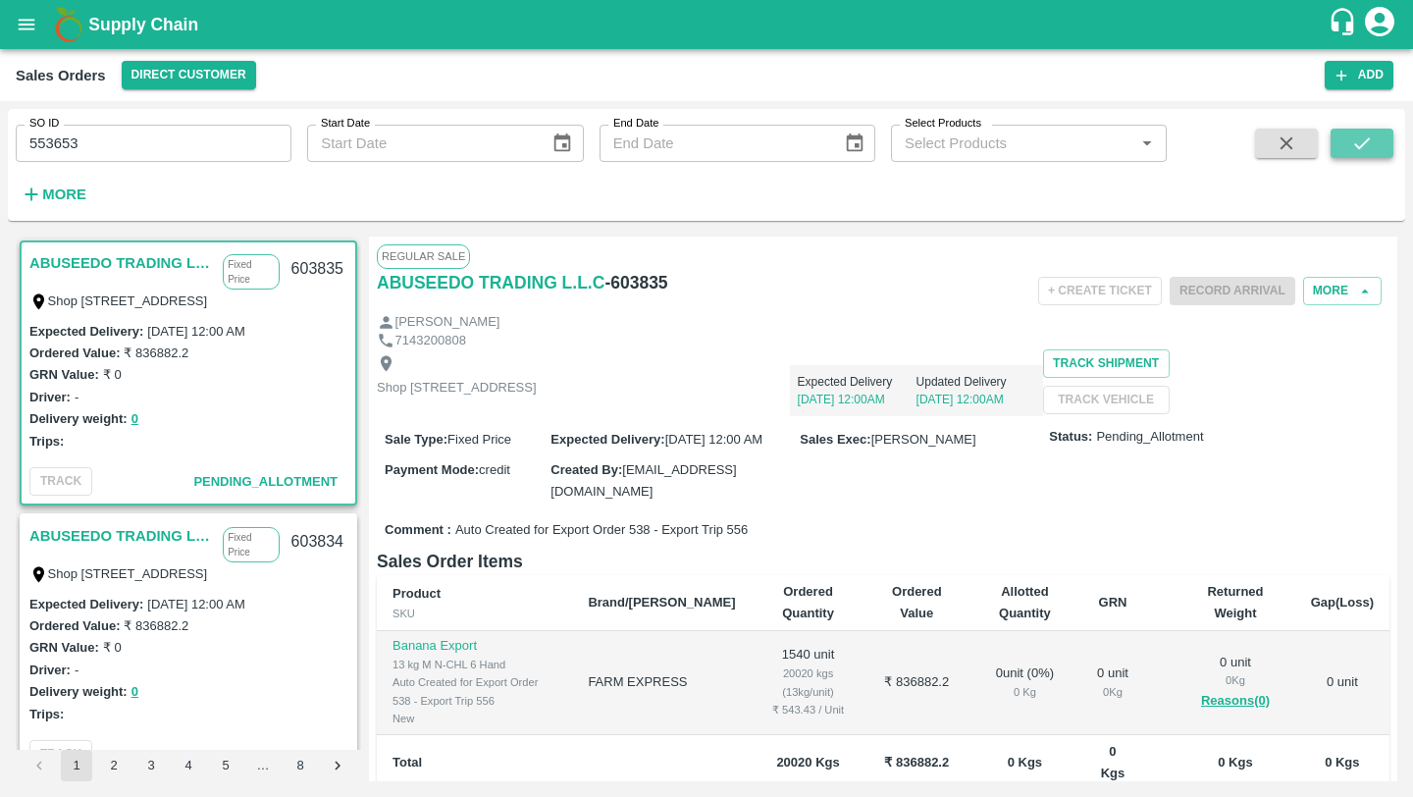
click at [1374, 130] on button "submit" at bounding box center [1362, 143] width 63 height 29
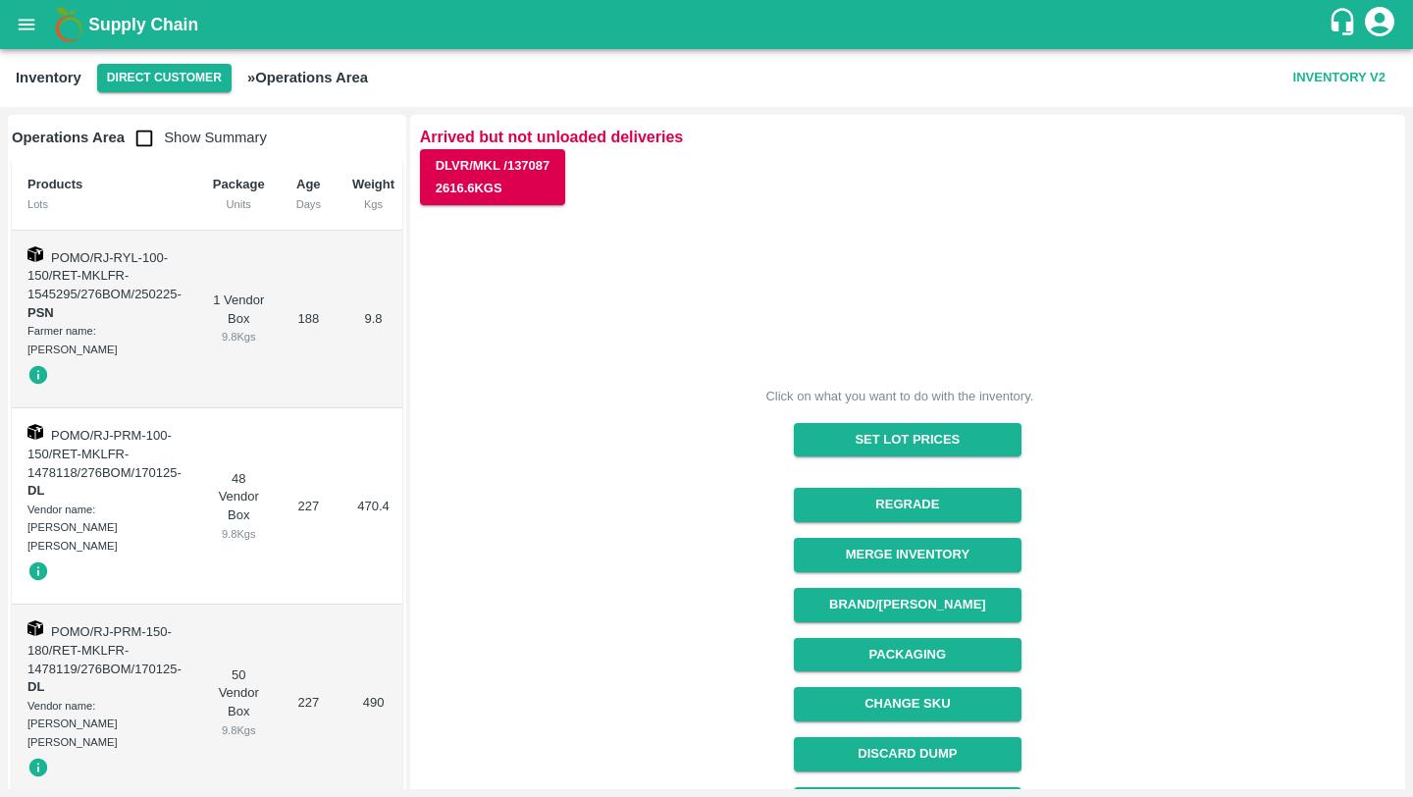
click at [720, 191] on div "Click on what you want to do with the inventory. Set Lot Prices Regrade Merge I…" at bounding box center [899, 580] width 991 height 779
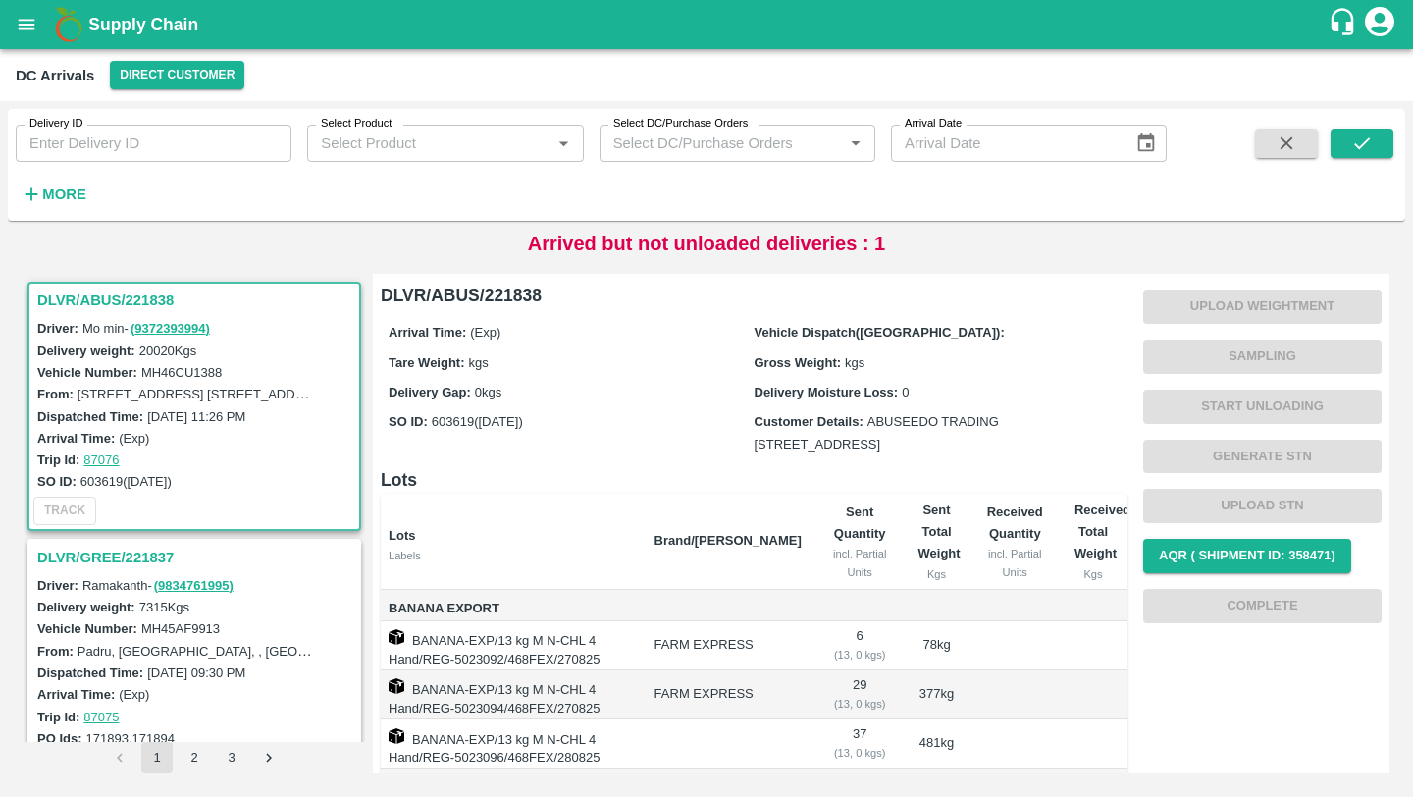
click at [159, 152] on input "Delivery ID" at bounding box center [154, 143] width 276 height 37
type input "137088"
click at [1372, 145] on icon "submit" at bounding box center [1362, 143] width 22 height 22
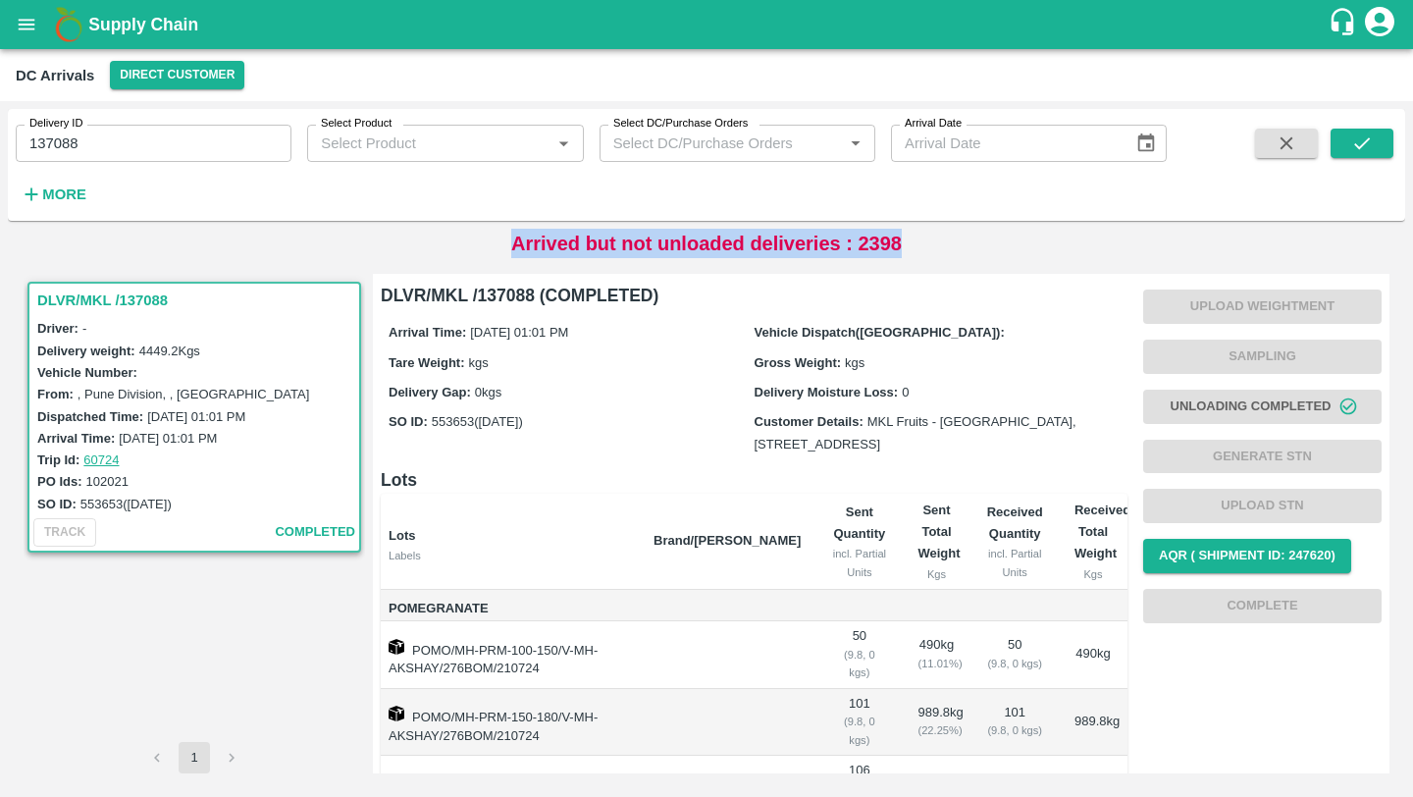
drag, startPoint x: 503, startPoint y: 245, endPoint x: 956, endPoint y: 245, distance: 453.4
click at [957, 245] on div "Arrived but not unloaded deliveries : 2398" at bounding box center [707, 243] width 1398 height 29
click at [941, 243] on div "Arrived but not unloaded deliveries : 2398" at bounding box center [707, 243] width 1398 height 29
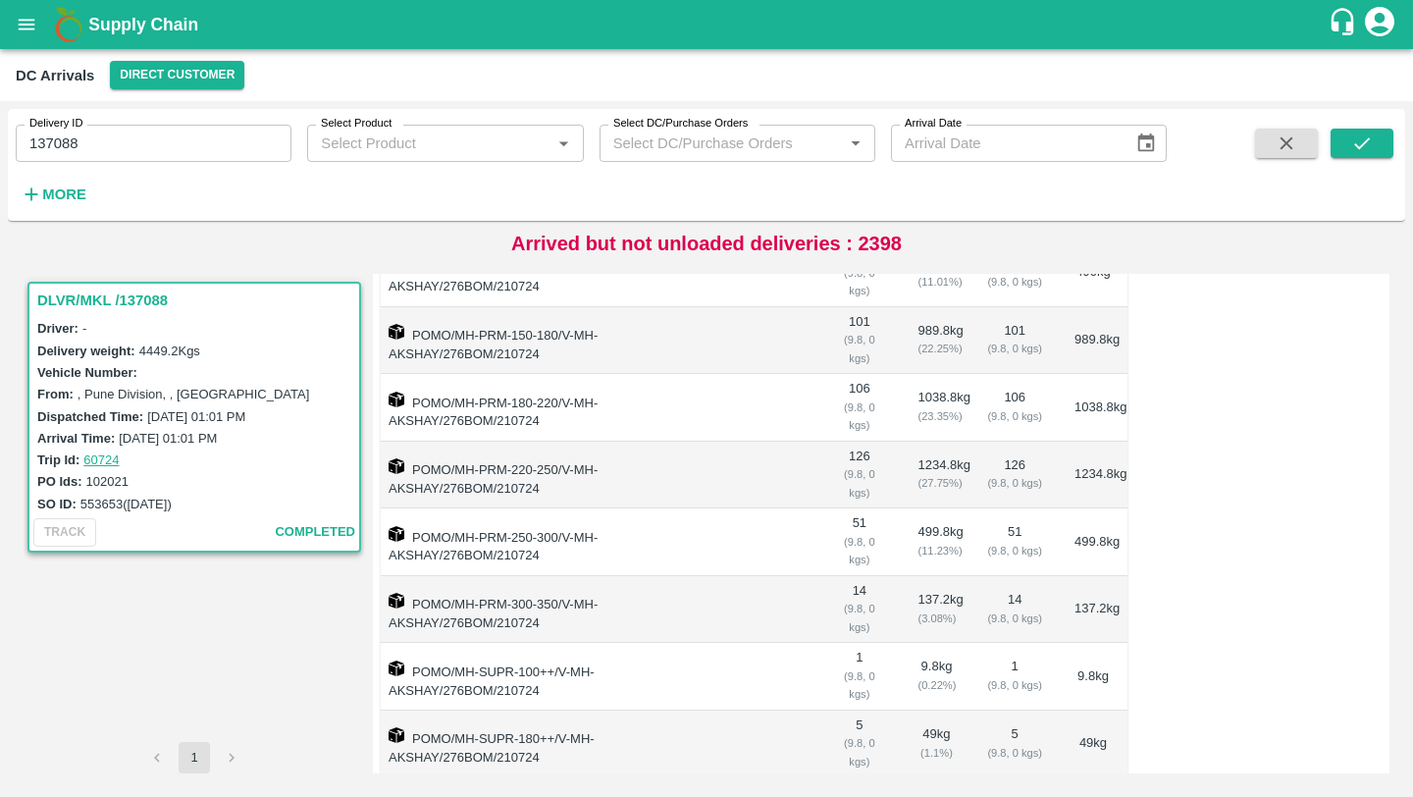
scroll to position [446, 0]
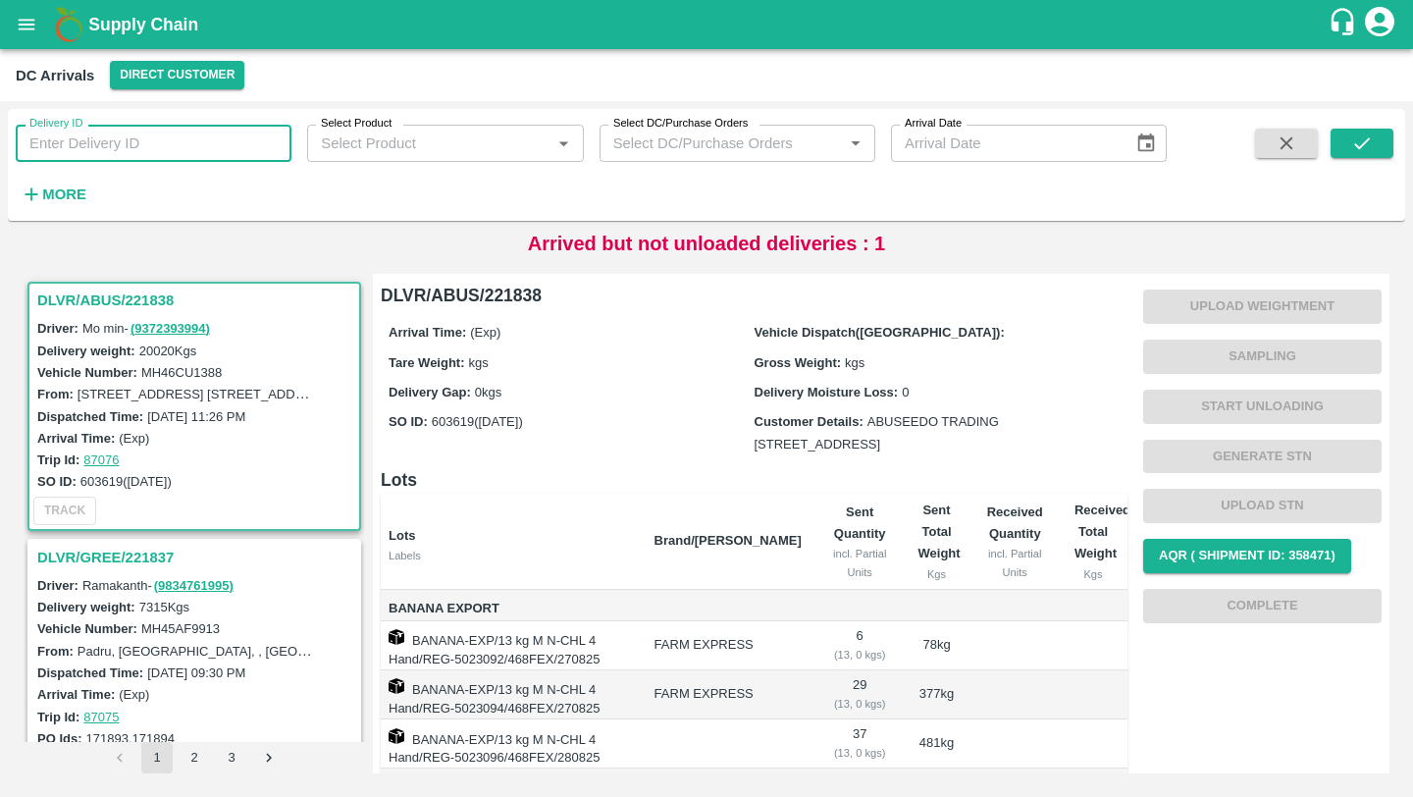
click at [165, 136] on input "Delivery ID" at bounding box center [154, 143] width 276 height 37
type input "137087"
click at [1362, 128] on div "Delivery ID 137087 Delivery ID Select Product Select Product   * Select DC/Purc…" at bounding box center [707, 165] width 1398 height 96
click at [1391, 130] on button "submit" at bounding box center [1362, 143] width 63 height 29
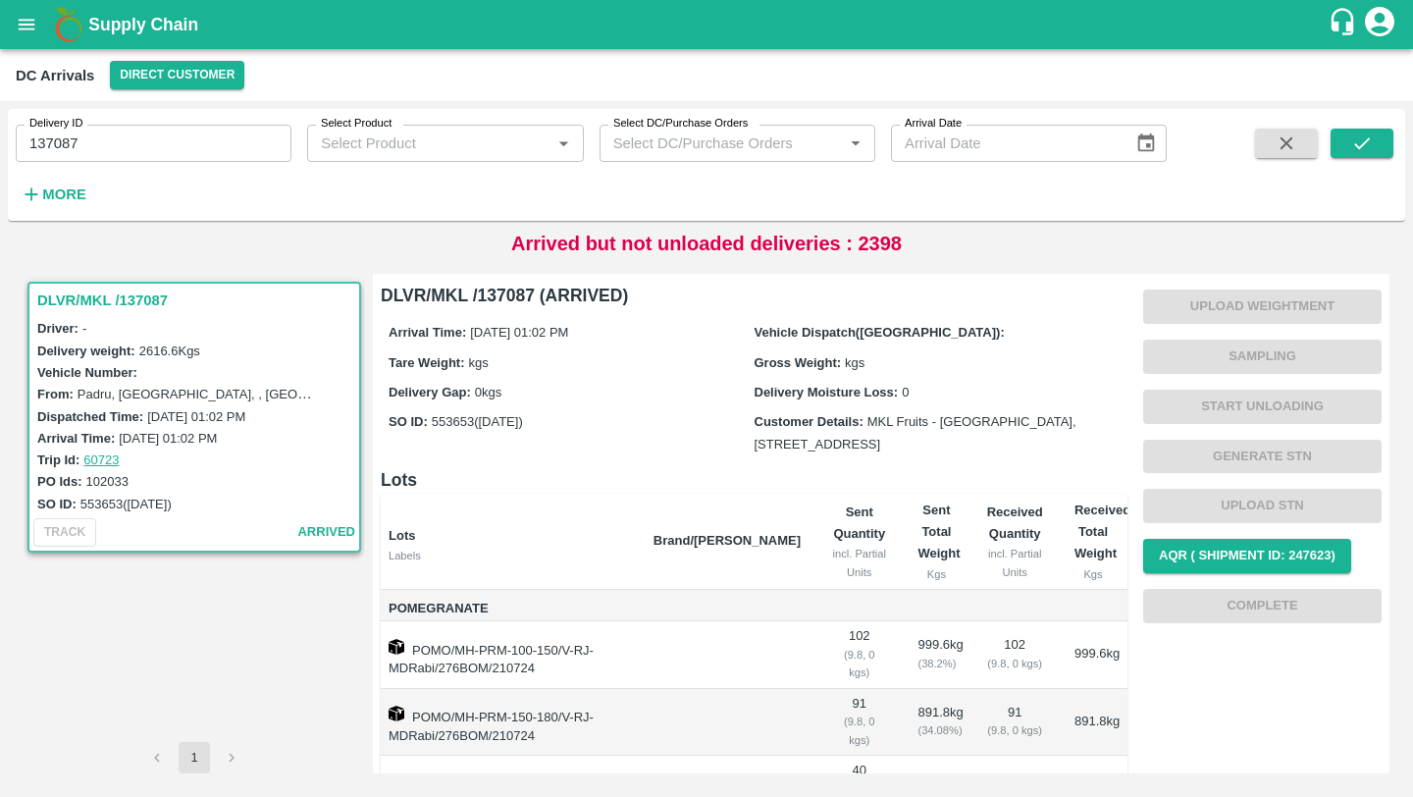
click at [210, 356] on div "Delivery weight: 2616.6 Kgs" at bounding box center [197, 351] width 320 height 22
drag, startPoint x: 433, startPoint y: 422, endPoint x: 475, endPoint y: 422, distance: 42.2
click at [475, 422] on label "553653 ([DATE])" at bounding box center [477, 421] width 91 height 15
copy label "553653"
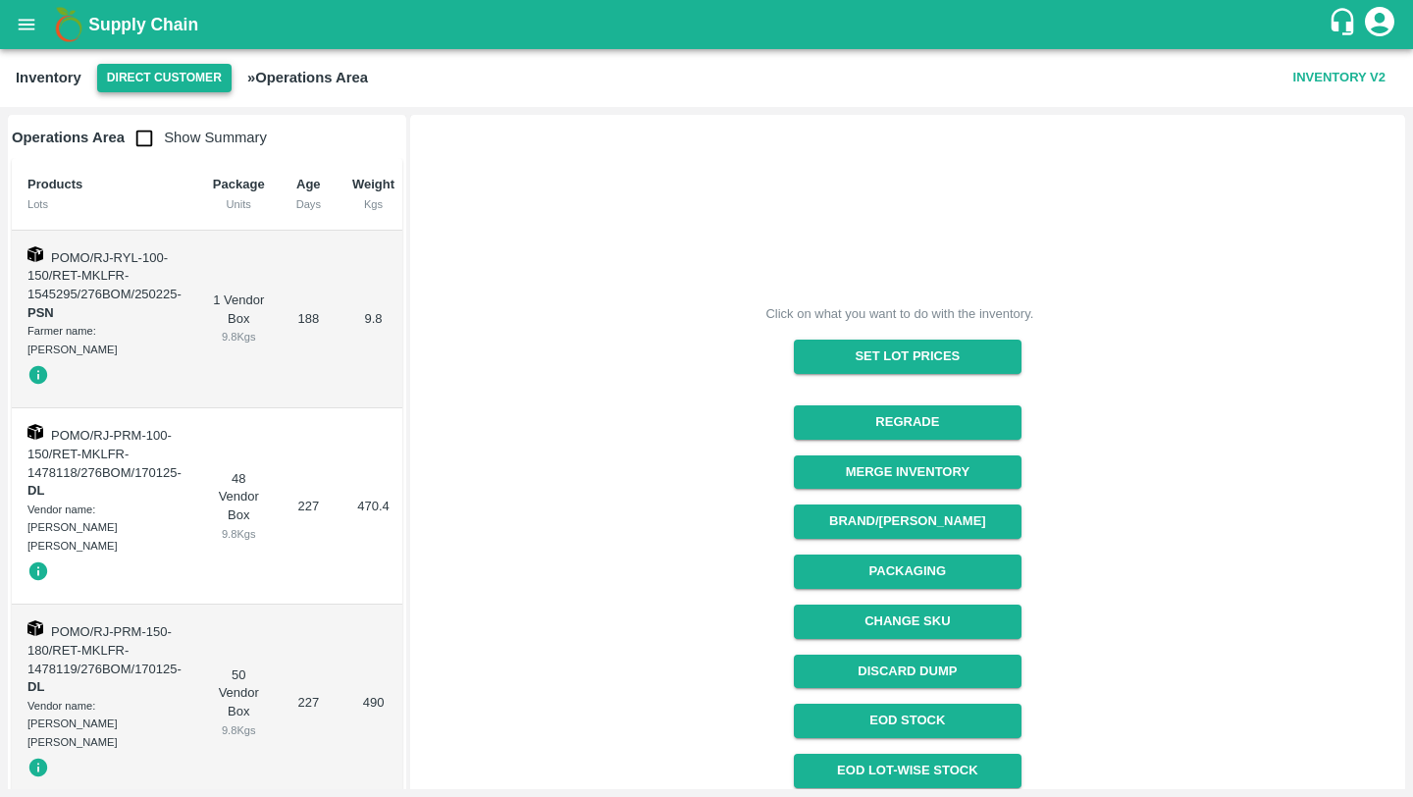
click at [168, 81] on button "Direct Customer" at bounding box center [164, 78] width 134 height 28
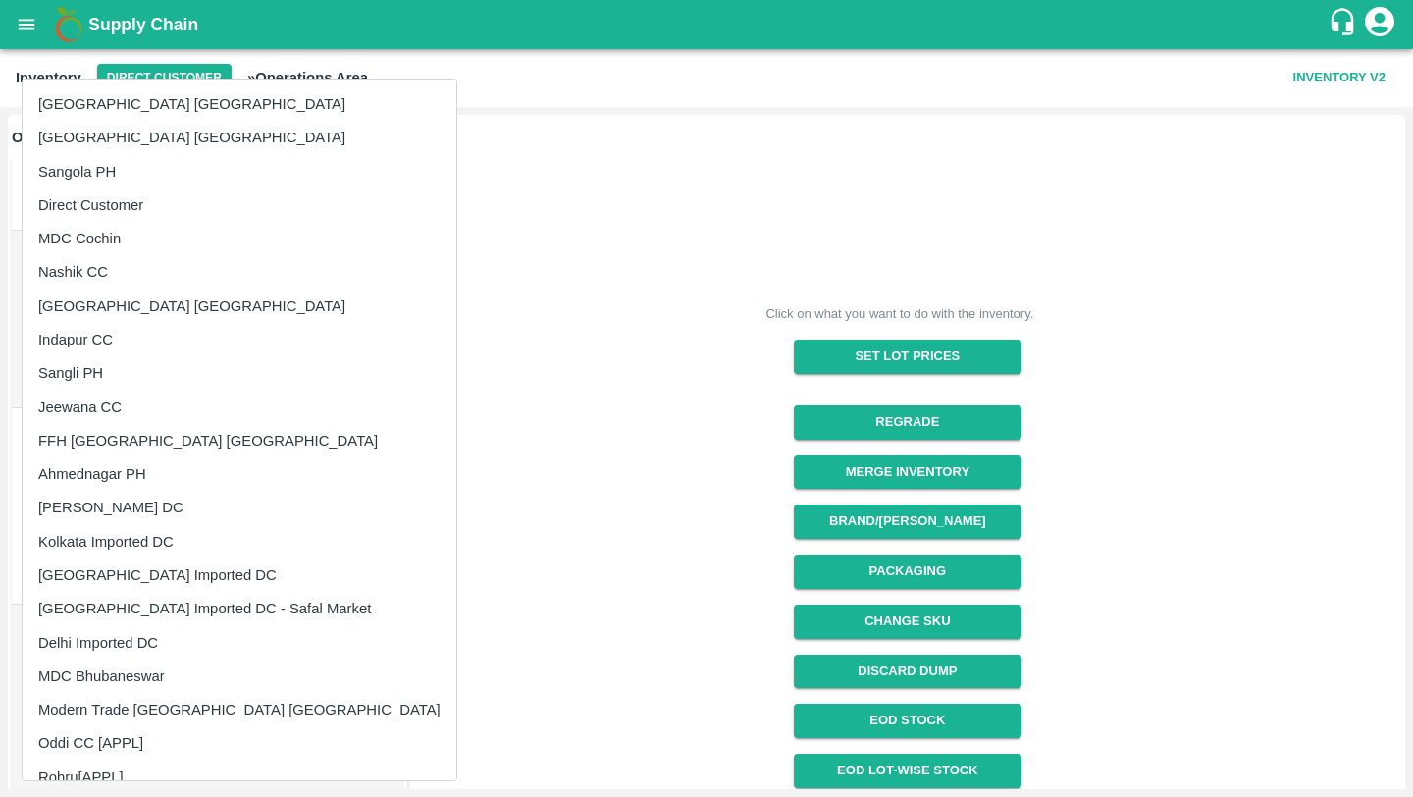
click at [523, 240] on div at bounding box center [706, 398] width 1413 height 797
